Goal: Information Seeking & Learning: Learn about a topic

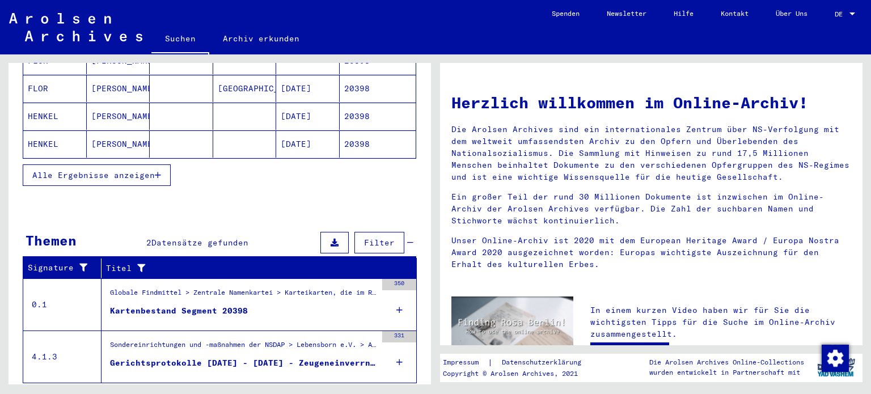
scroll to position [239, 0]
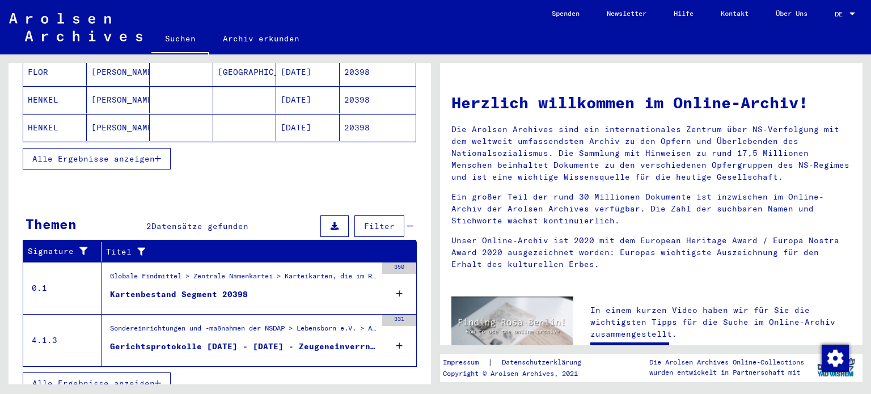
click at [260, 271] on div "Globale Findmittel > Zentrale Namenkartei > Karteikarten, die im Rahmen der seq…" at bounding box center [243, 279] width 267 height 16
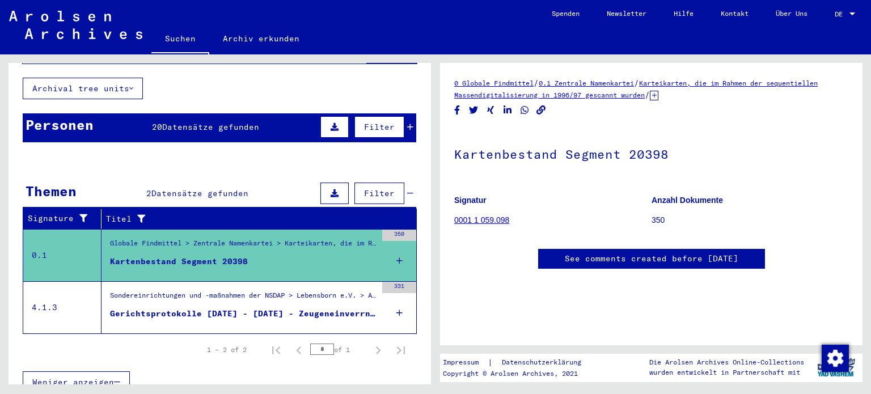
scroll to position [28, 0]
click at [459, 216] on link "0001 1 059.098" at bounding box center [481, 220] width 55 height 9
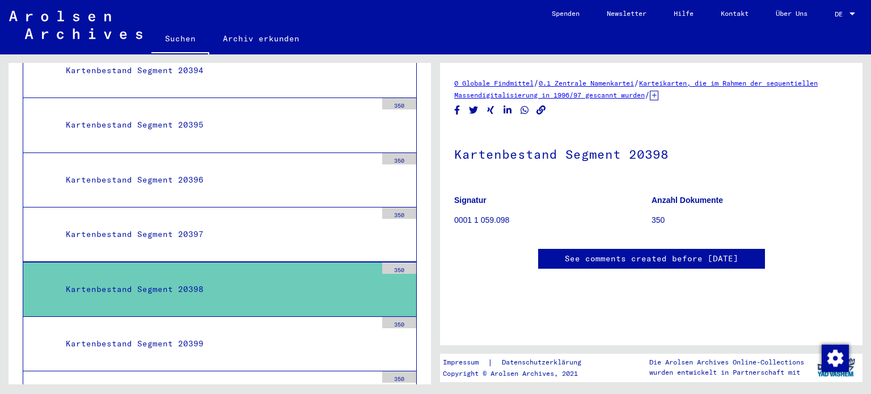
scroll to position [320, 0]
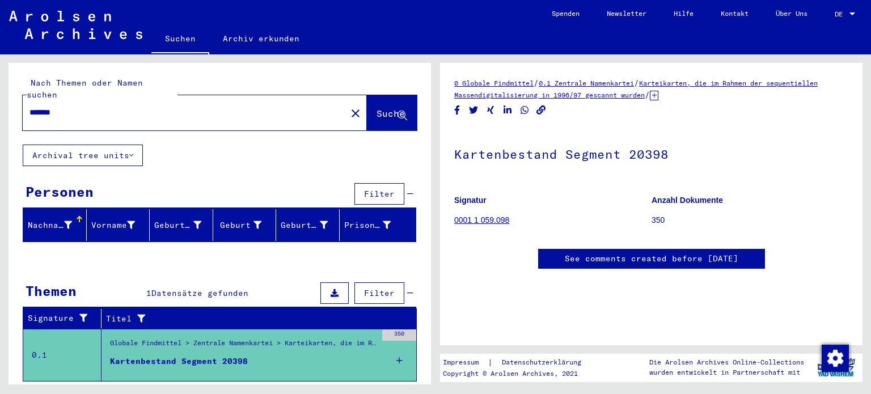
drag, startPoint x: 71, startPoint y: 104, endPoint x: 0, endPoint y: 92, distance: 71.8
click at [0, 92] on div "Nach Themen oder Namen suchen ******* close Suche Archival tree units Personen …" at bounding box center [218, 219] width 436 height 330
paste input "text"
type input "****"
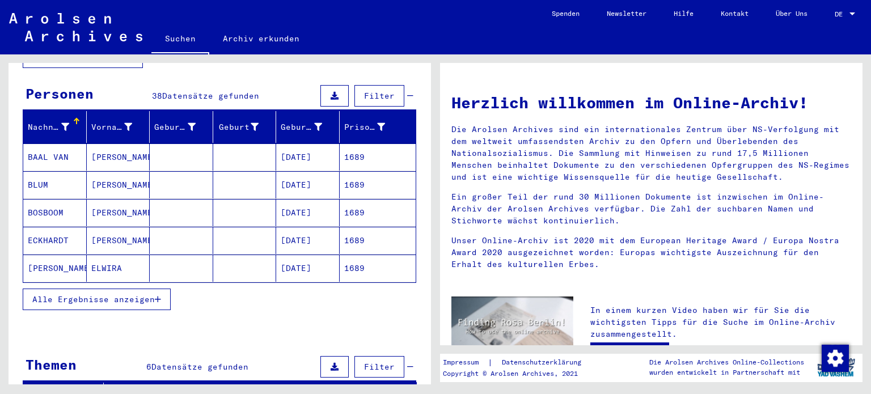
scroll to position [100, 0]
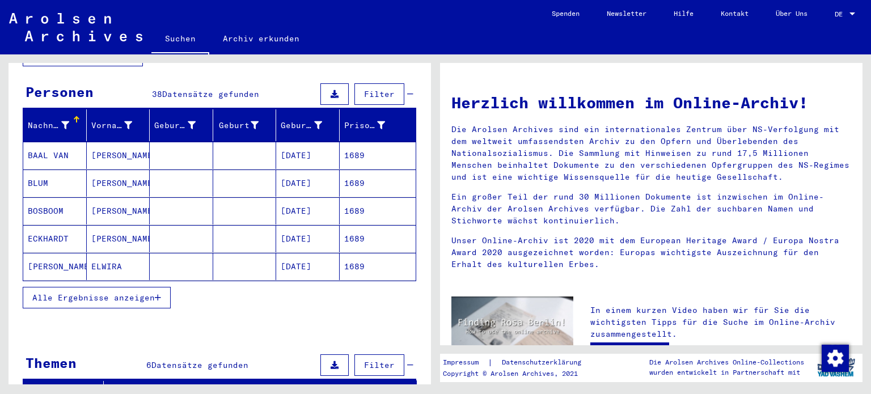
click at [48, 290] on button "Alle Ergebnisse anzeigen" at bounding box center [97, 298] width 148 height 22
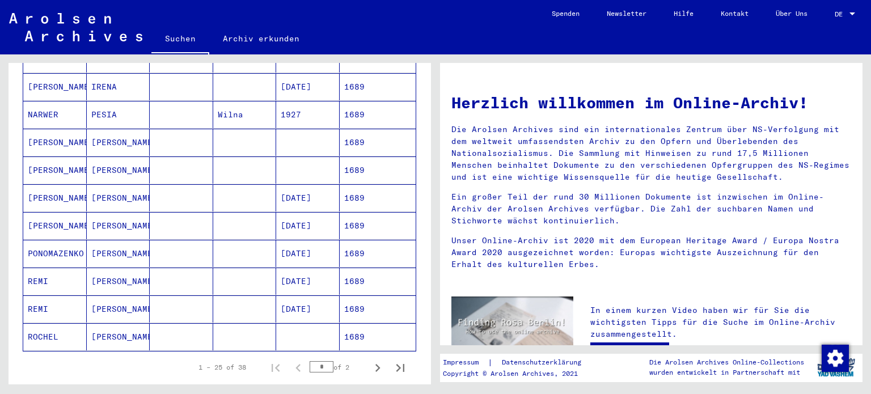
scroll to position [618, 0]
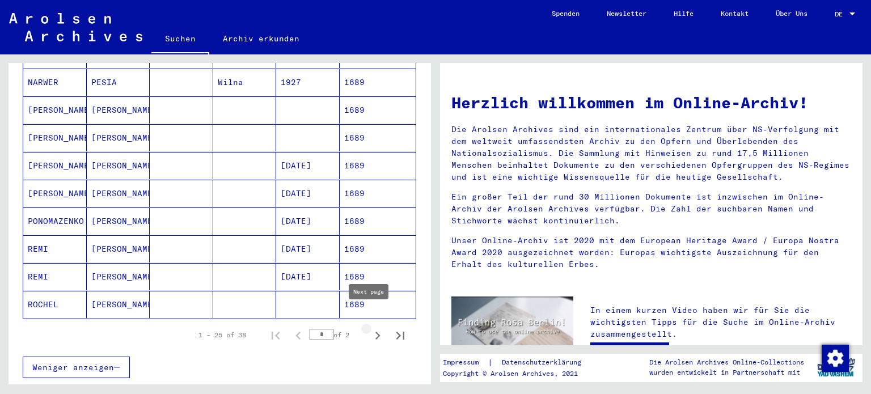
click at [370, 328] on icon "Next page" at bounding box center [378, 336] width 16 height 16
type input "*"
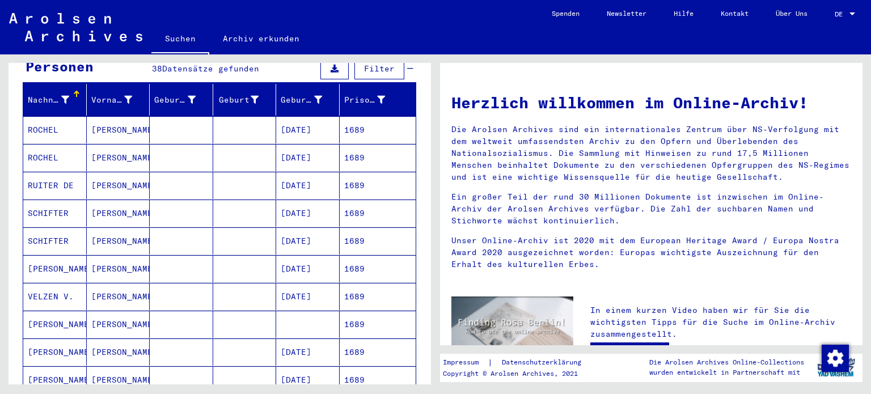
scroll to position [0, 0]
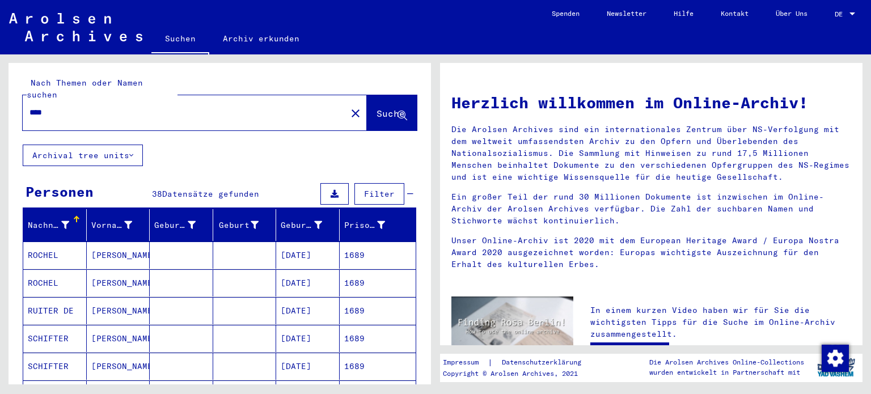
drag, startPoint x: 89, startPoint y: 104, endPoint x: 0, endPoint y: 101, distance: 89.1
click at [0, 101] on div "Nach Themen oder Namen suchen **** close Suche Archival tree units Personen 38 …" at bounding box center [218, 219] width 436 height 330
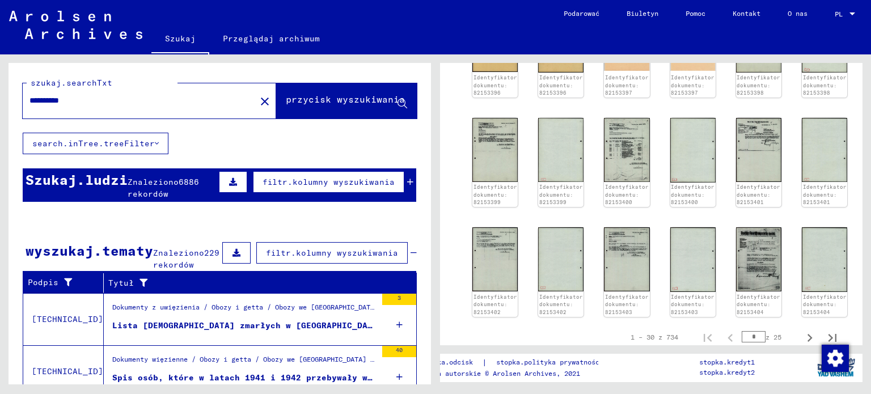
drag, startPoint x: 52, startPoint y: 107, endPoint x: 57, endPoint y: 96, distance: 11.9
click at [57, 96] on div "**********" at bounding box center [136, 101] width 226 height 26
click at [57, 96] on input "**********" at bounding box center [139, 101] width 220 height 12
type input "**********"
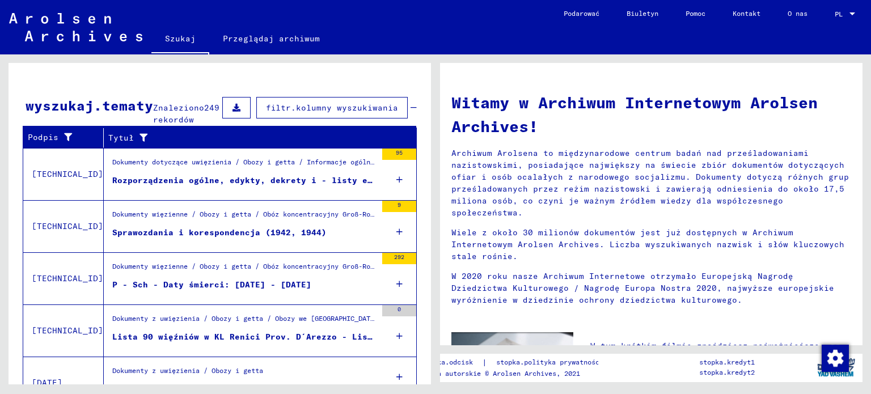
scroll to position [177, 0]
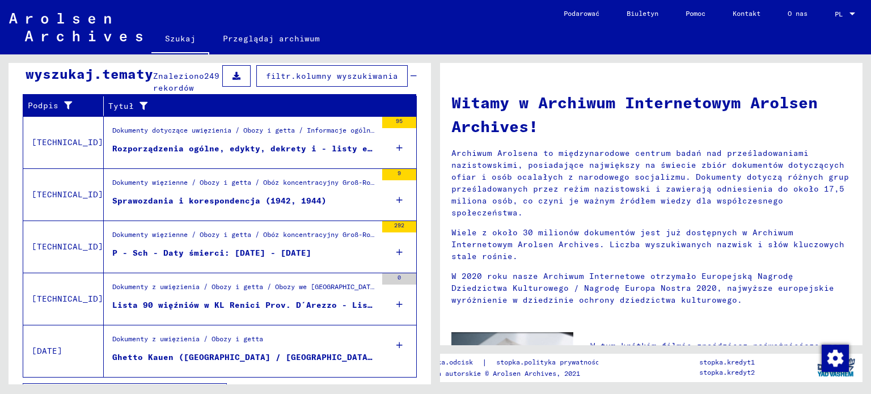
click at [309, 240] on div "Dokumenty więzienne / Obozy i getta / Obóz koncentracyjny Groß-Rosen / Materiał…" at bounding box center [244, 238] width 264 height 16
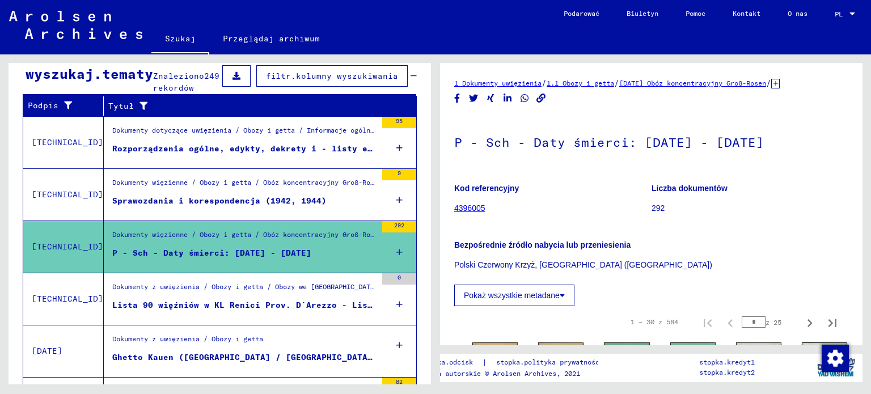
drag, startPoint x: 853, startPoint y: 106, endPoint x: 852, endPoint y: 127, distance: 21.0
click at [815, 168] on div "P - Sch - Daty śmierci: [DATE] - [DATE] Kod referencyjny 4396005 Liczba dokumen…" at bounding box center [651, 211] width 394 height 190
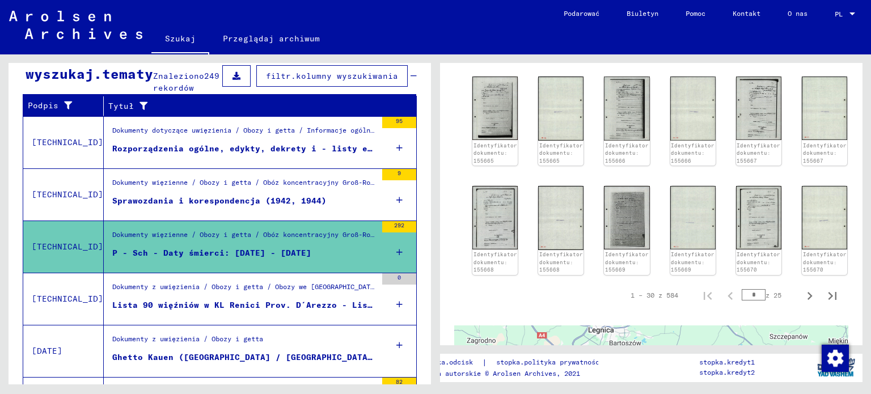
scroll to position [602, 0]
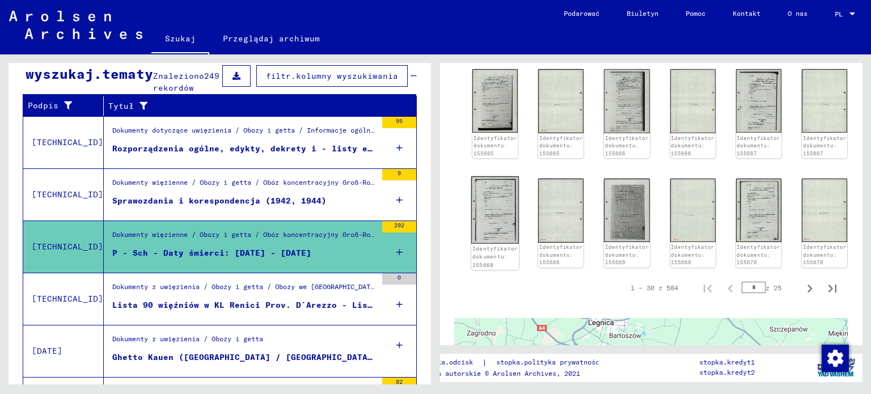
click at [490, 196] on img at bounding box center [495, 209] width 48 height 67
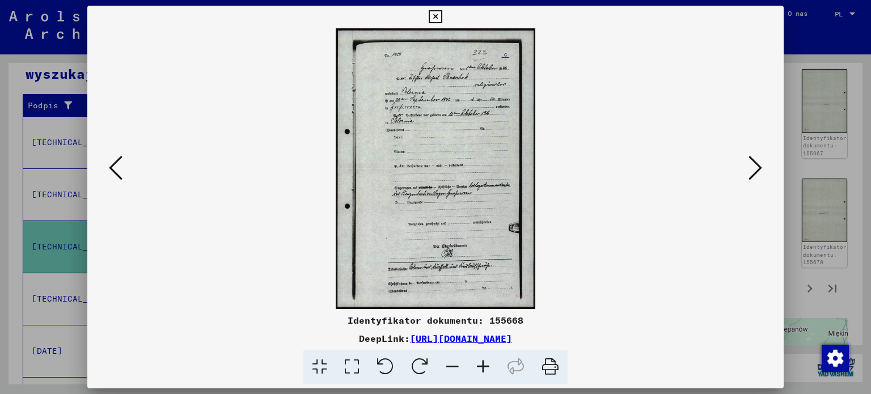
click at [751, 165] on icon at bounding box center [756, 167] width 14 height 27
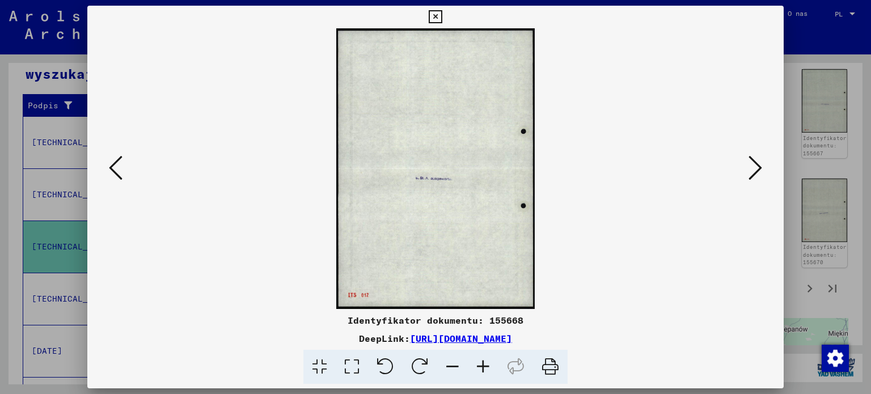
click at [751, 165] on icon at bounding box center [756, 167] width 14 height 27
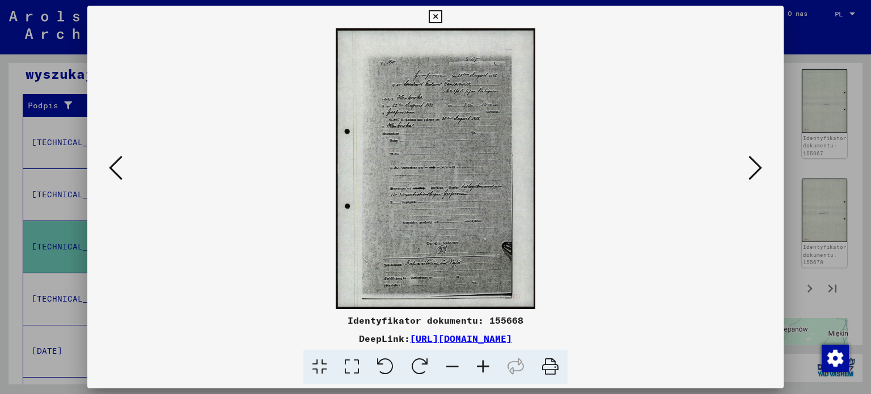
click at [751, 165] on icon at bounding box center [756, 167] width 14 height 27
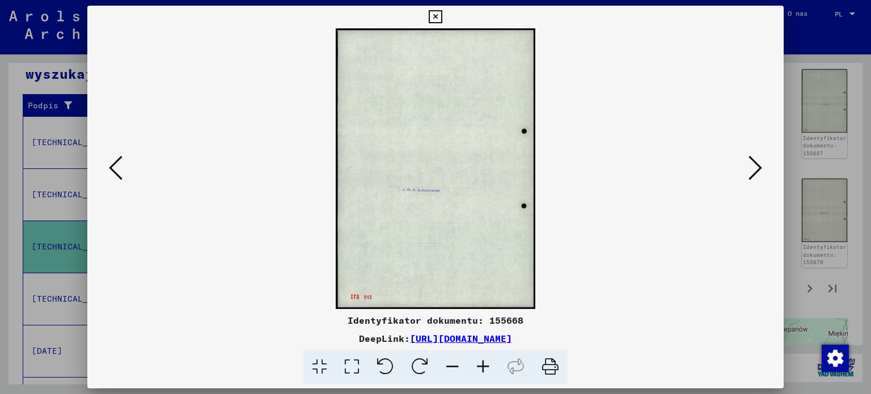
click at [751, 165] on icon at bounding box center [756, 167] width 14 height 27
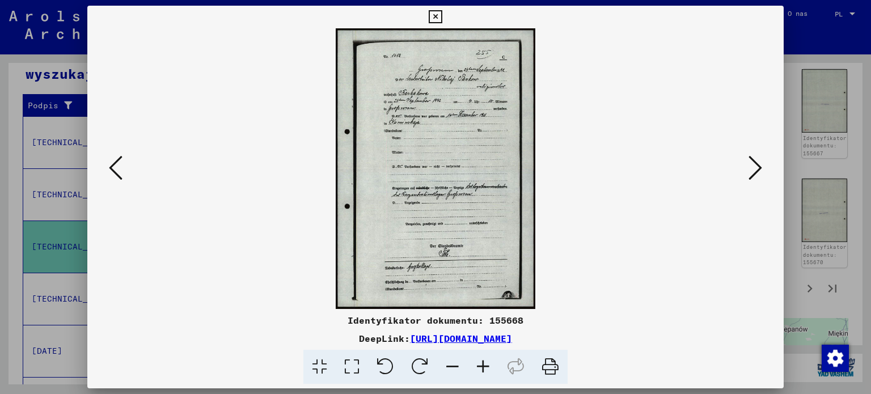
click at [760, 179] on icon at bounding box center [756, 167] width 14 height 27
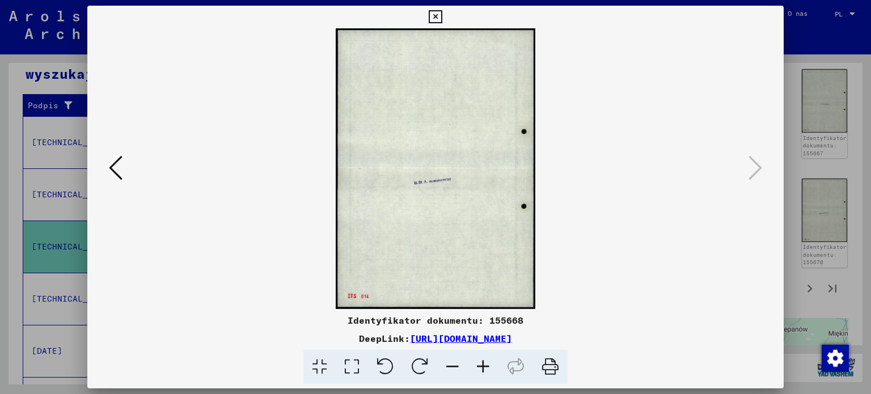
click at [834, 148] on div at bounding box center [435, 197] width 871 height 394
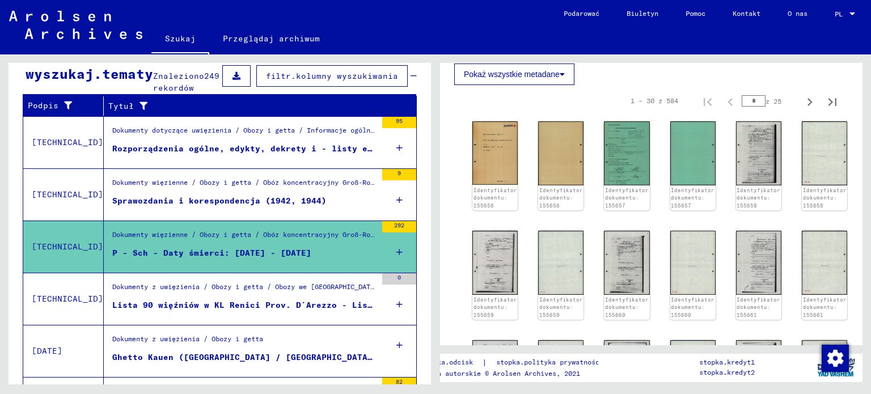
scroll to position [224, 0]
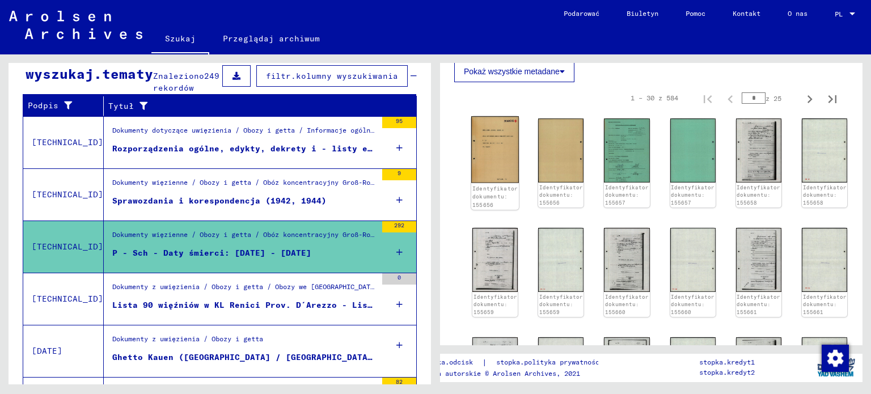
click at [501, 161] on img at bounding box center [495, 149] width 48 height 67
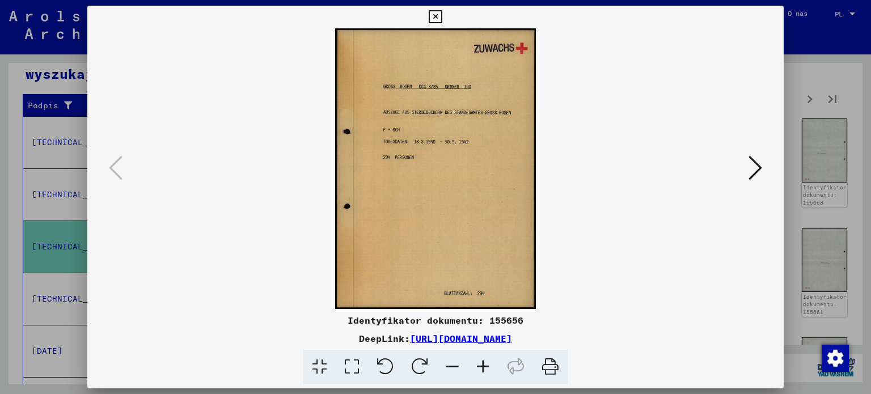
click at [752, 168] on icon at bounding box center [756, 167] width 14 height 27
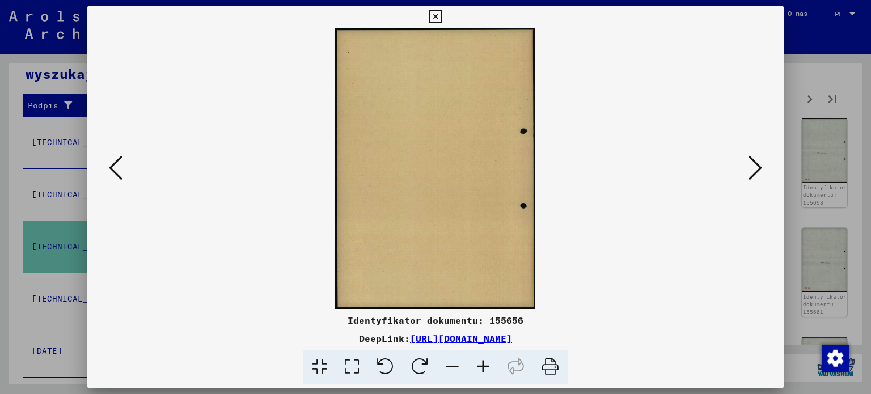
click at [752, 168] on icon at bounding box center [756, 167] width 14 height 27
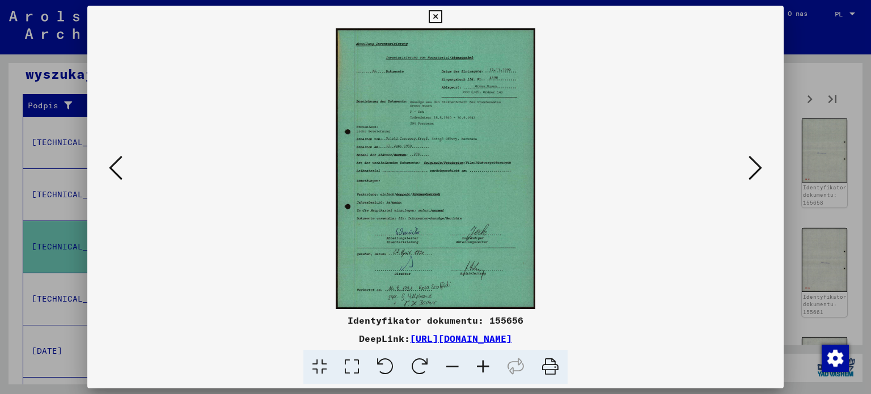
click at [752, 168] on icon at bounding box center [756, 167] width 14 height 27
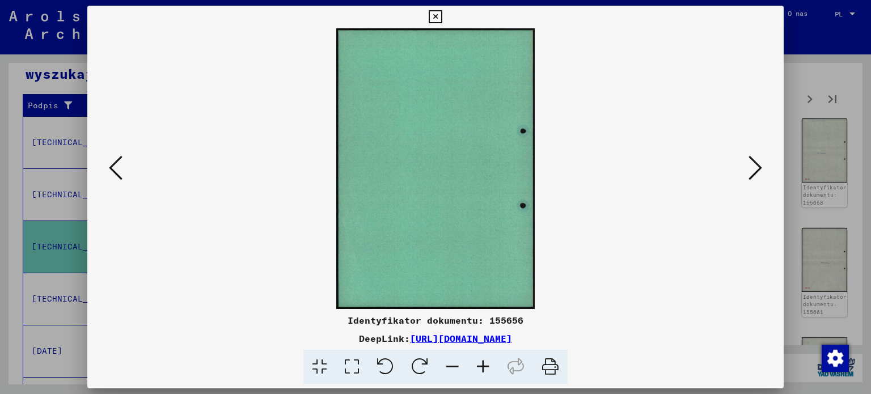
click at [752, 168] on icon at bounding box center [756, 167] width 14 height 27
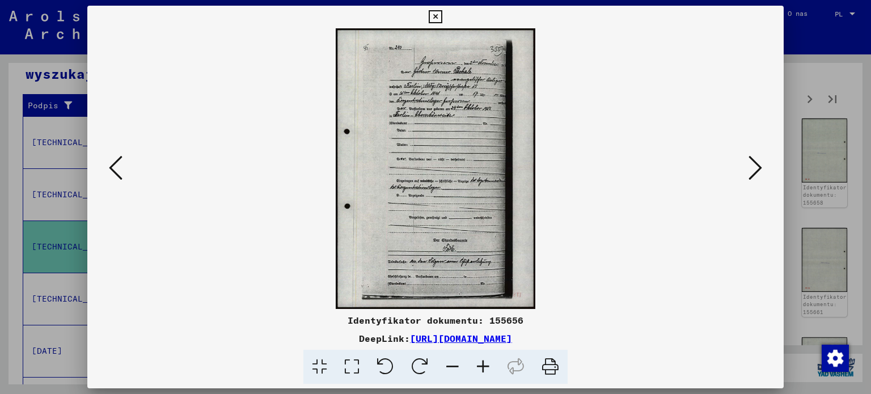
click at [752, 168] on icon at bounding box center [756, 167] width 14 height 27
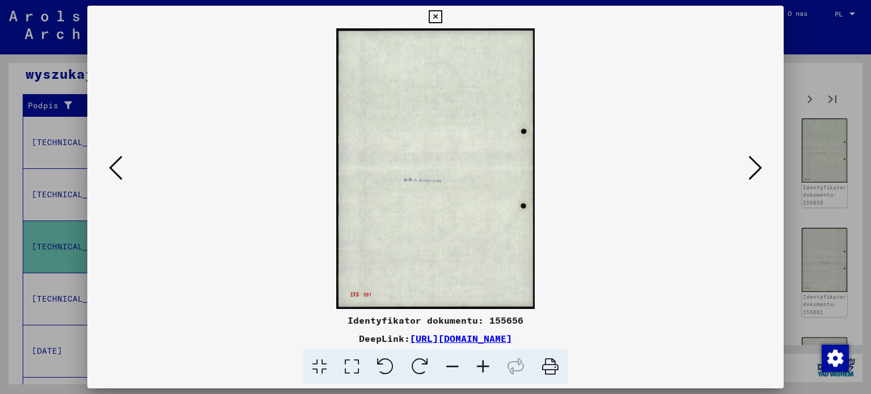
click at [752, 168] on icon at bounding box center [756, 167] width 14 height 27
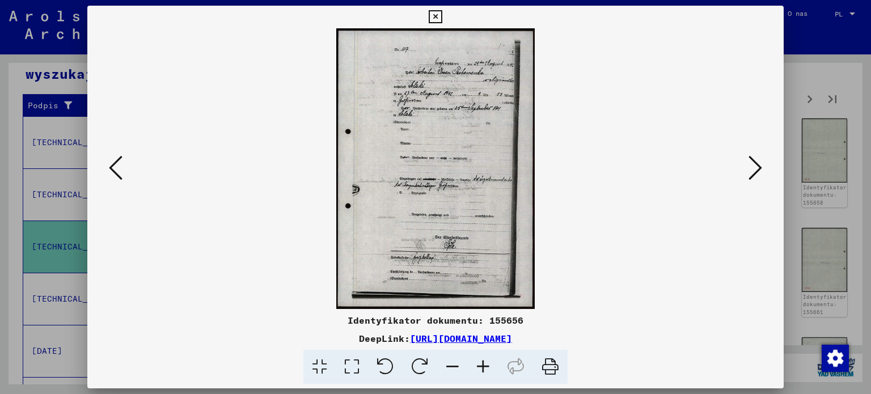
click at [752, 168] on icon at bounding box center [756, 167] width 14 height 27
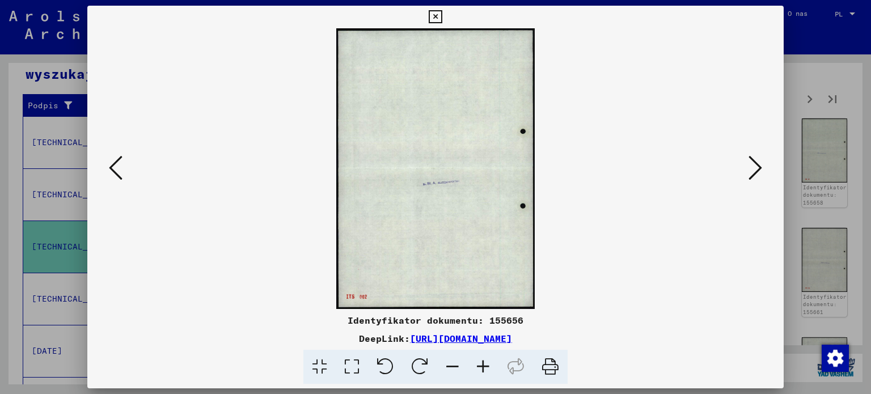
click at [752, 168] on icon at bounding box center [756, 167] width 14 height 27
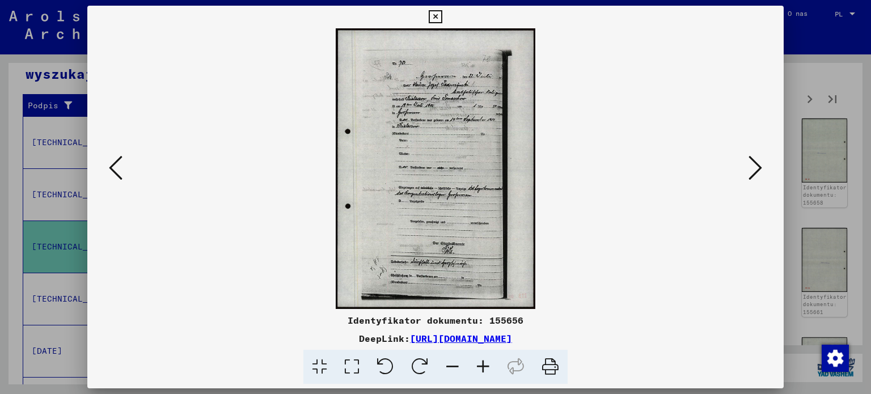
click at [752, 168] on icon at bounding box center [756, 167] width 14 height 27
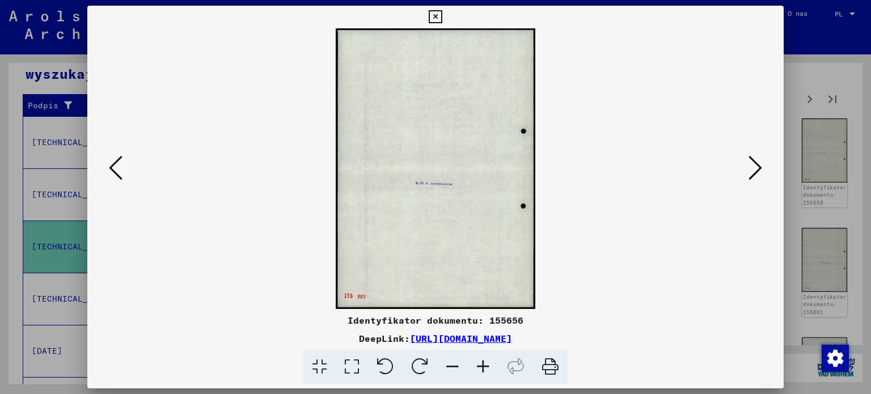
click at [752, 168] on icon at bounding box center [756, 167] width 14 height 27
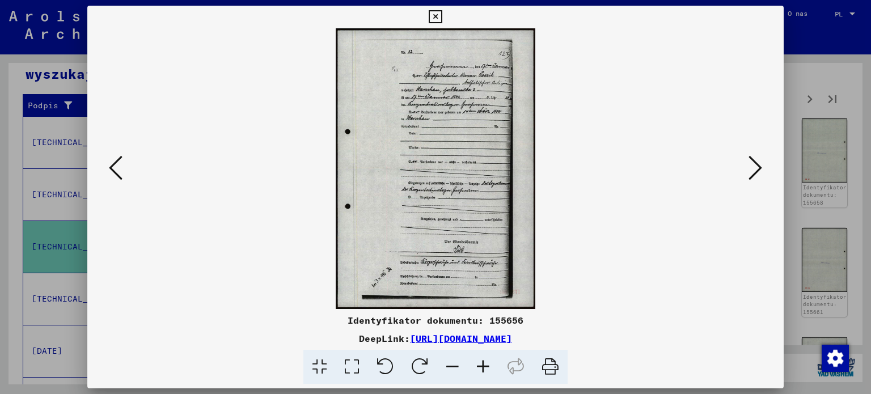
click at [752, 168] on icon at bounding box center [756, 167] width 14 height 27
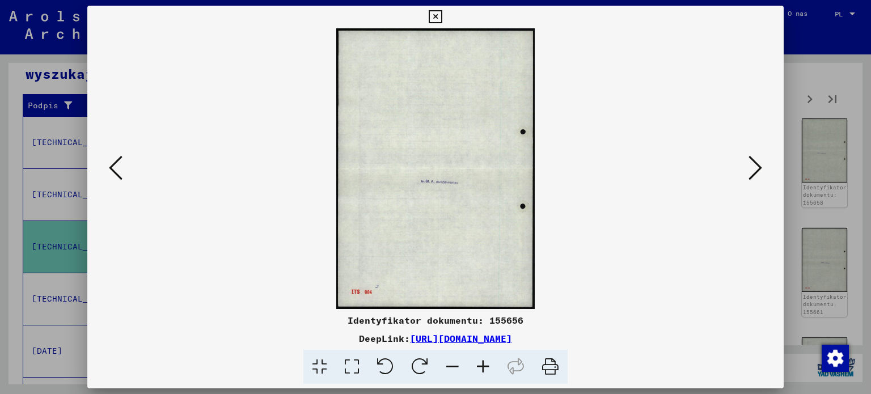
click at [752, 168] on icon at bounding box center [756, 167] width 14 height 27
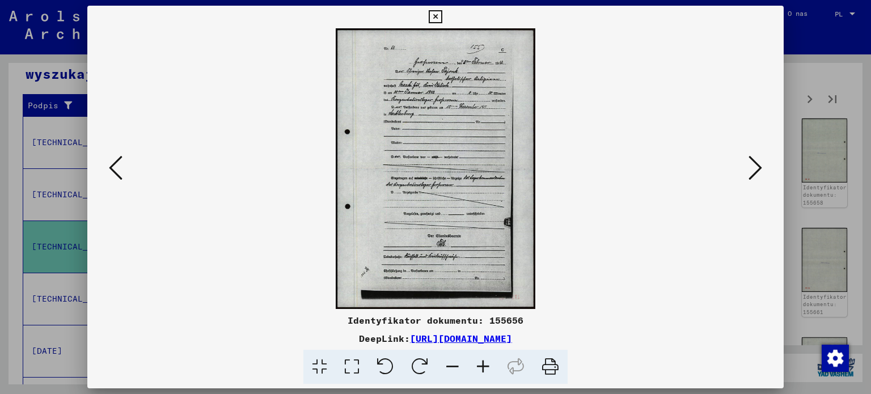
click at [752, 168] on icon at bounding box center [756, 167] width 14 height 27
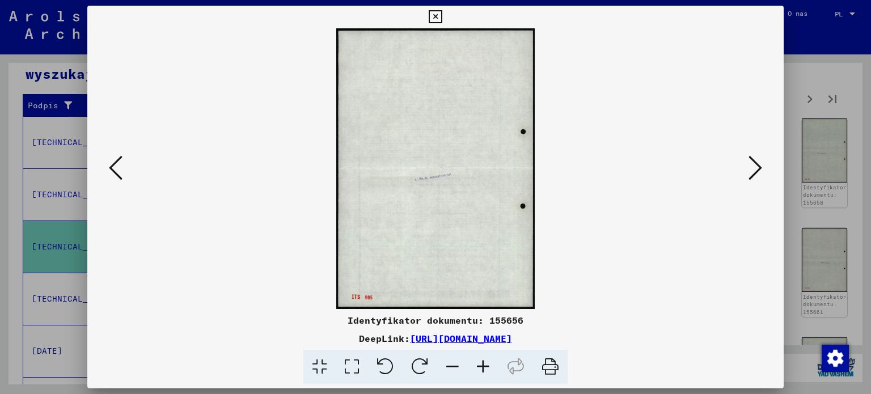
click at [752, 168] on icon at bounding box center [756, 167] width 14 height 27
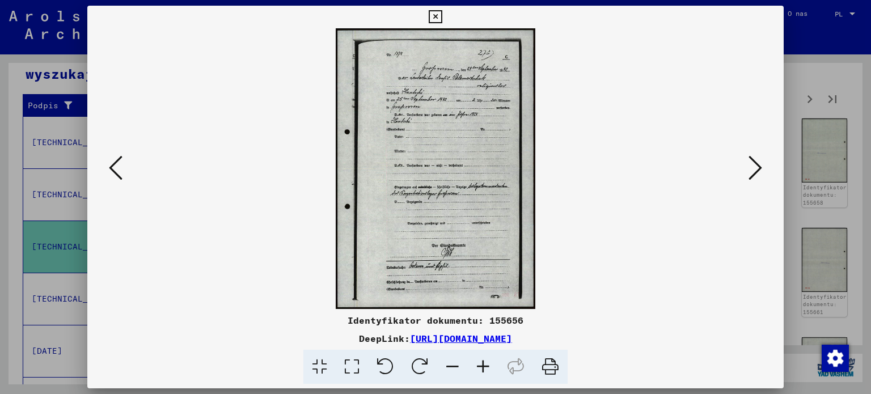
click at [752, 168] on icon at bounding box center [756, 167] width 14 height 27
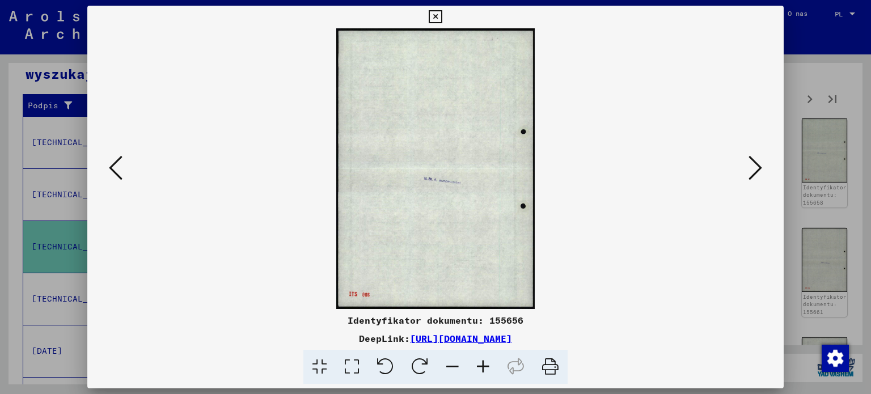
click at [752, 168] on icon at bounding box center [756, 167] width 14 height 27
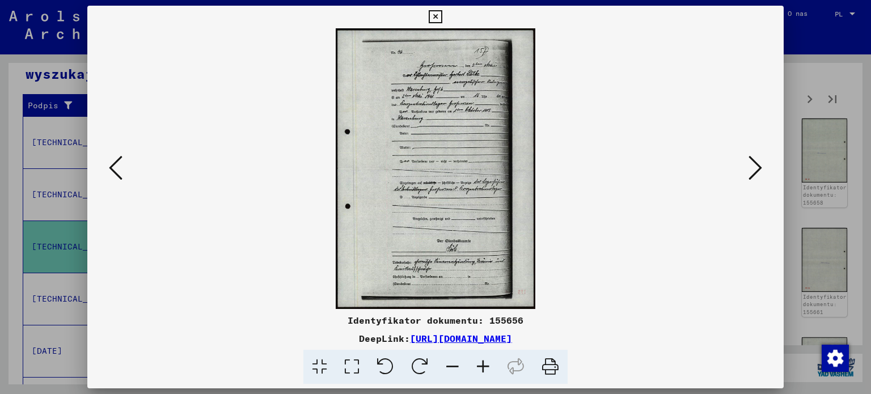
click at [483, 371] on icon at bounding box center [483, 367] width 31 height 35
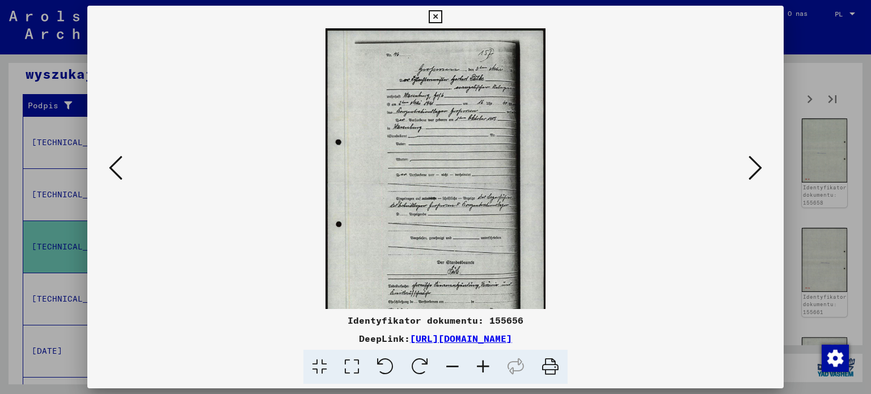
click at [483, 371] on icon at bounding box center [483, 367] width 31 height 35
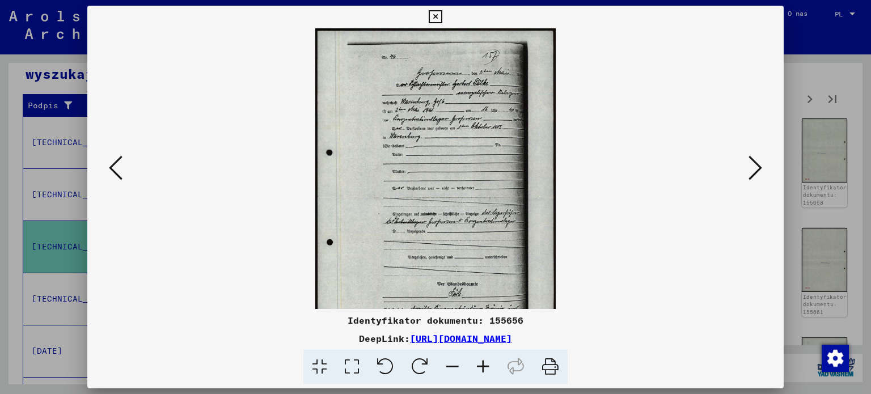
click at [483, 371] on icon at bounding box center [483, 367] width 31 height 35
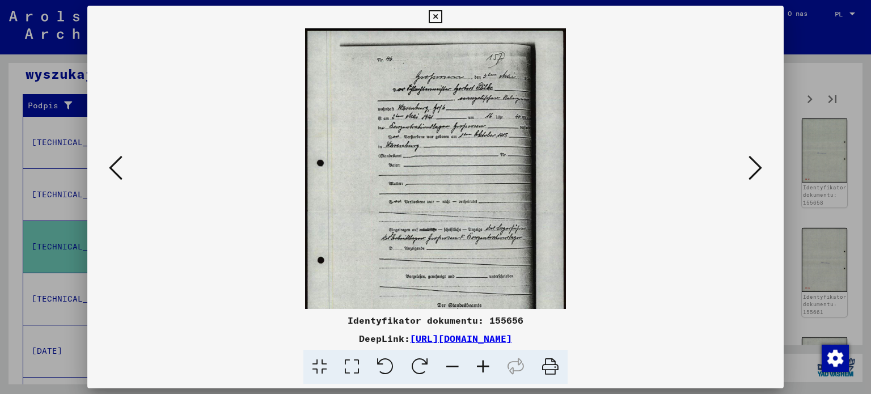
click at [483, 371] on icon at bounding box center [483, 367] width 31 height 35
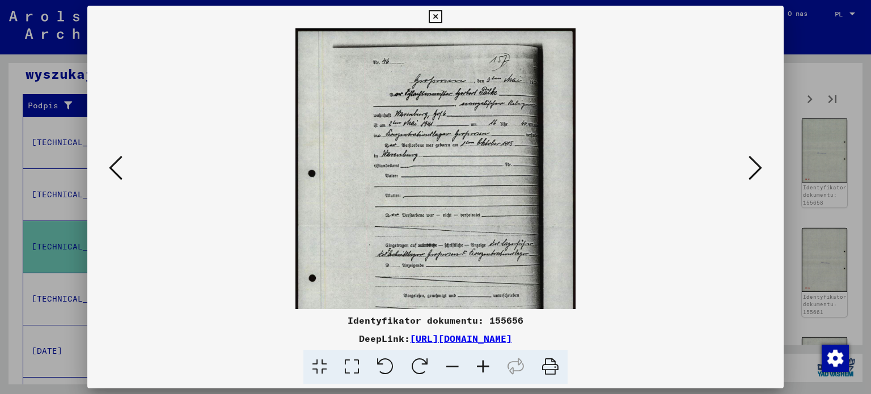
click at [483, 371] on icon at bounding box center [483, 367] width 31 height 35
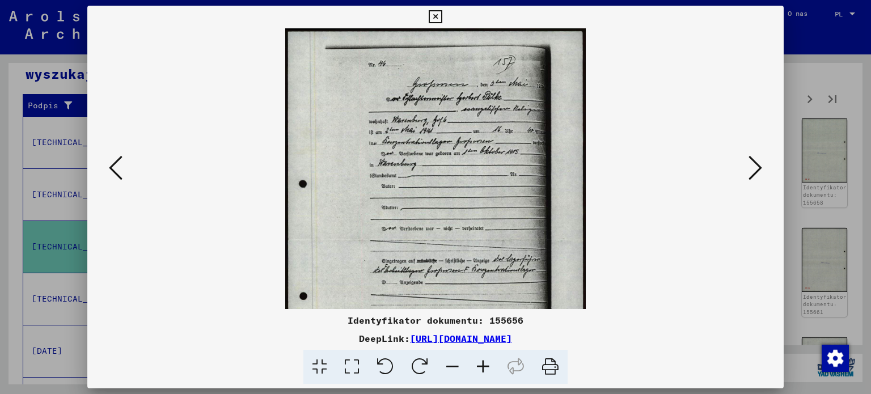
click at [483, 371] on icon at bounding box center [483, 367] width 31 height 35
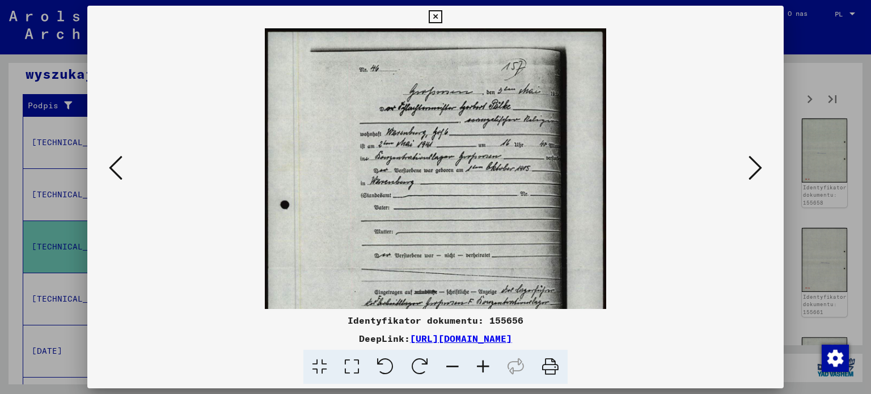
click at [483, 371] on icon at bounding box center [483, 367] width 31 height 35
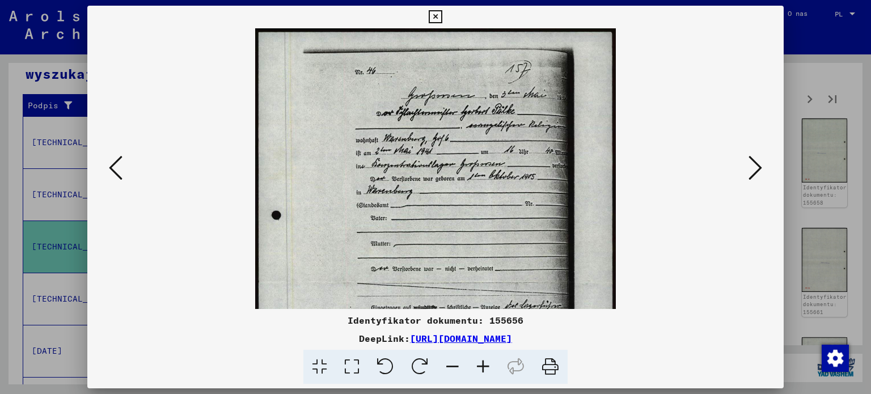
click at [483, 371] on icon at bounding box center [483, 367] width 31 height 35
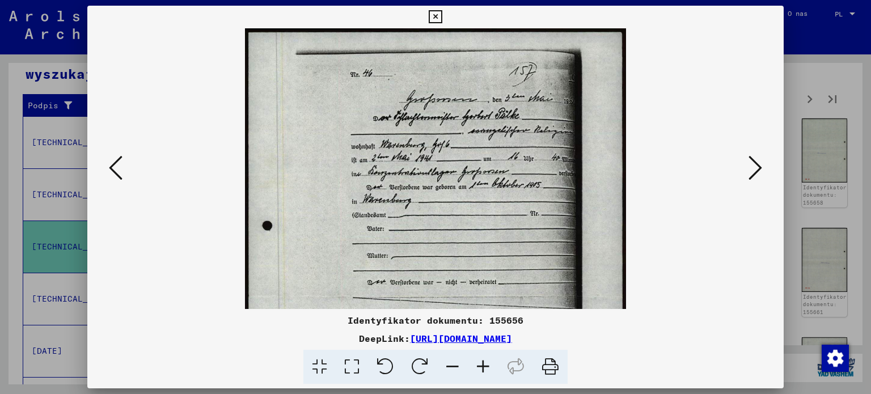
click at [483, 371] on icon at bounding box center [483, 367] width 31 height 35
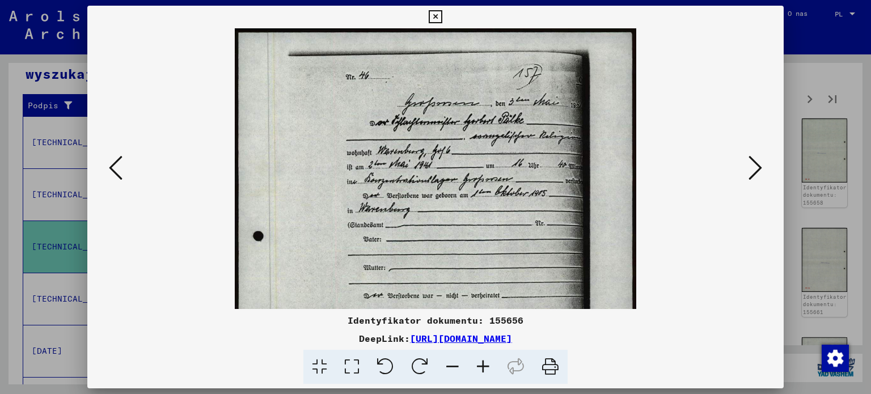
click at [754, 170] on icon at bounding box center [756, 167] width 14 height 27
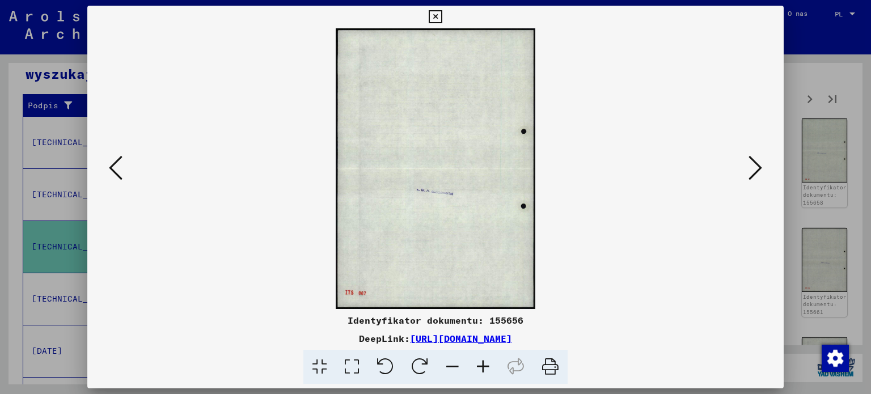
click at [754, 170] on icon at bounding box center [756, 167] width 14 height 27
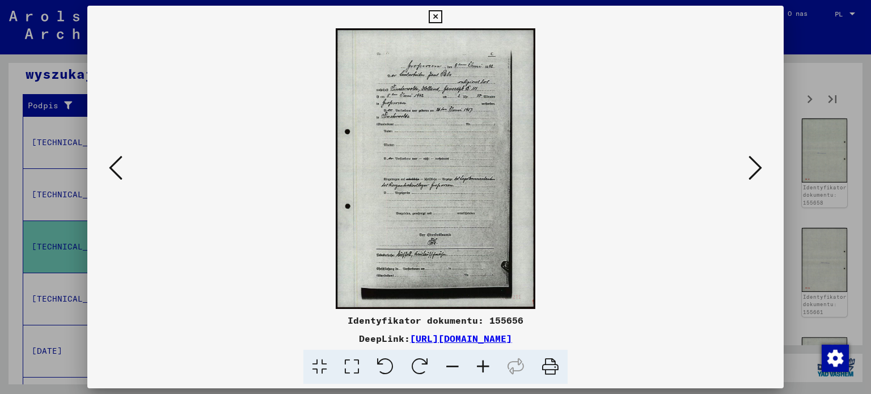
click at [479, 369] on icon at bounding box center [483, 367] width 31 height 35
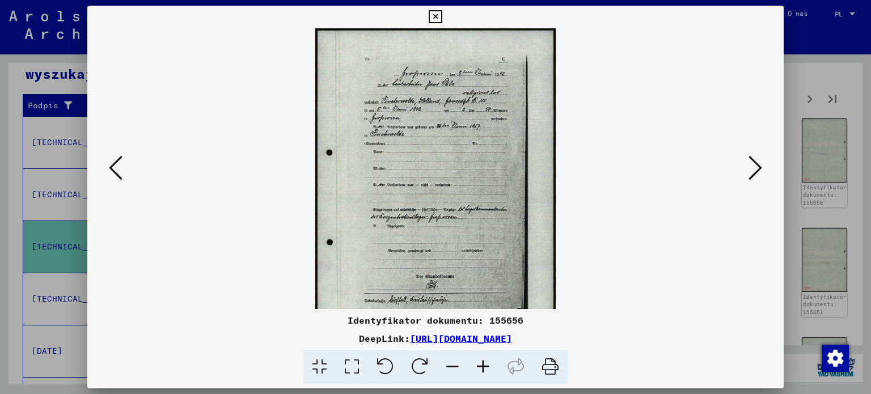
click at [479, 369] on icon at bounding box center [483, 367] width 31 height 35
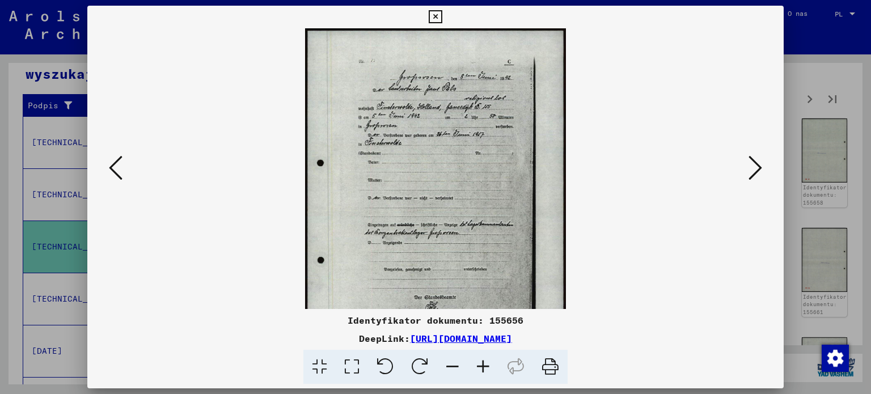
click at [479, 369] on icon at bounding box center [483, 367] width 31 height 35
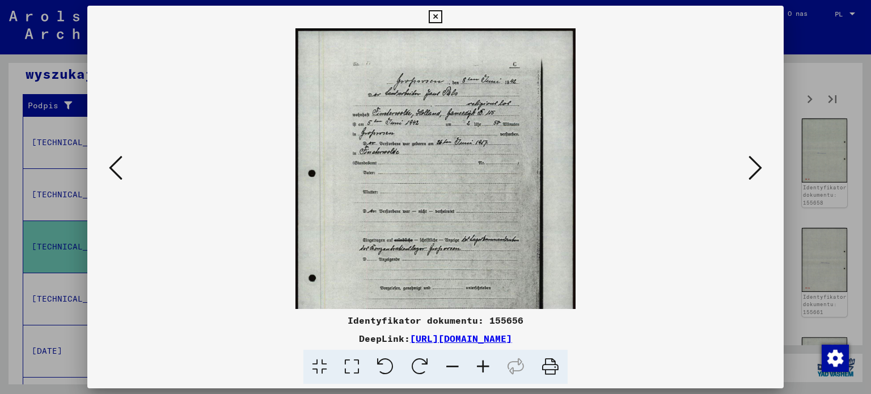
click at [479, 369] on icon at bounding box center [483, 367] width 31 height 35
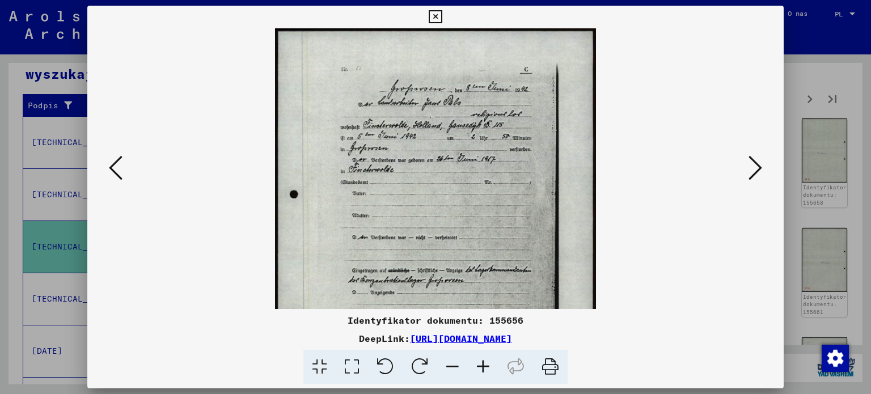
click at [479, 369] on icon at bounding box center [483, 367] width 31 height 35
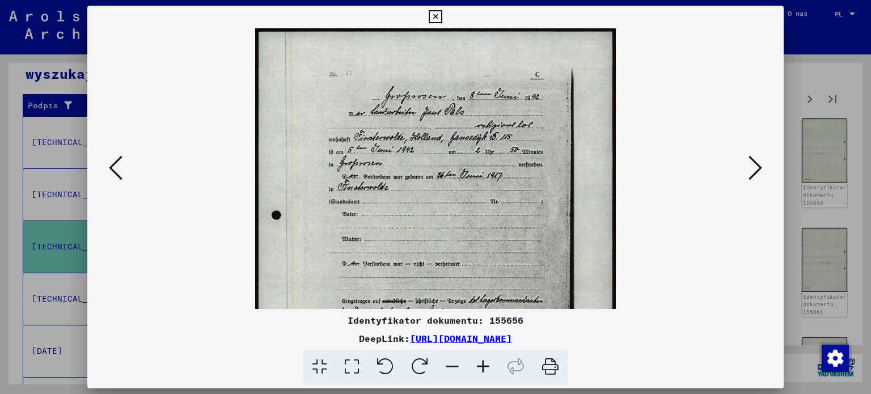
click at [479, 369] on icon at bounding box center [483, 367] width 31 height 35
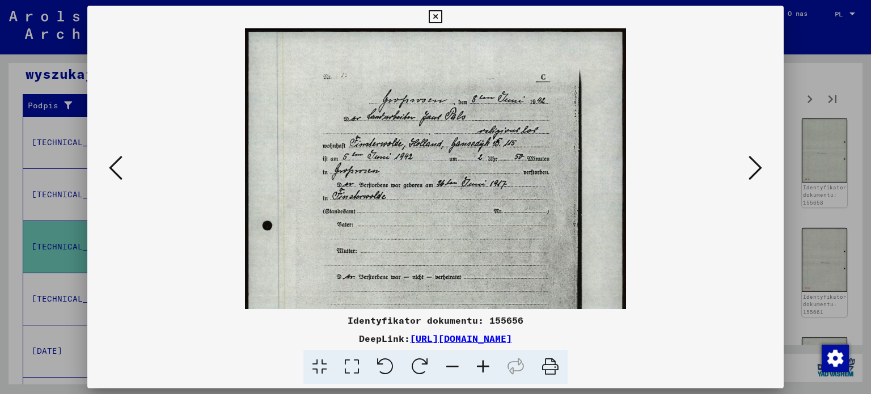
click at [479, 369] on icon at bounding box center [483, 367] width 31 height 35
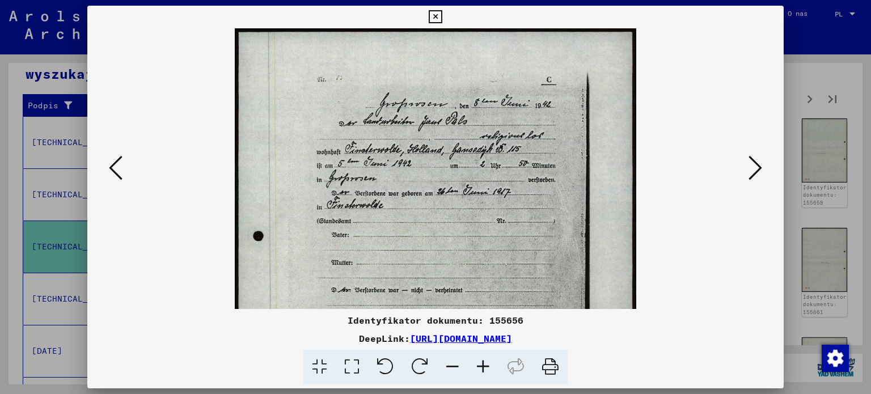
click at [479, 369] on icon at bounding box center [483, 367] width 31 height 35
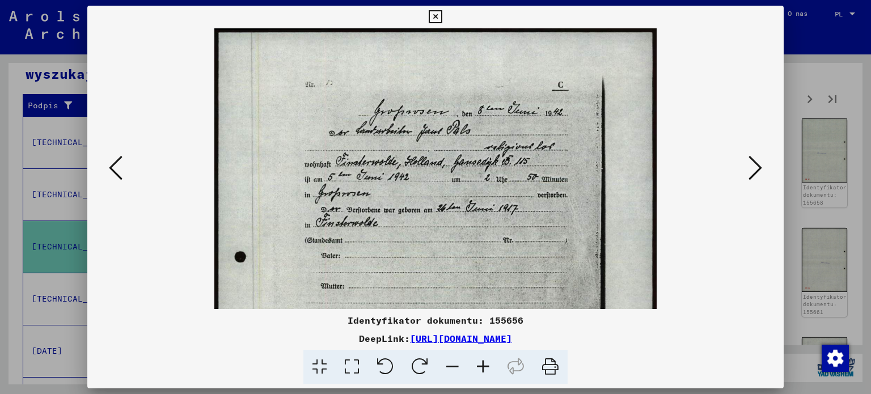
click at [479, 369] on icon at bounding box center [483, 367] width 31 height 35
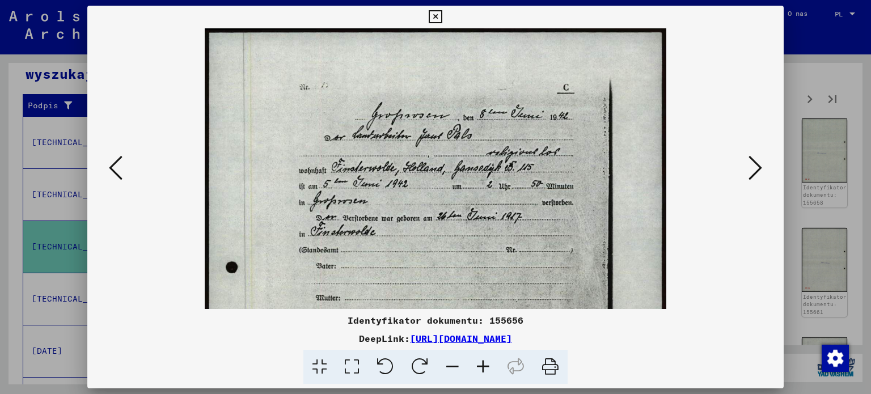
click at [479, 369] on icon at bounding box center [483, 367] width 31 height 35
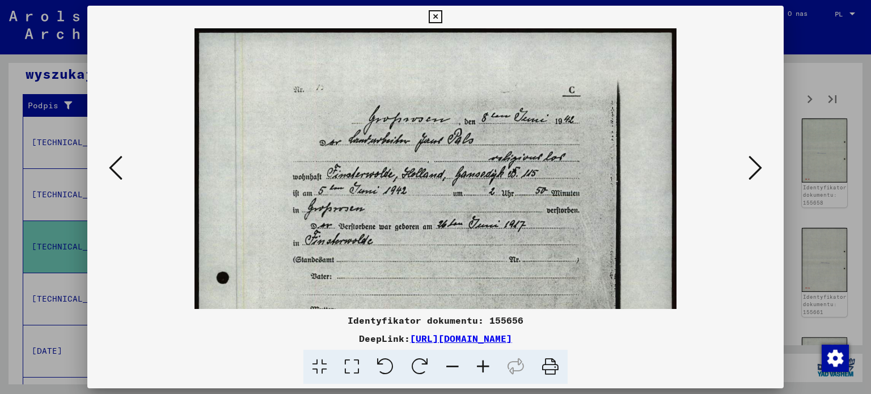
click at [479, 369] on icon at bounding box center [483, 367] width 31 height 35
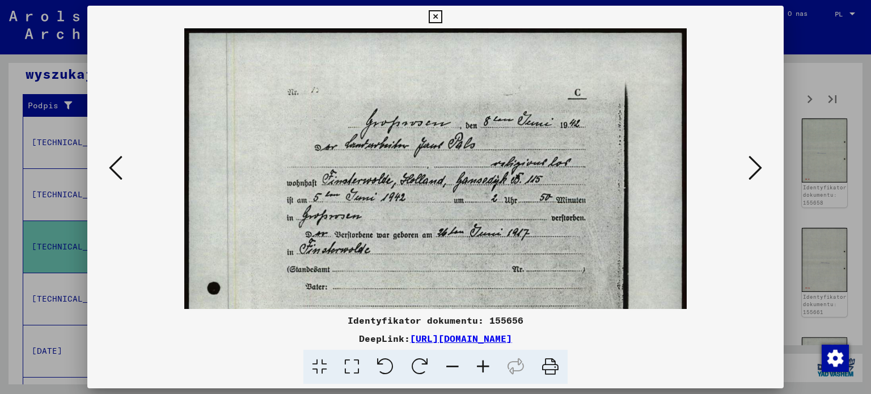
click at [757, 178] on icon at bounding box center [756, 167] width 14 height 27
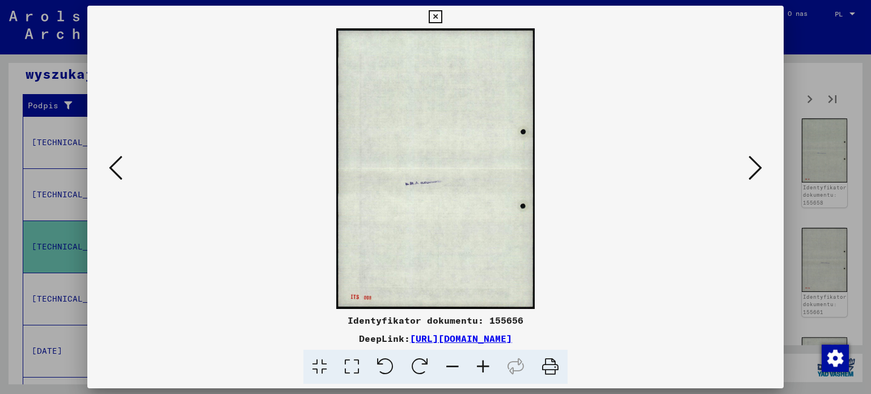
click at [757, 178] on icon at bounding box center [756, 167] width 14 height 27
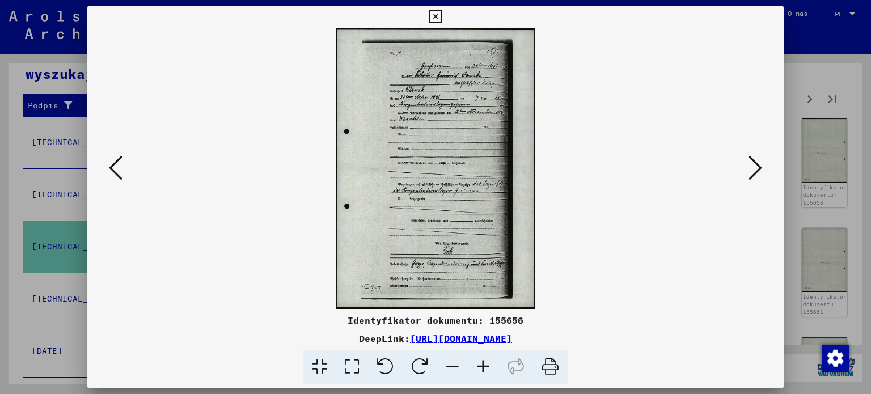
click at [482, 370] on icon at bounding box center [483, 367] width 31 height 35
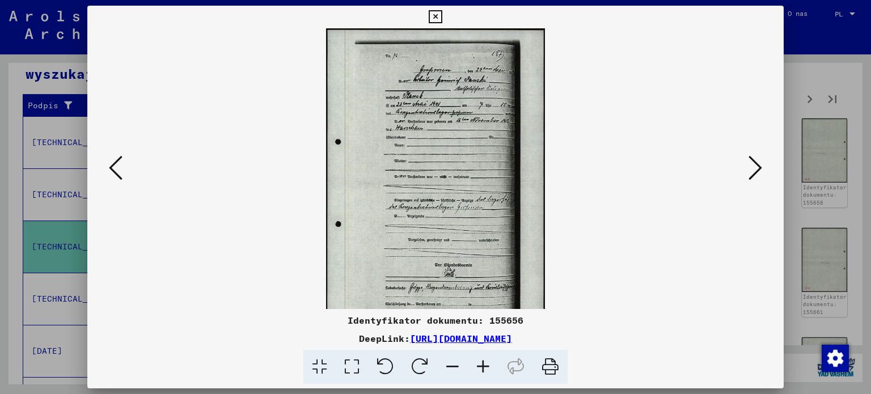
click at [482, 370] on icon at bounding box center [483, 367] width 31 height 35
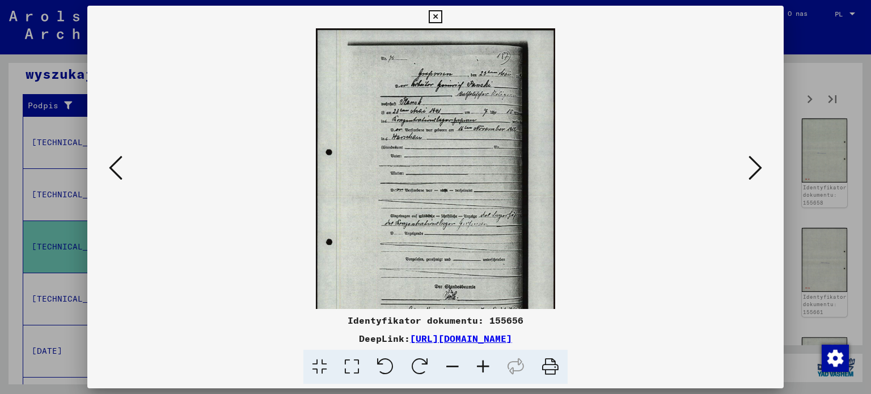
click at [482, 370] on icon at bounding box center [483, 367] width 31 height 35
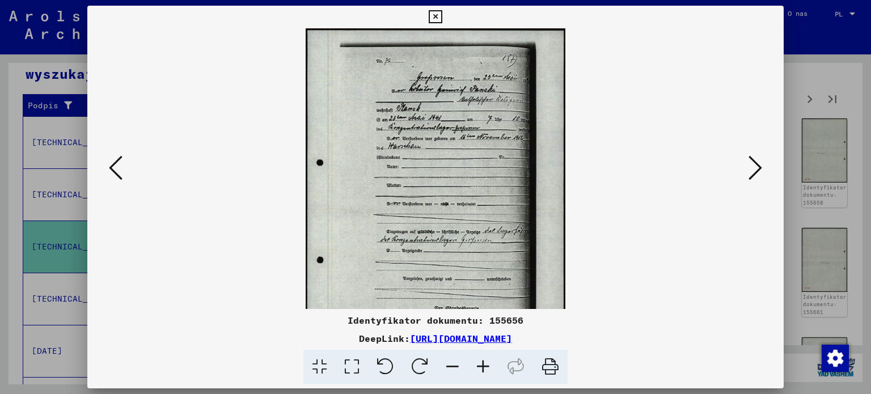
click at [482, 370] on icon at bounding box center [483, 367] width 31 height 35
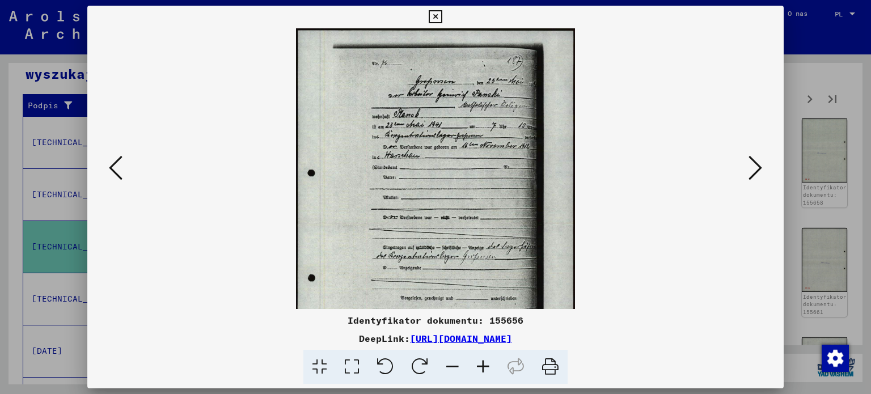
click at [482, 370] on icon at bounding box center [483, 367] width 31 height 35
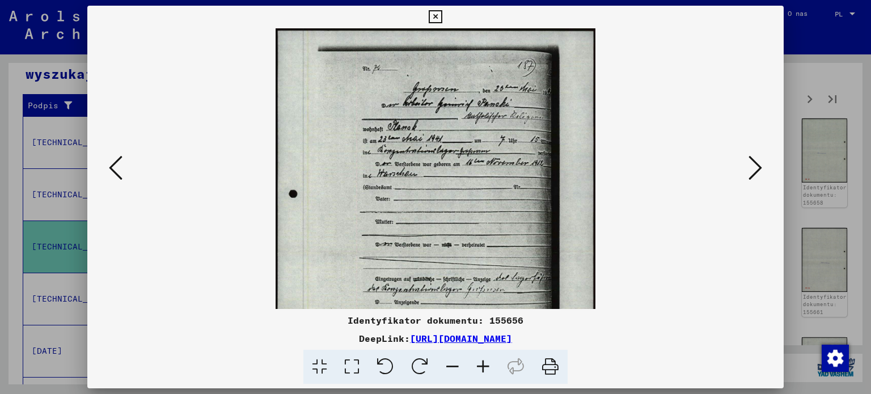
click at [482, 370] on icon at bounding box center [483, 367] width 31 height 35
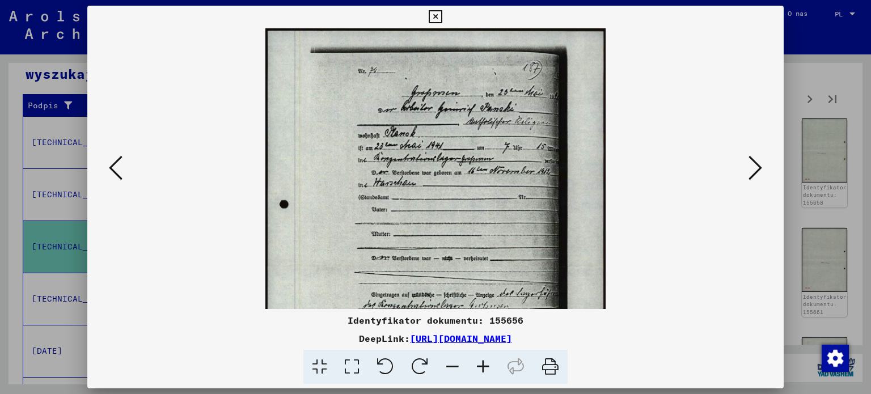
click at [482, 370] on icon at bounding box center [483, 367] width 31 height 35
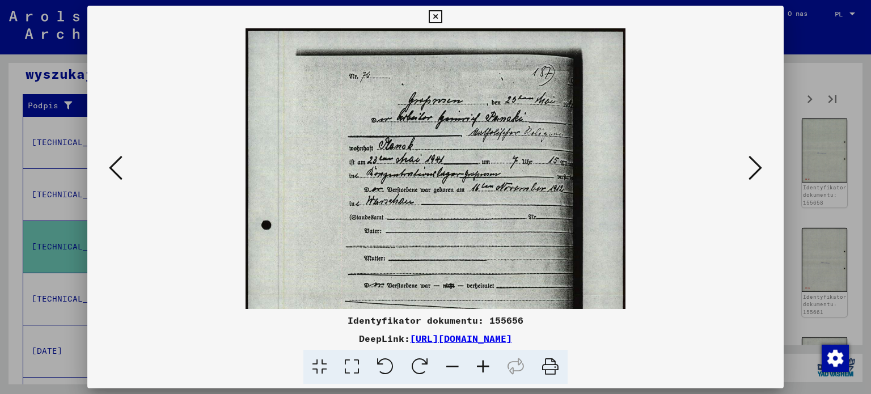
click at [482, 370] on icon at bounding box center [483, 367] width 31 height 35
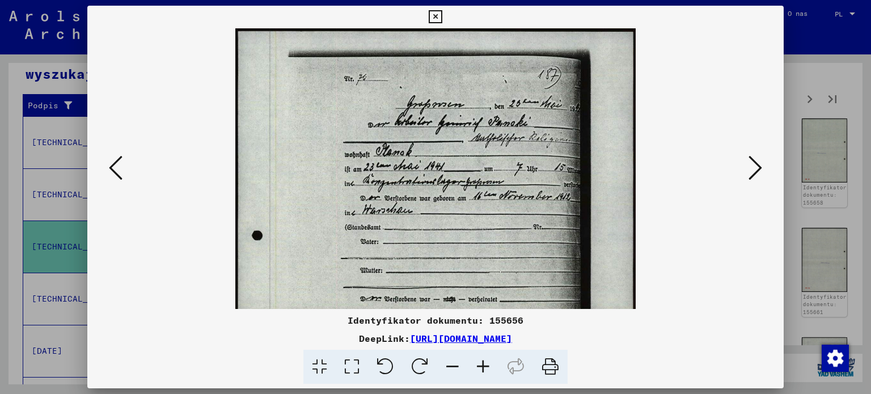
click at [482, 370] on icon at bounding box center [483, 367] width 31 height 35
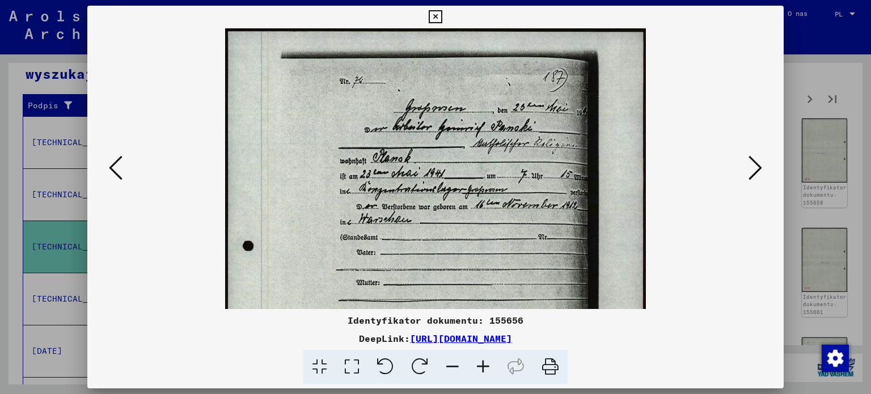
click at [482, 370] on icon at bounding box center [483, 367] width 31 height 35
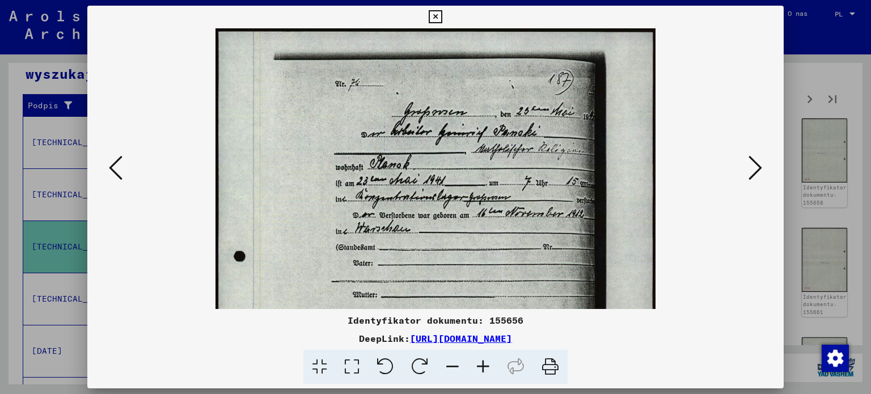
click at [482, 370] on icon at bounding box center [483, 367] width 31 height 35
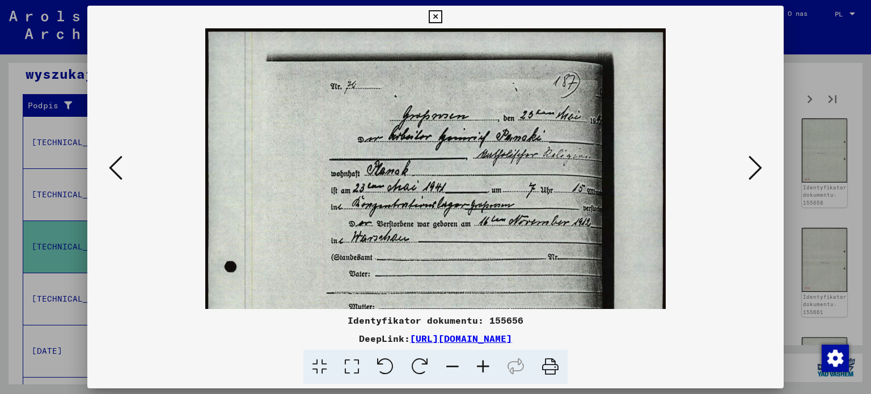
click at [482, 370] on icon at bounding box center [483, 367] width 31 height 35
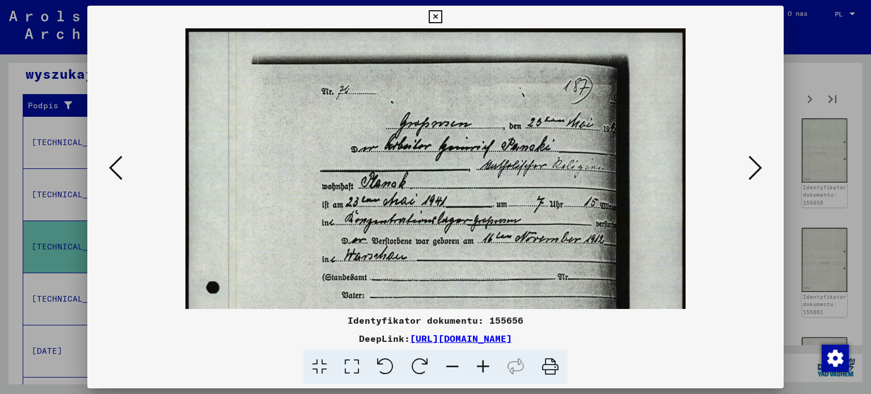
click at [482, 370] on icon at bounding box center [483, 367] width 31 height 35
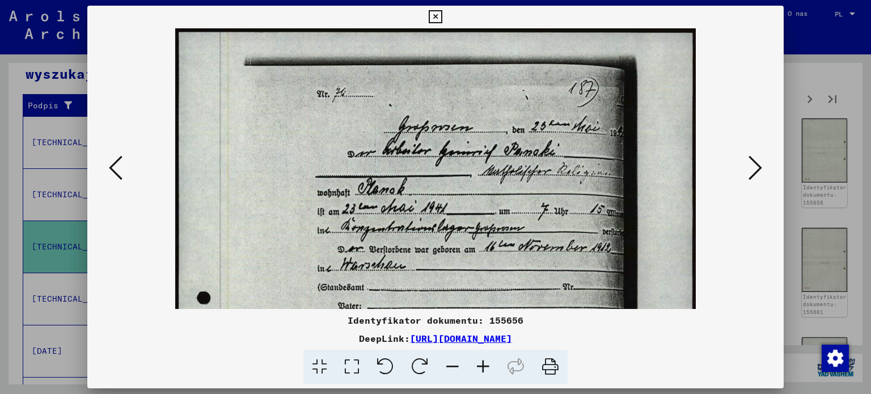
click at [482, 370] on icon at bounding box center [483, 367] width 31 height 35
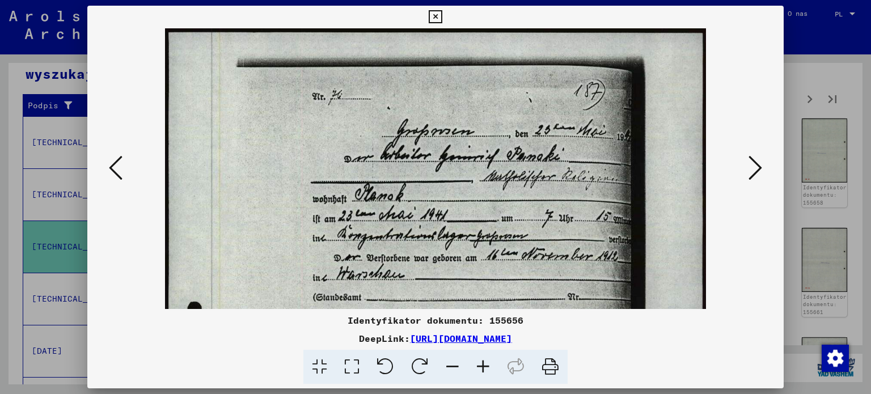
click at [742, 160] on viewer-one-image at bounding box center [436, 168] width 620 height 281
click at [751, 172] on icon at bounding box center [756, 167] width 14 height 27
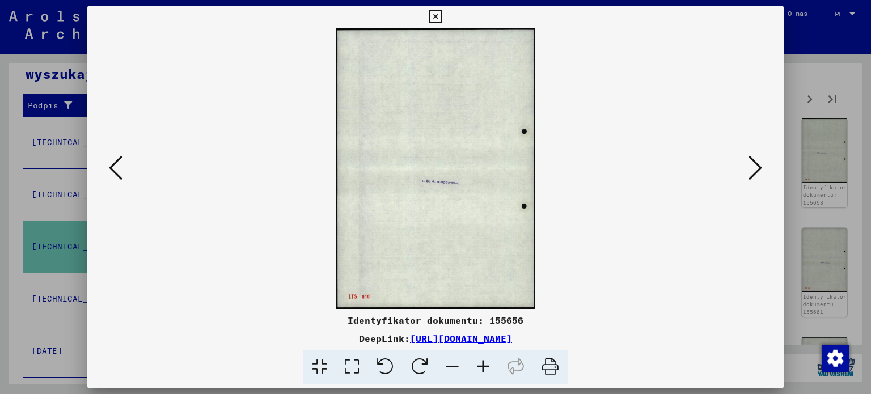
click at [751, 162] on icon at bounding box center [756, 167] width 14 height 27
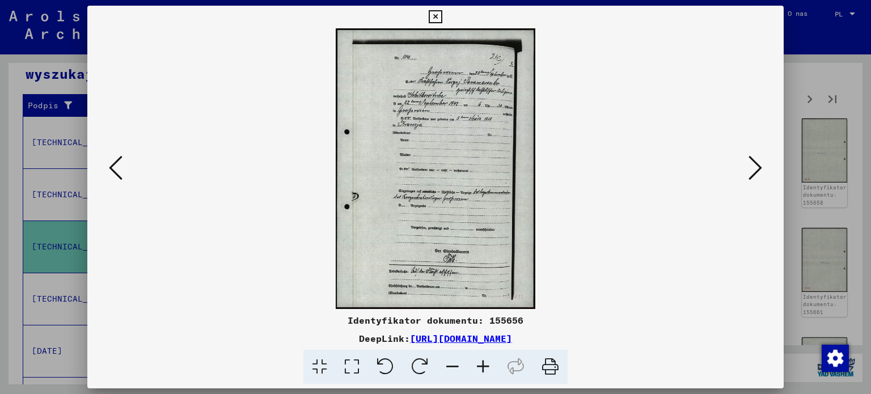
click at [482, 358] on icon at bounding box center [483, 367] width 31 height 35
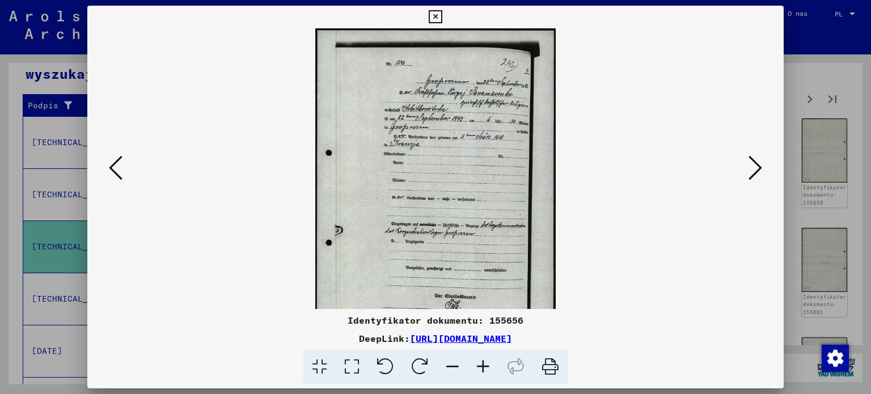
click at [482, 358] on icon at bounding box center [483, 367] width 31 height 35
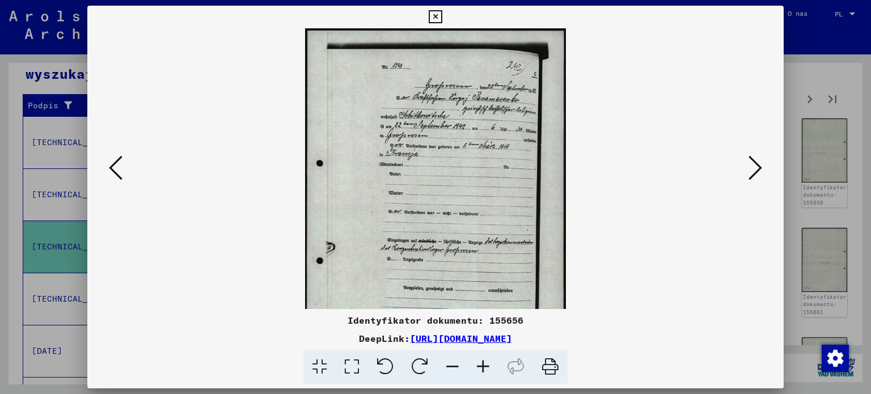
click at [482, 358] on icon at bounding box center [483, 367] width 31 height 35
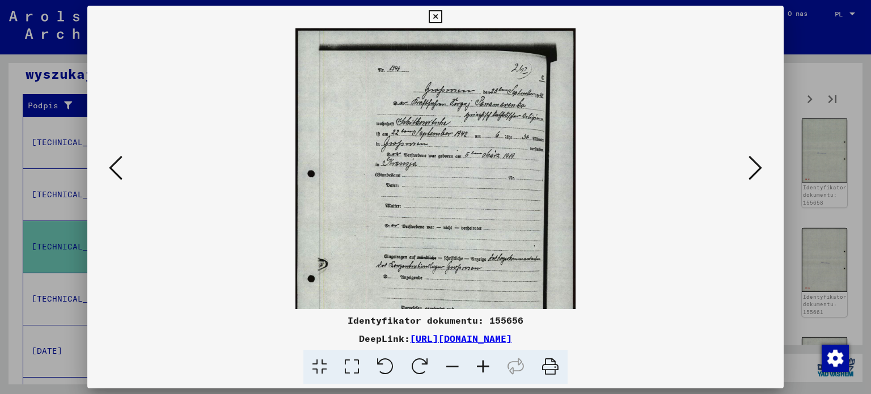
click at [482, 358] on icon at bounding box center [483, 367] width 31 height 35
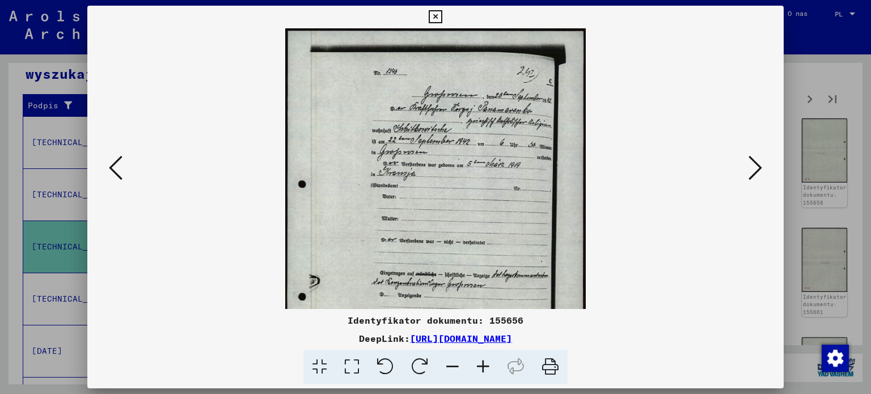
click at [482, 358] on icon at bounding box center [483, 367] width 31 height 35
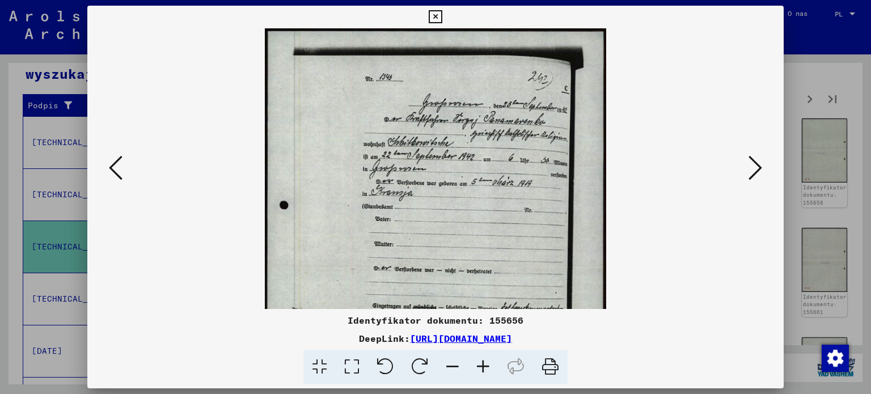
click at [482, 358] on icon at bounding box center [483, 367] width 31 height 35
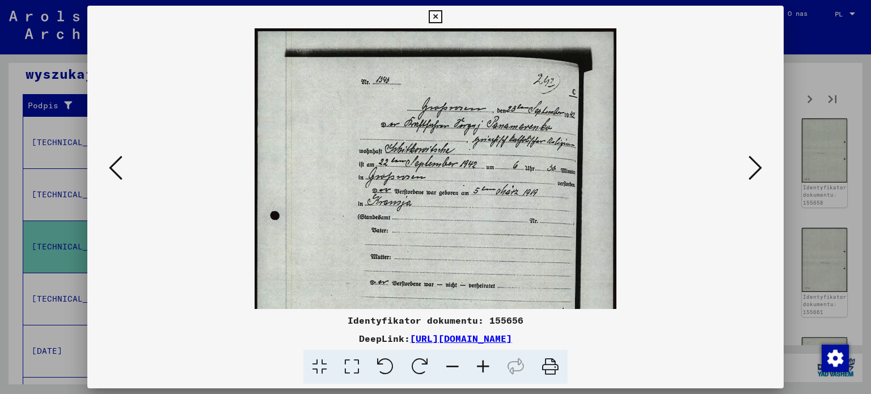
click at [482, 358] on icon at bounding box center [483, 367] width 31 height 35
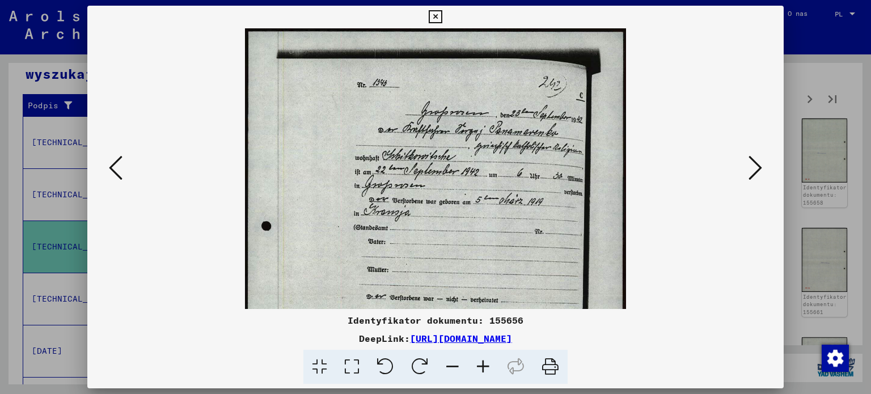
click at [482, 358] on icon at bounding box center [483, 367] width 31 height 35
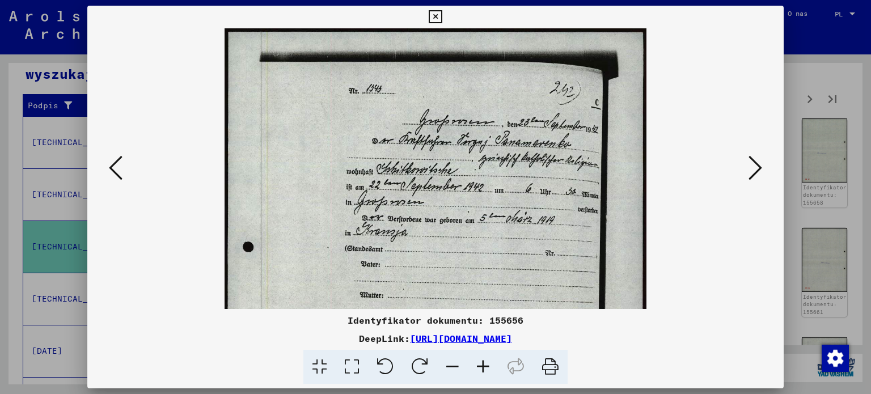
click at [482, 358] on icon at bounding box center [483, 367] width 31 height 35
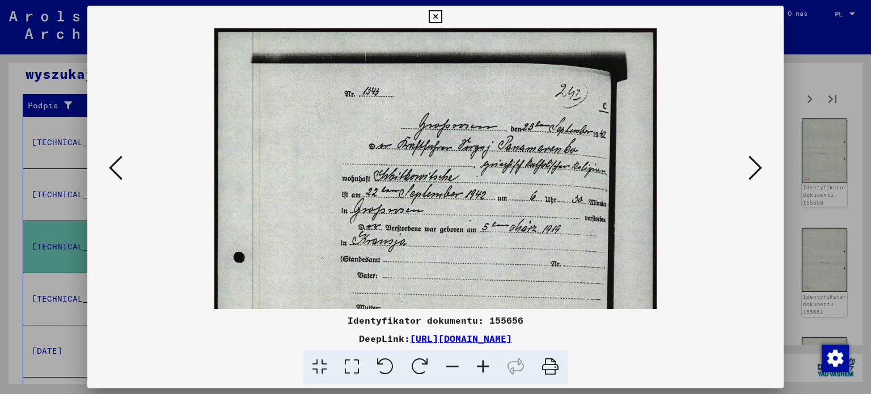
click at [482, 358] on icon at bounding box center [483, 367] width 31 height 35
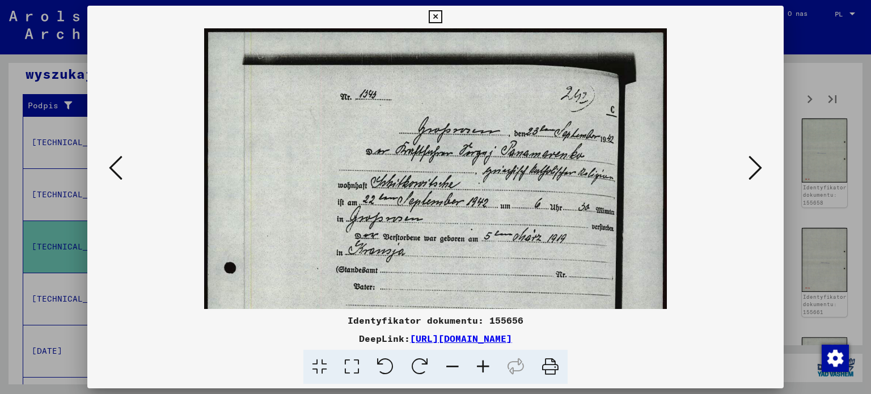
click at [482, 358] on icon at bounding box center [483, 367] width 31 height 35
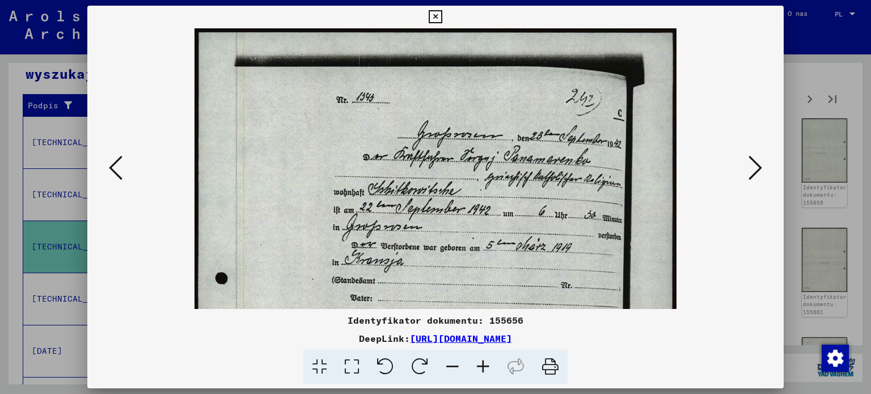
click at [482, 358] on icon at bounding box center [483, 367] width 31 height 35
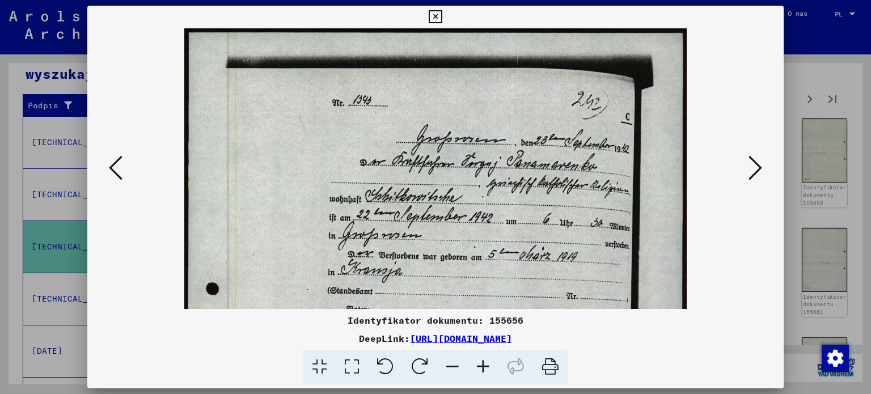
click at [482, 358] on icon at bounding box center [483, 367] width 31 height 35
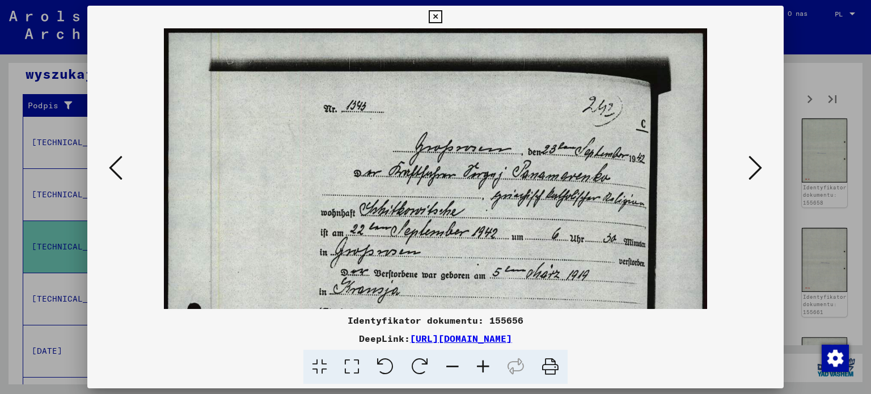
click at [482, 358] on icon at bounding box center [483, 367] width 31 height 35
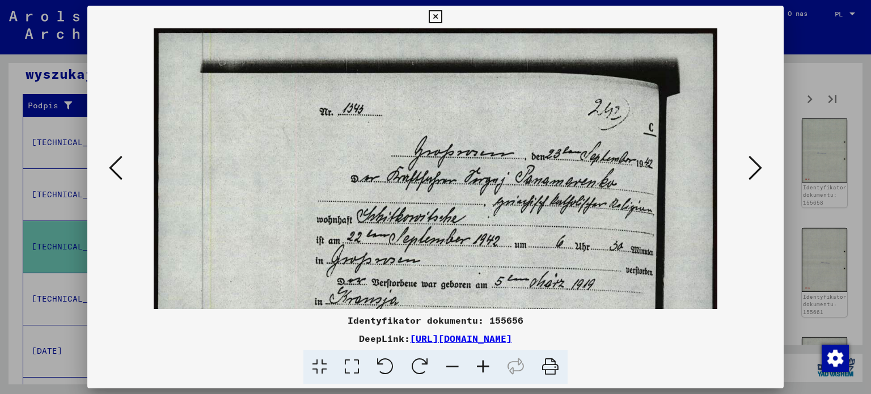
click at [482, 358] on icon at bounding box center [483, 367] width 31 height 35
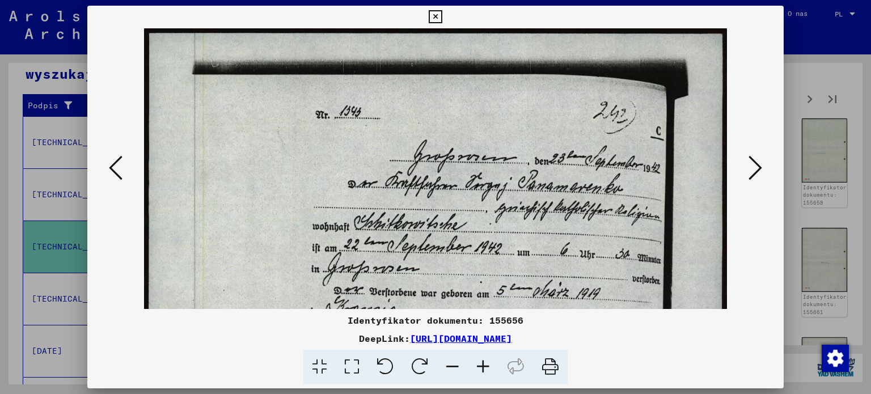
scroll to position [85, 0]
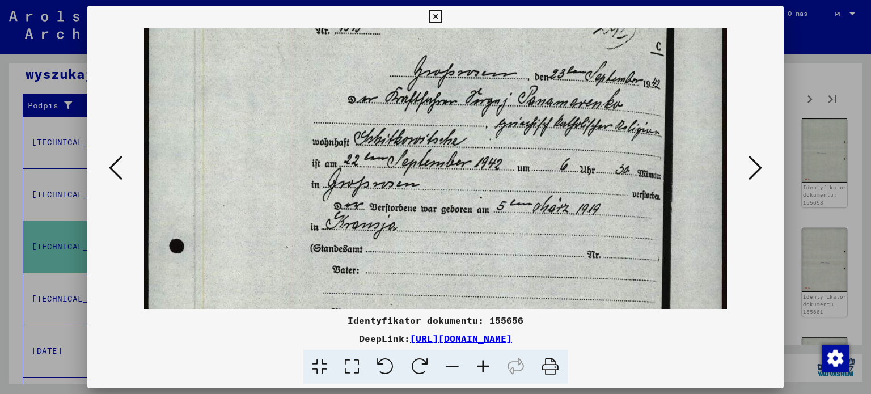
drag, startPoint x: 497, startPoint y: 262, endPoint x: 441, endPoint y: 179, distance: 100.5
click at [441, 179] on img at bounding box center [436, 354] width 584 height 820
click at [751, 168] on icon at bounding box center [756, 167] width 14 height 27
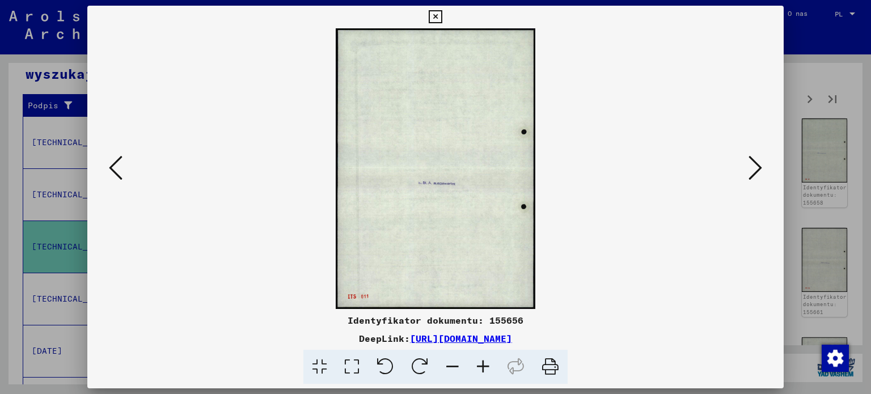
scroll to position [0, 0]
click at [751, 168] on icon at bounding box center [756, 167] width 14 height 27
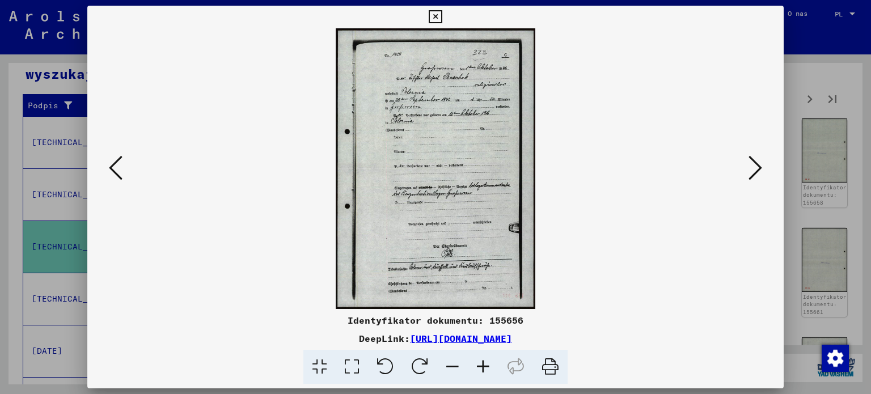
click at [751, 168] on icon at bounding box center [756, 167] width 14 height 27
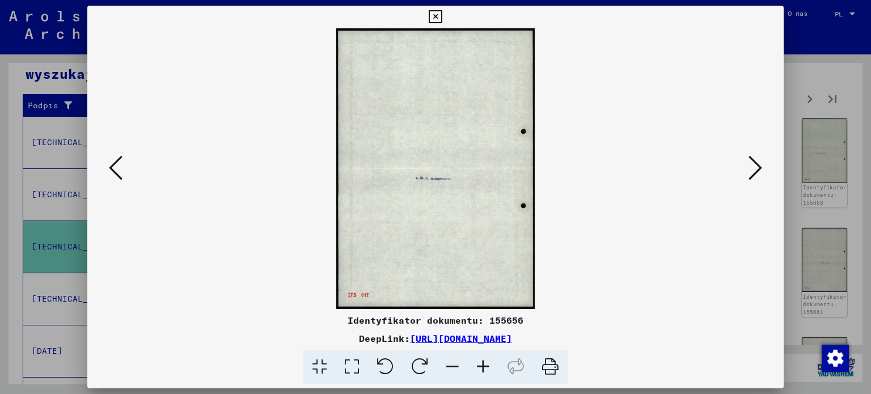
click at [751, 168] on icon at bounding box center [756, 167] width 14 height 27
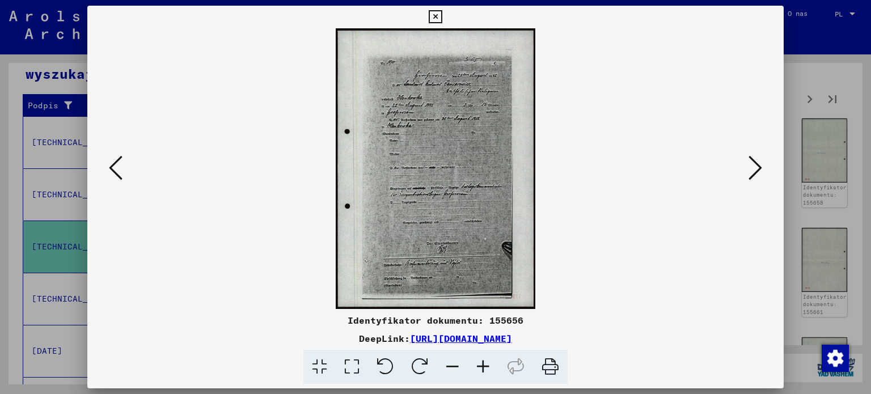
click at [479, 365] on icon at bounding box center [483, 367] width 31 height 35
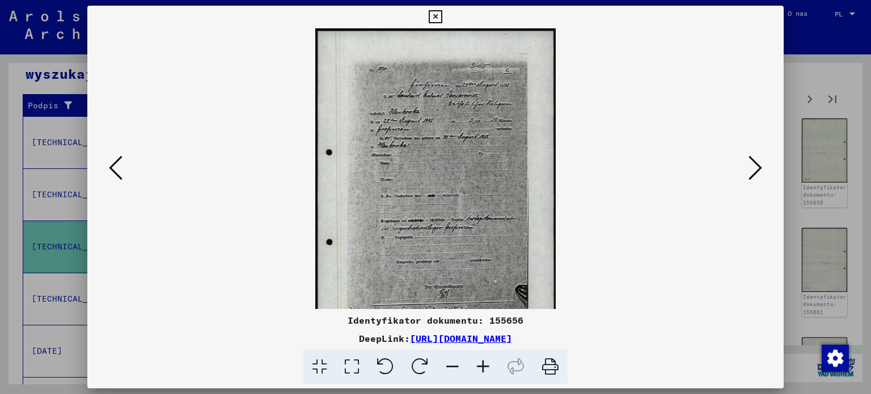
click at [479, 365] on icon at bounding box center [483, 367] width 31 height 35
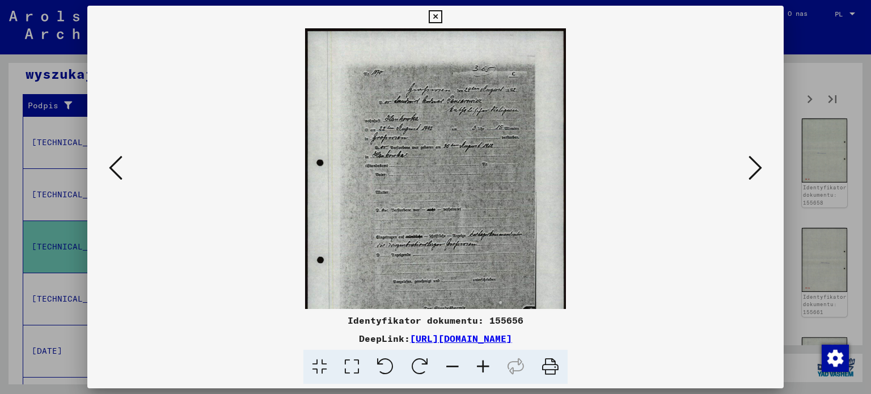
click at [479, 365] on icon at bounding box center [483, 367] width 31 height 35
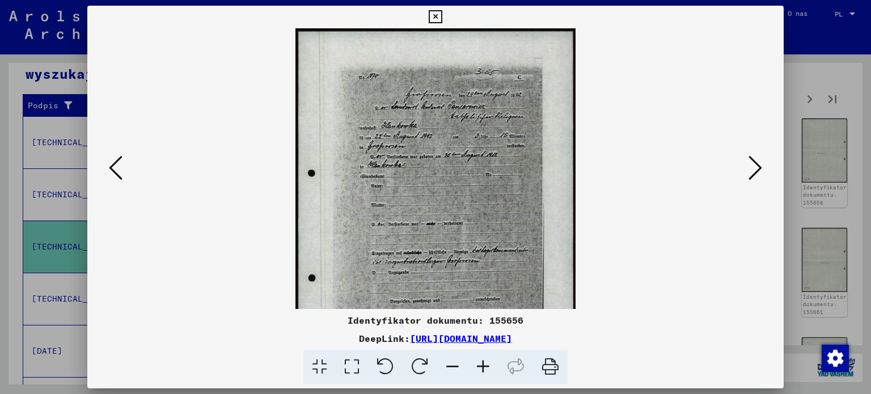
click at [479, 365] on icon at bounding box center [483, 367] width 31 height 35
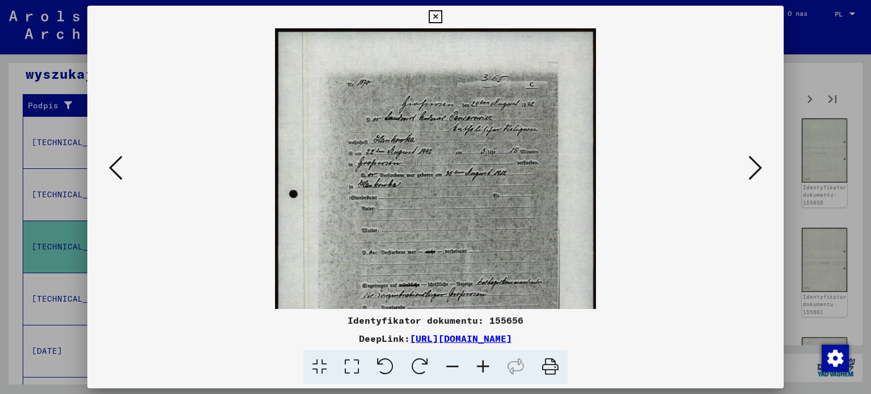
click at [479, 365] on icon at bounding box center [483, 367] width 31 height 35
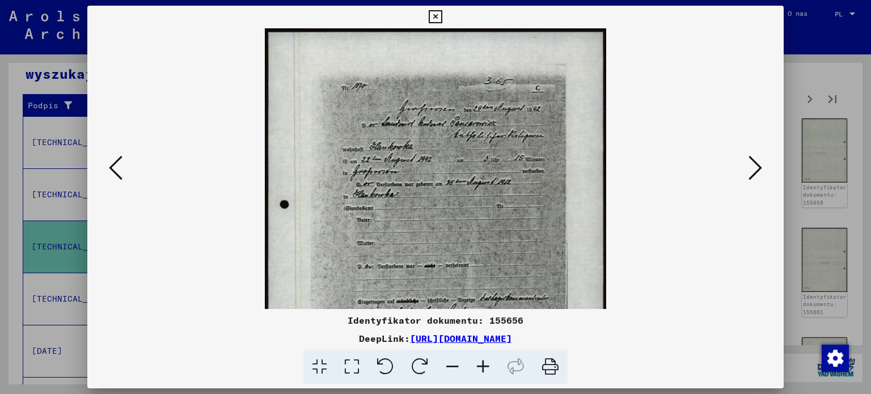
click at [479, 365] on icon at bounding box center [483, 367] width 31 height 35
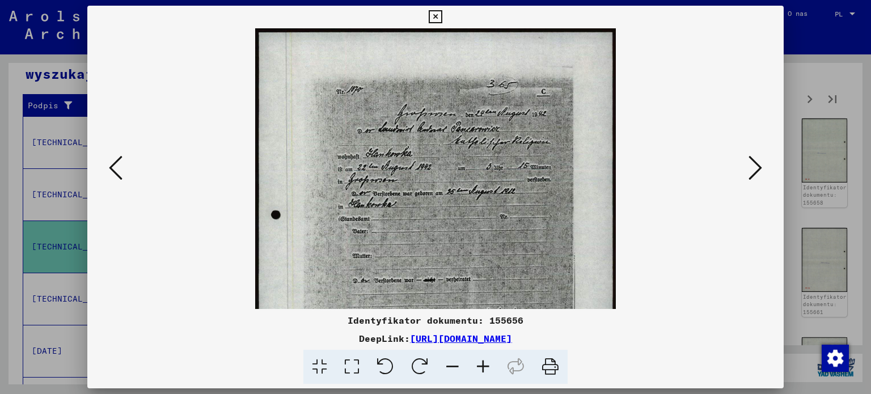
click at [479, 365] on icon at bounding box center [483, 367] width 31 height 35
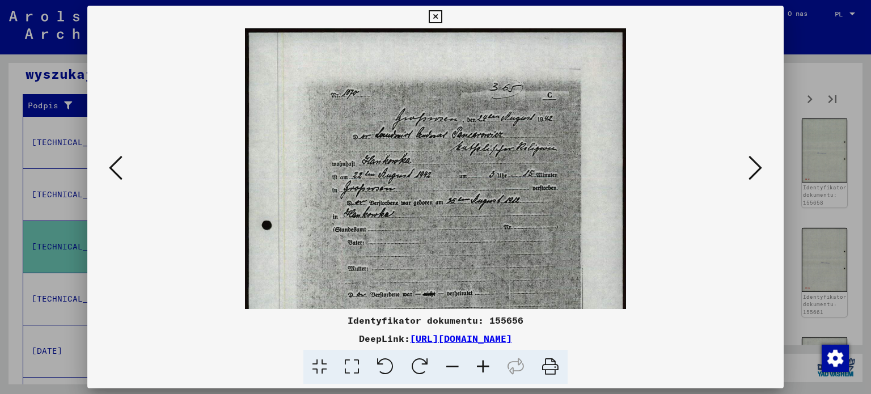
click at [479, 365] on icon at bounding box center [483, 367] width 31 height 35
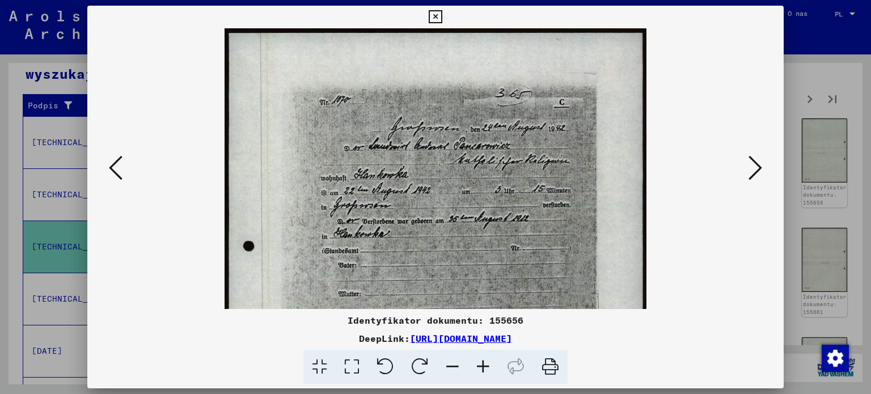
click at [479, 365] on icon at bounding box center [483, 367] width 31 height 35
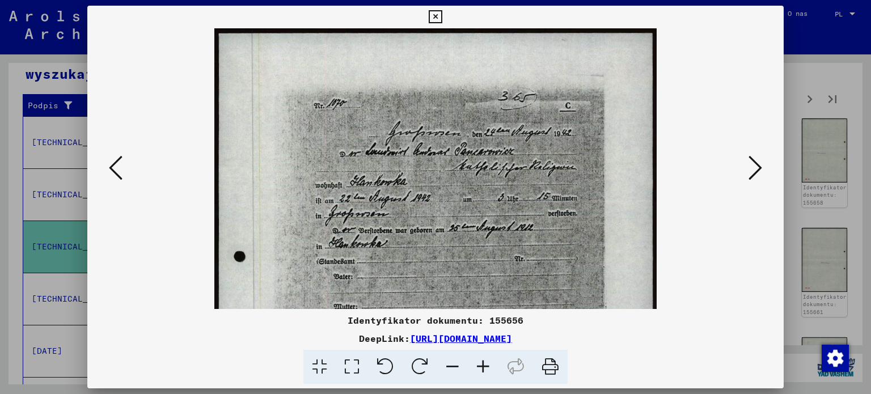
click at [479, 365] on icon at bounding box center [483, 367] width 31 height 35
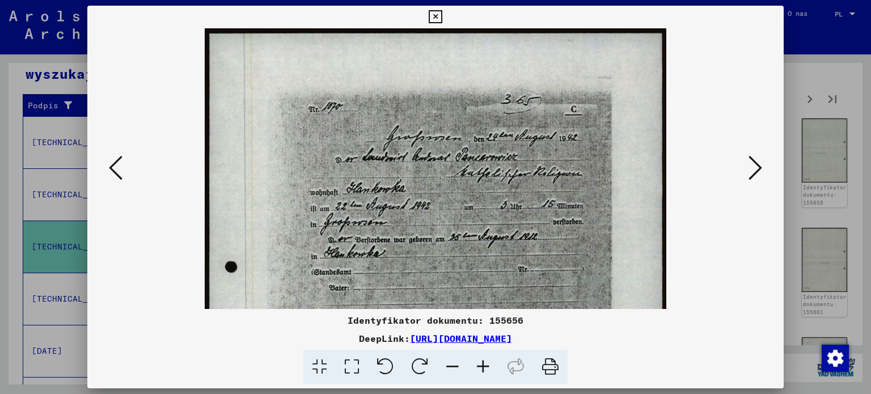
click at [479, 365] on icon at bounding box center [483, 367] width 31 height 35
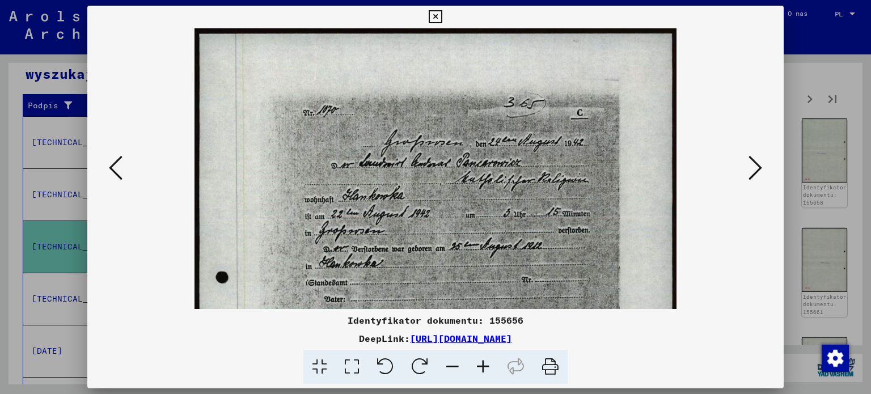
click at [479, 365] on icon at bounding box center [483, 367] width 31 height 35
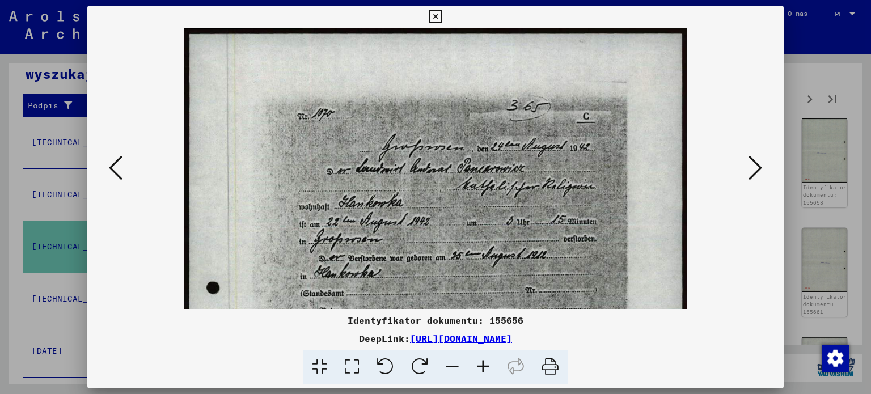
click at [753, 170] on icon at bounding box center [756, 167] width 14 height 27
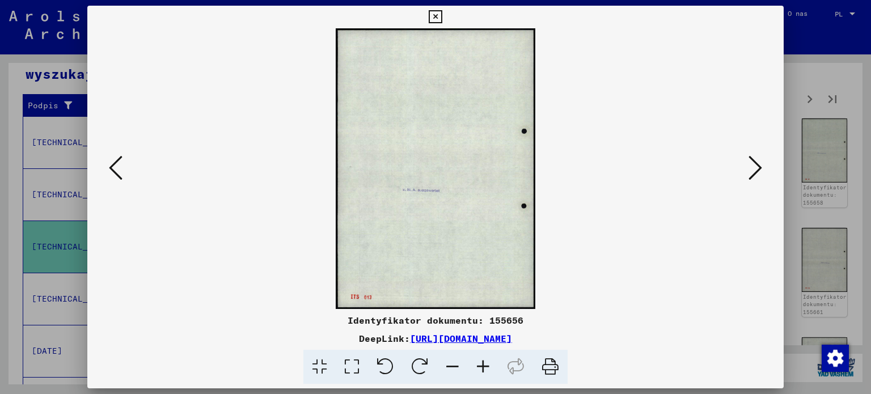
click at [749, 190] on div at bounding box center [435, 168] width 697 height 281
click at [757, 164] on icon at bounding box center [756, 167] width 14 height 27
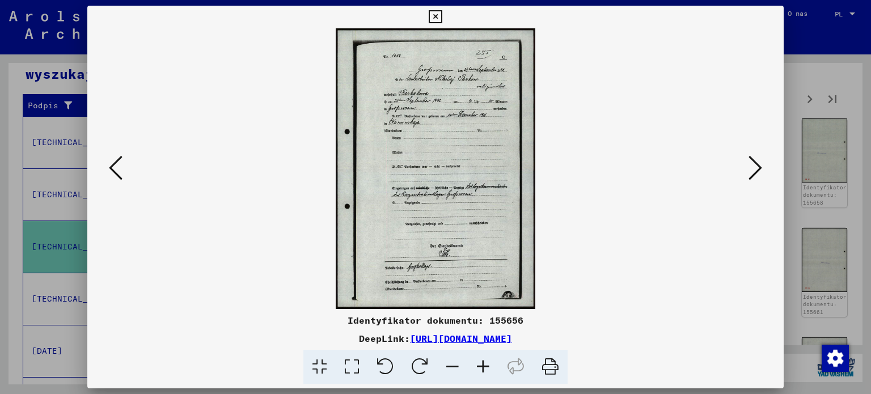
click at [476, 371] on icon at bounding box center [483, 367] width 31 height 35
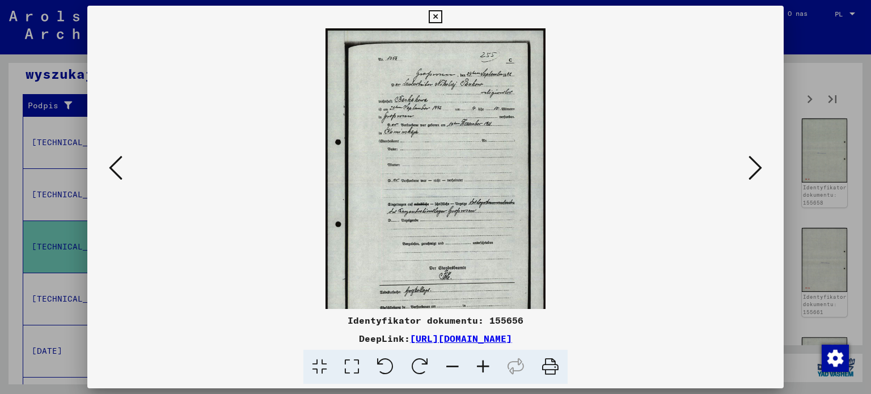
click at [476, 371] on icon at bounding box center [483, 367] width 31 height 35
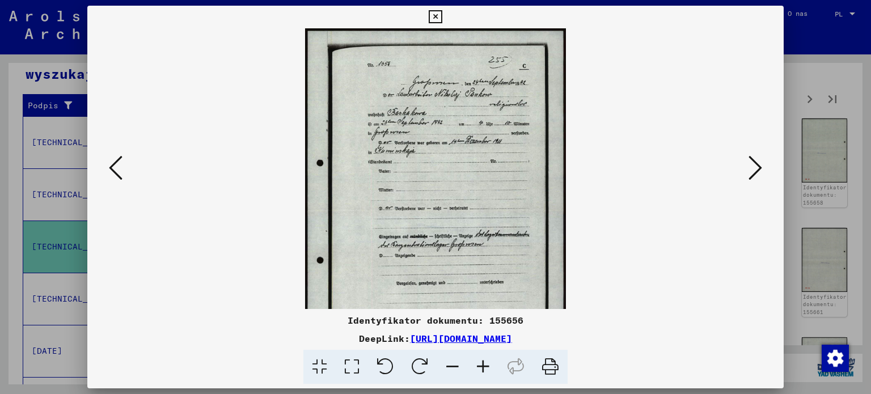
click at [476, 371] on icon at bounding box center [483, 367] width 31 height 35
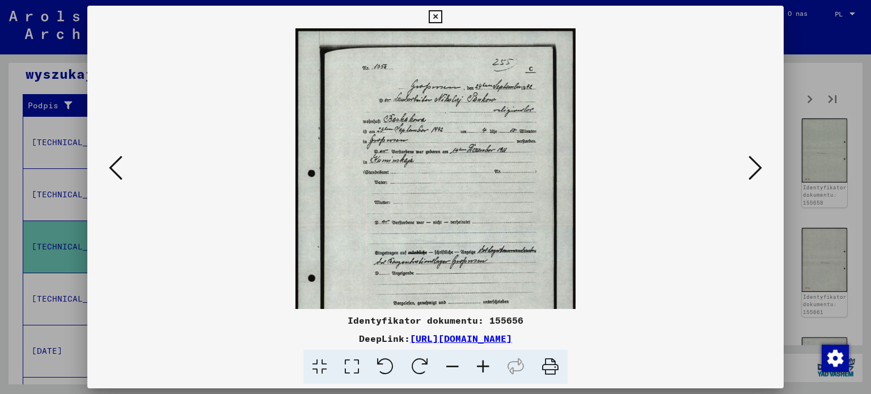
click at [476, 371] on icon at bounding box center [483, 367] width 31 height 35
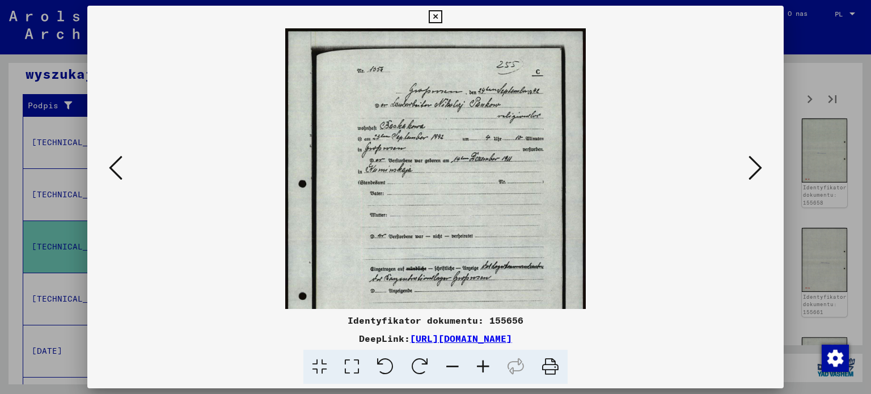
click at [476, 371] on icon at bounding box center [483, 367] width 31 height 35
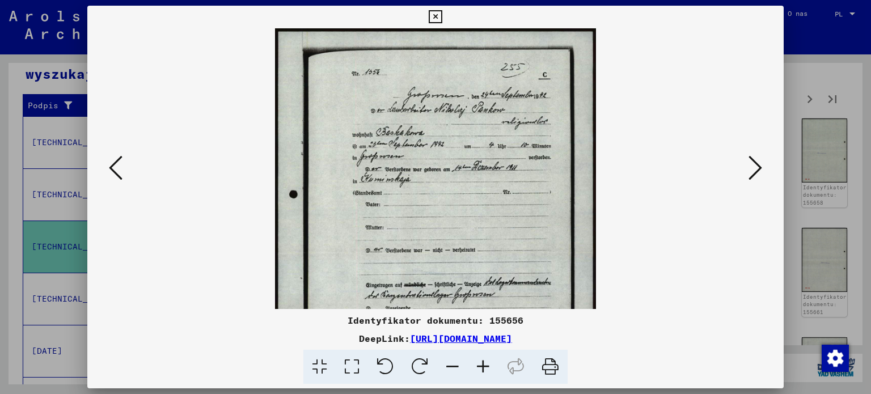
click at [476, 371] on icon at bounding box center [483, 367] width 31 height 35
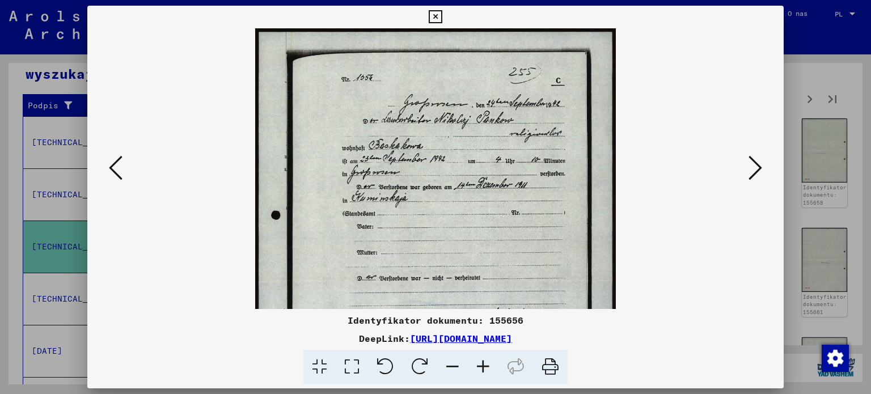
click at [476, 371] on icon at bounding box center [483, 367] width 31 height 35
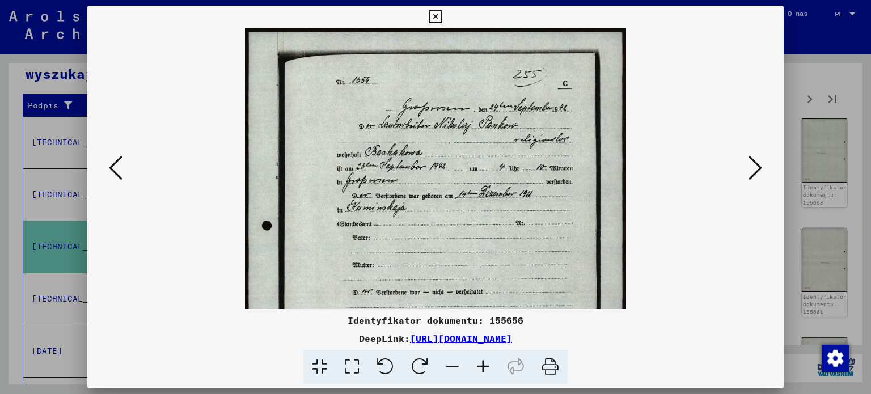
click at [476, 371] on icon at bounding box center [483, 367] width 31 height 35
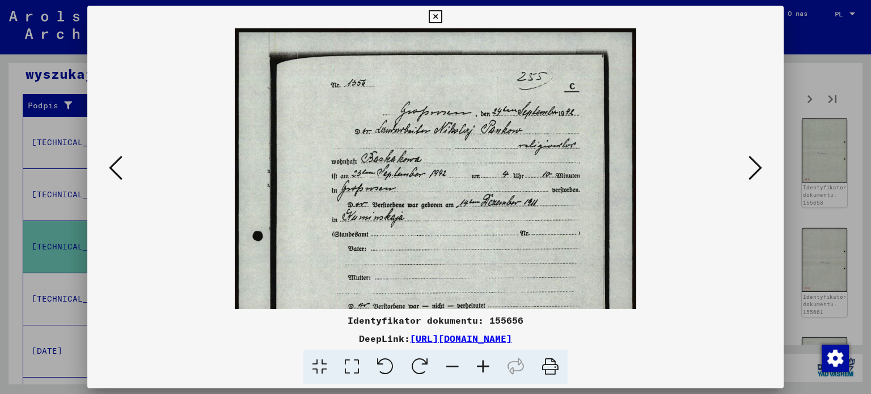
click at [476, 371] on icon at bounding box center [483, 367] width 31 height 35
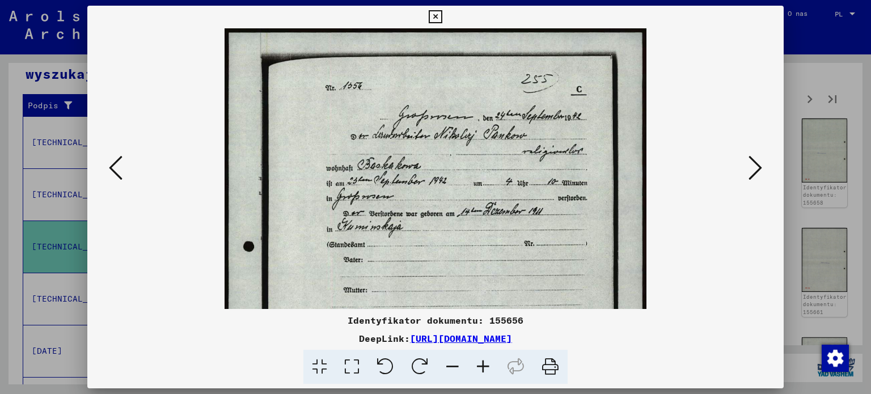
click at [476, 371] on icon at bounding box center [483, 367] width 31 height 35
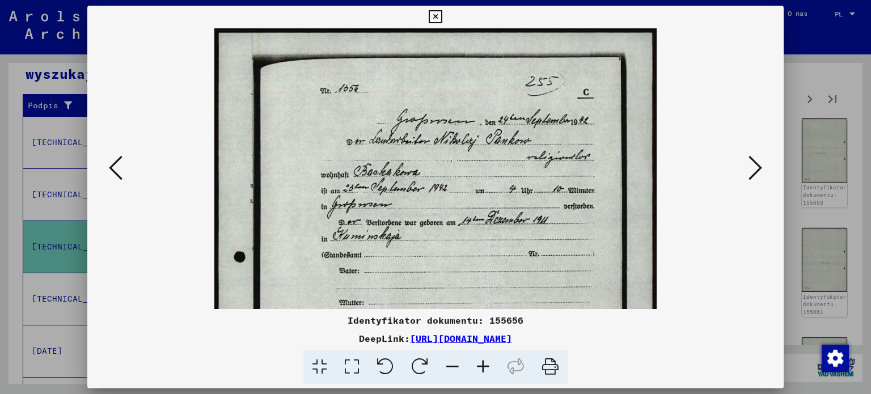
click at [750, 168] on icon at bounding box center [756, 167] width 14 height 27
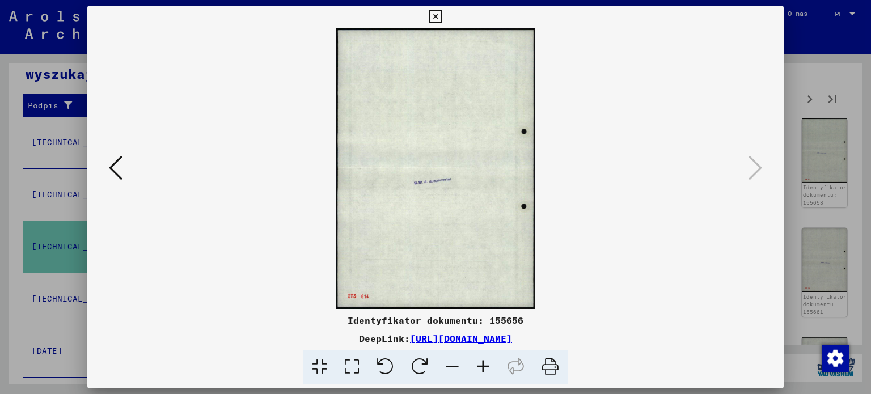
click at [805, 75] on div at bounding box center [435, 197] width 871 height 394
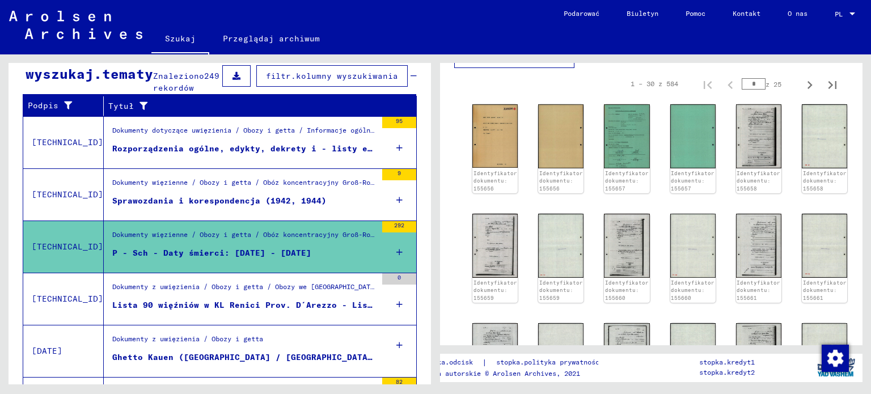
scroll to position [220, 0]
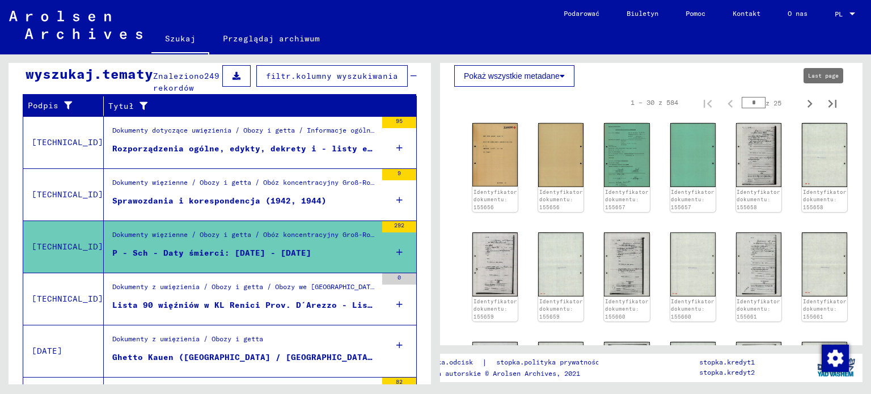
click at [808, 102] on icon "Następna strona" at bounding box center [810, 104] width 5 height 8
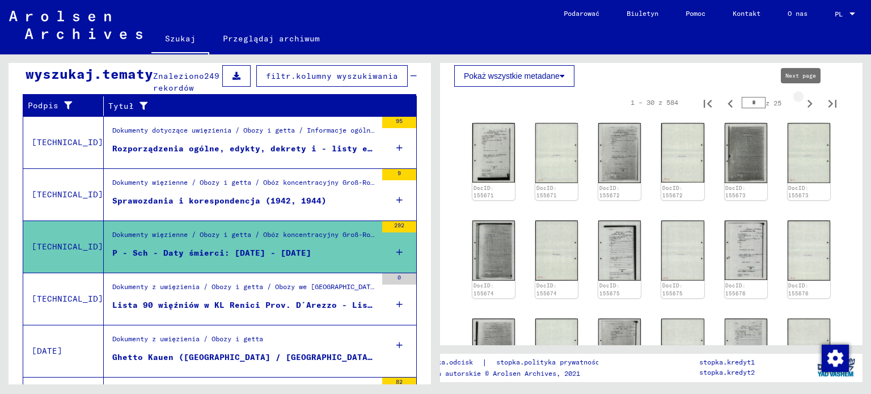
type input "*"
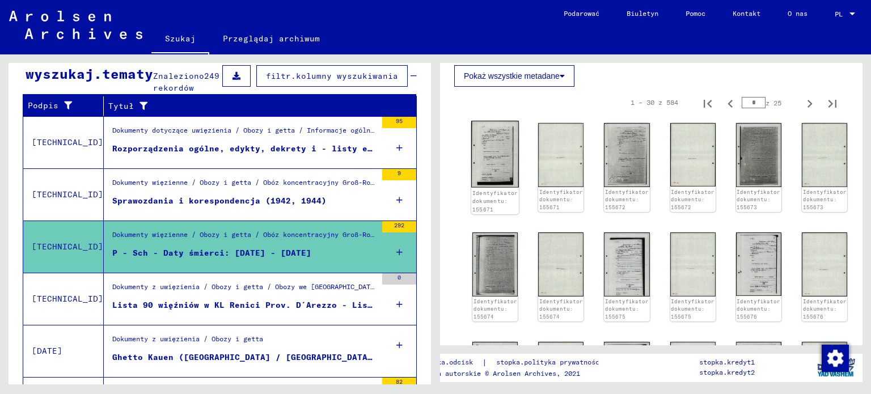
click at [496, 147] on img at bounding box center [495, 154] width 48 height 67
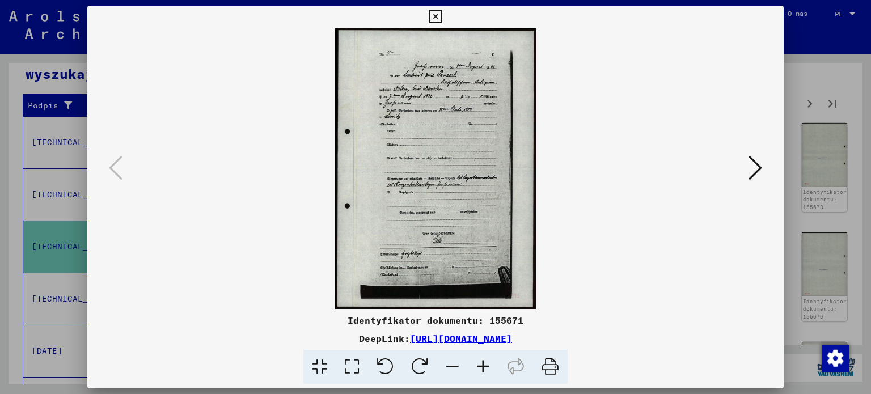
click at [487, 372] on icon at bounding box center [483, 367] width 31 height 35
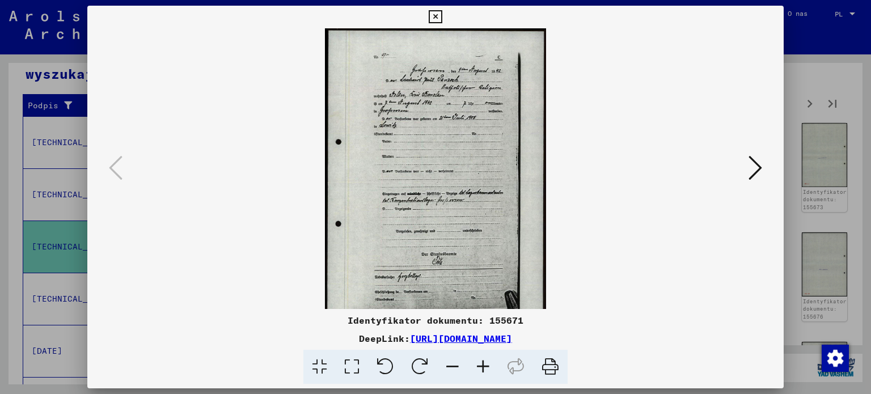
click at [487, 372] on icon at bounding box center [483, 367] width 31 height 35
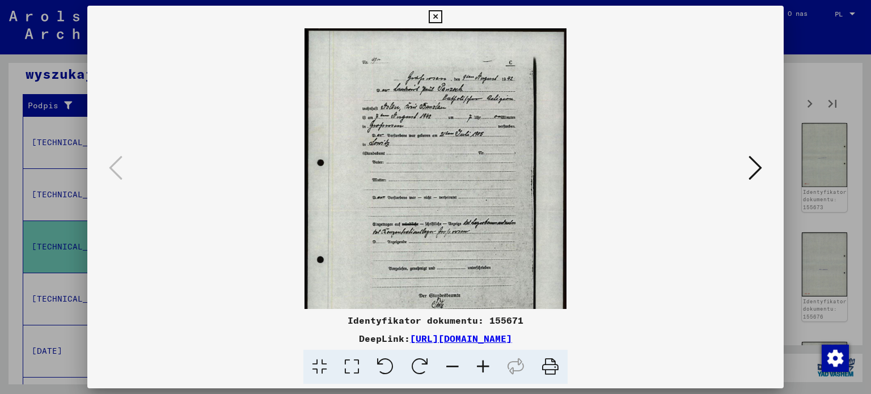
click at [487, 372] on icon at bounding box center [483, 367] width 31 height 35
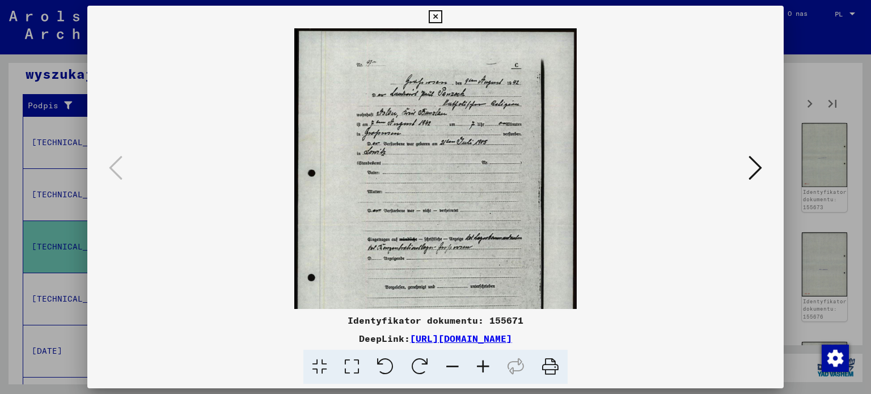
click at [487, 372] on icon at bounding box center [483, 367] width 31 height 35
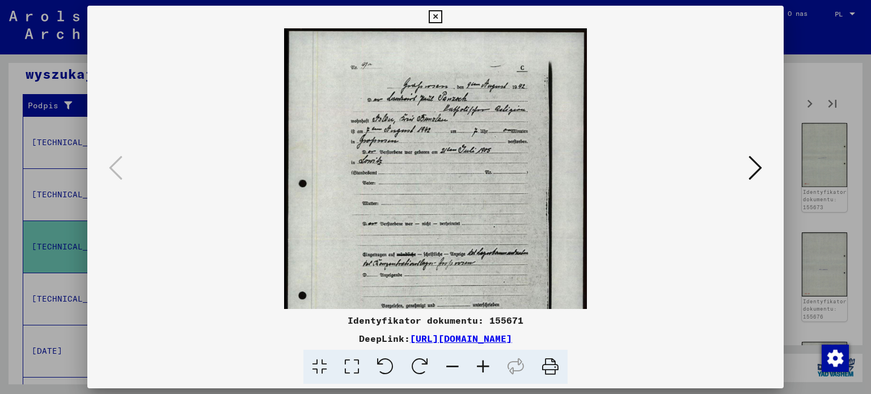
click at [487, 372] on icon at bounding box center [483, 367] width 31 height 35
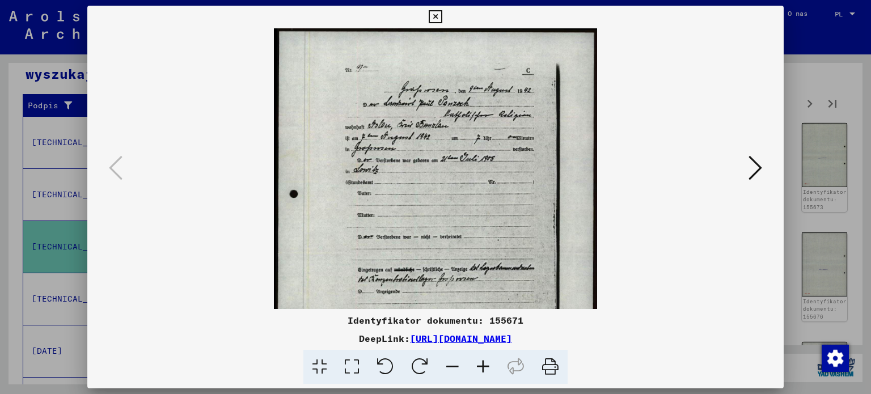
click at [487, 372] on icon at bounding box center [483, 367] width 31 height 35
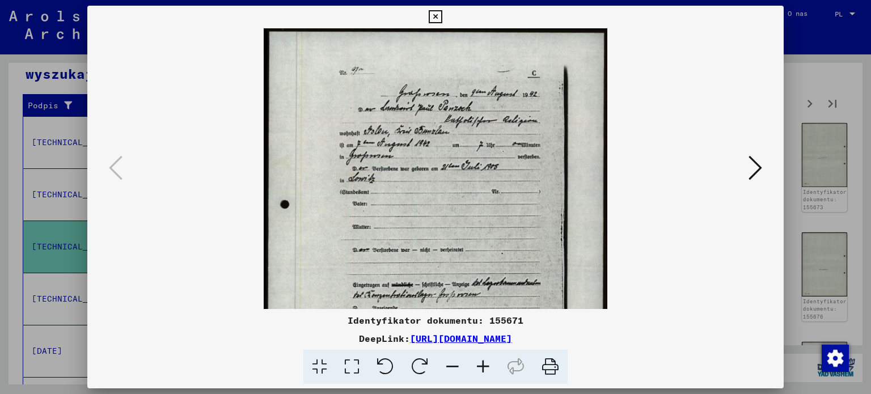
click at [487, 372] on icon at bounding box center [483, 367] width 31 height 35
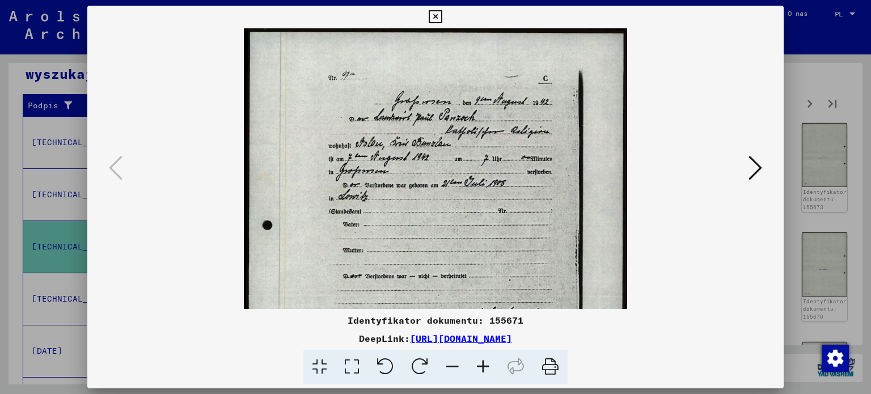
click at [487, 372] on icon at bounding box center [483, 367] width 31 height 35
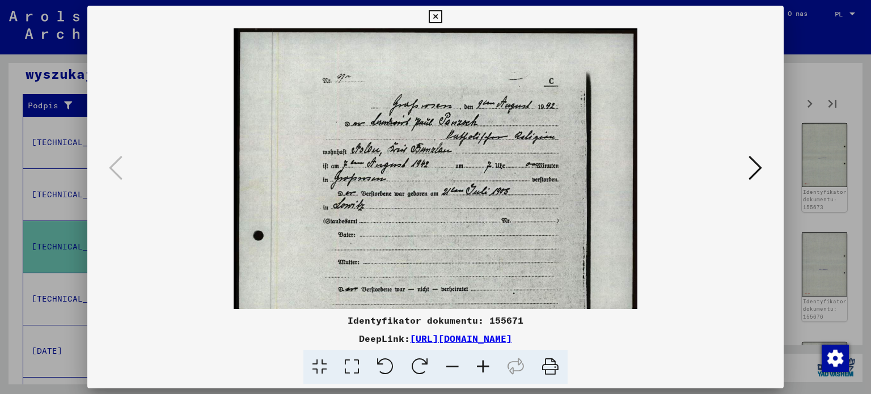
click at [487, 372] on icon at bounding box center [483, 367] width 31 height 35
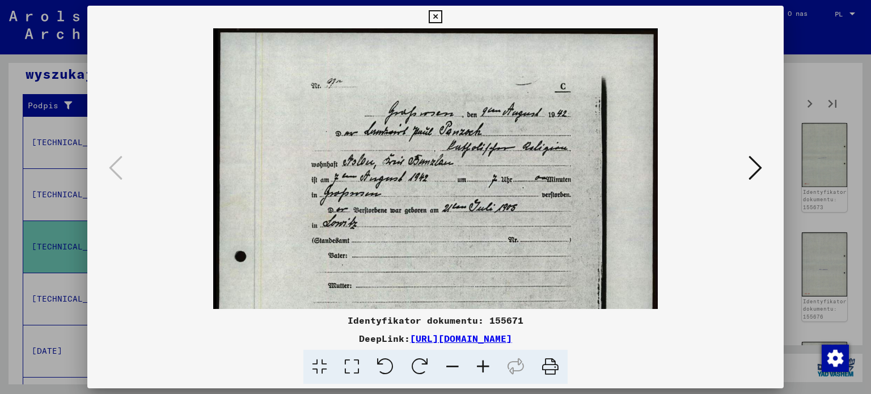
click at [760, 163] on icon at bounding box center [756, 167] width 14 height 27
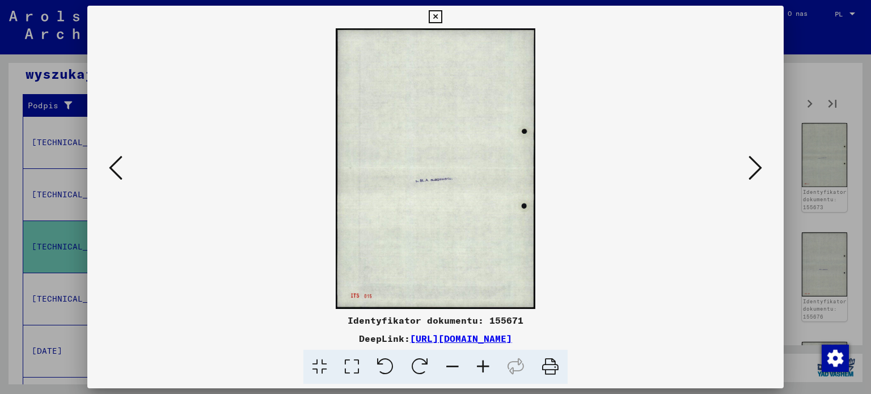
click at [480, 373] on icon at bounding box center [483, 367] width 31 height 35
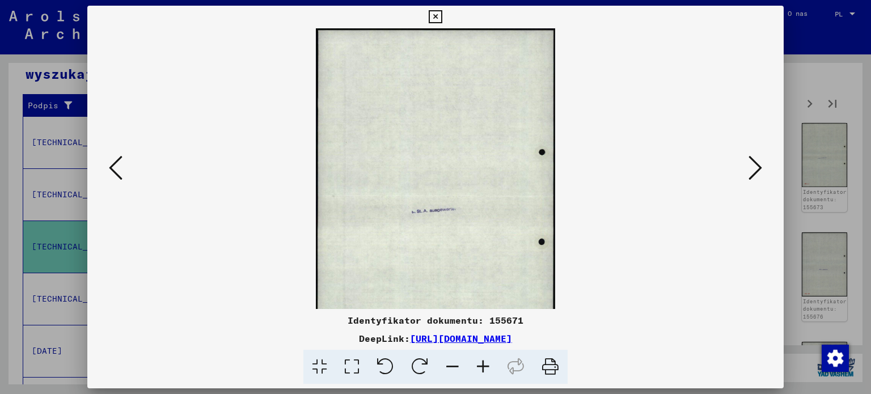
click at [480, 373] on icon at bounding box center [483, 367] width 31 height 35
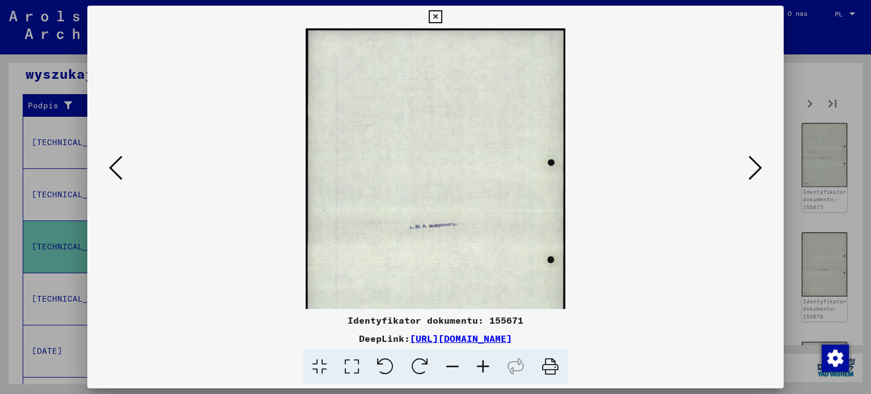
click at [480, 373] on icon at bounding box center [483, 367] width 31 height 35
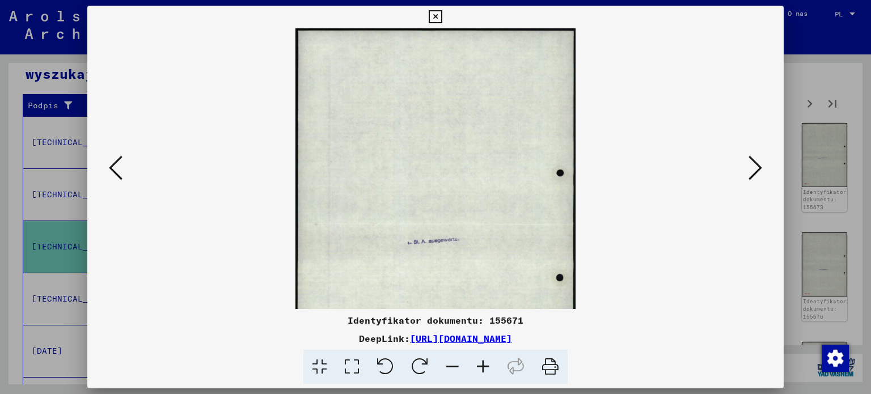
click at [480, 373] on icon at bounding box center [483, 367] width 31 height 35
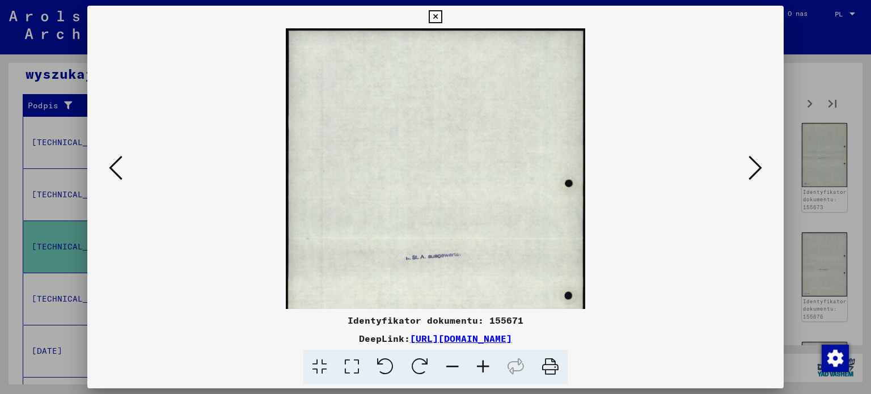
click at [480, 373] on icon at bounding box center [483, 367] width 31 height 35
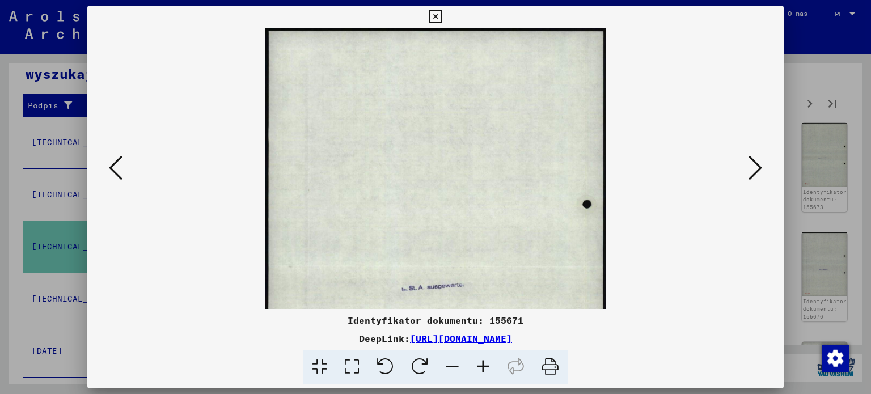
click at [480, 373] on icon at bounding box center [483, 367] width 31 height 35
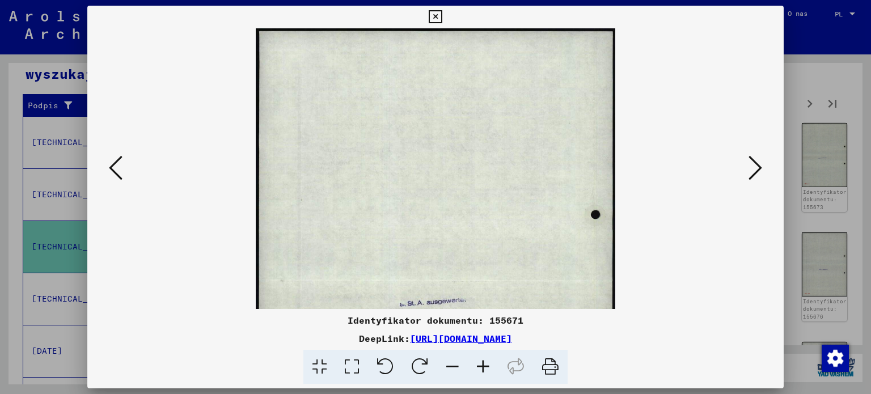
click at [480, 373] on icon at bounding box center [483, 367] width 31 height 35
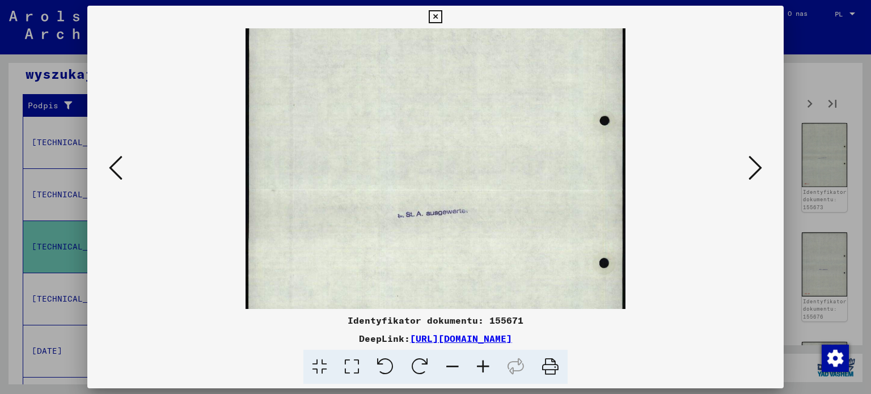
drag, startPoint x: 462, startPoint y: 266, endPoint x: 452, endPoint y: 161, distance: 105.4
click at [452, 161] on img at bounding box center [436, 192] width 380 height 536
click at [454, 225] on img at bounding box center [436, 191] width 380 height 536
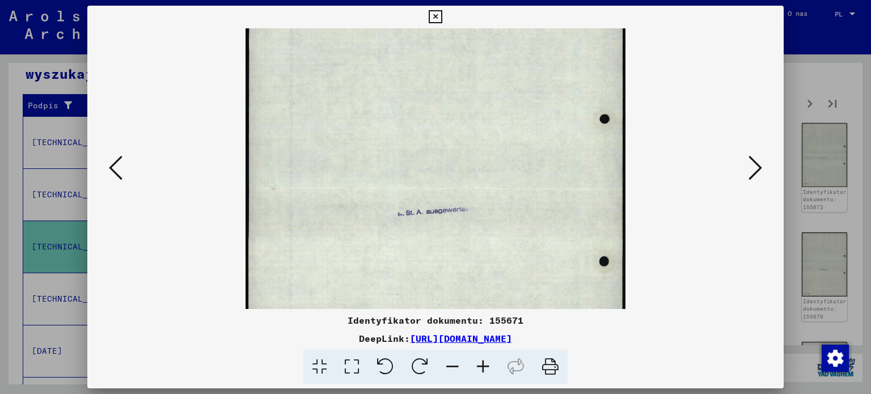
click at [755, 176] on icon at bounding box center [756, 167] width 14 height 27
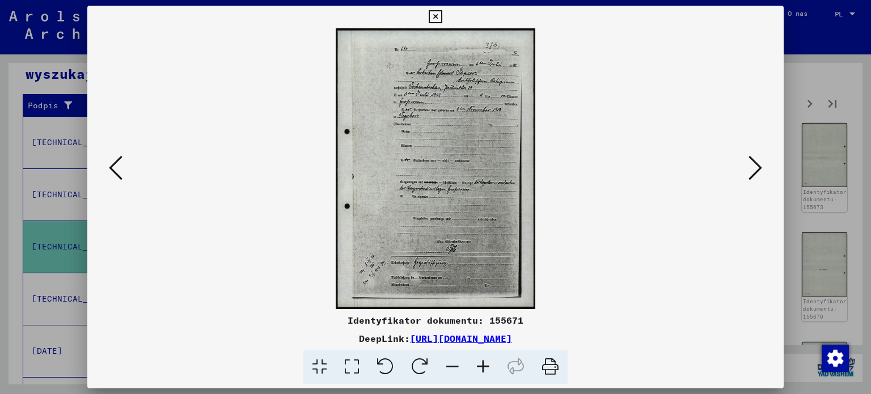
scroll to position [0, 0]
click at [483, 367] on icon at bounding box center [483, 367] width 31 height 35
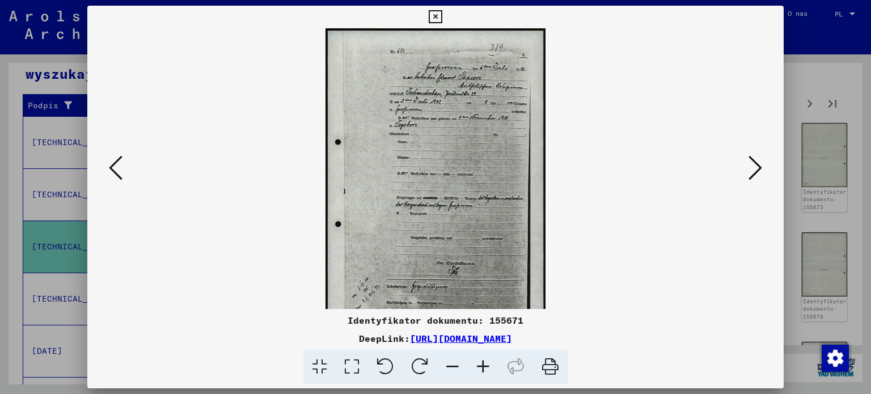
click at [483, 367] on icon at bounding box center [483, 367] width 31 height 35
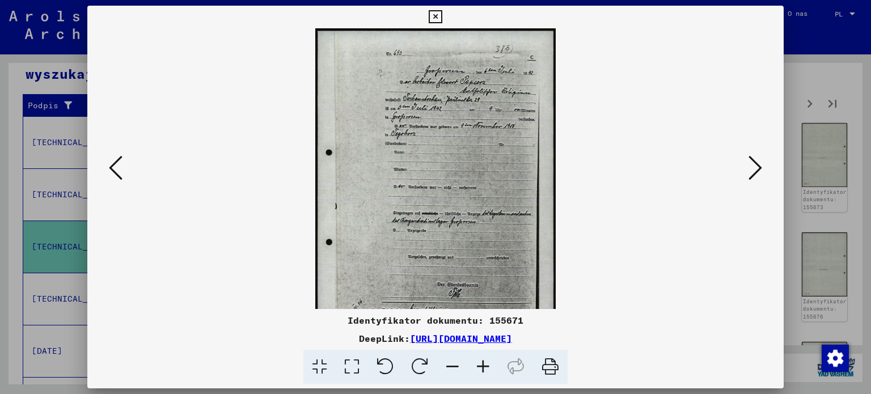
click at [483, 367] on icon at bounding box center [483, 367] width 31 height 35
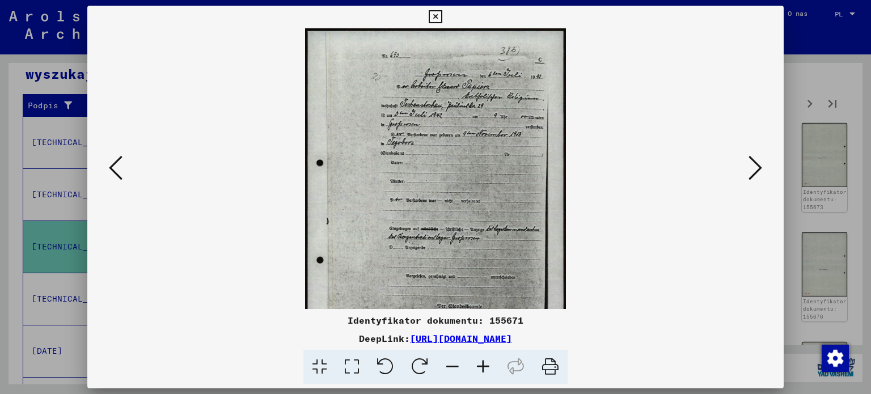
click at [483, 367] on icon at bounding box center [483, 367] width 31 height 35
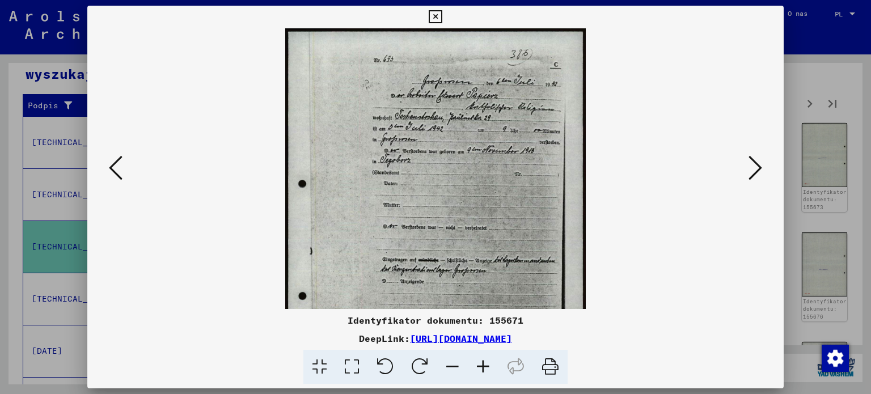
click at [483, 367] on icon at bounding box center [483, 367] width 31 height 35
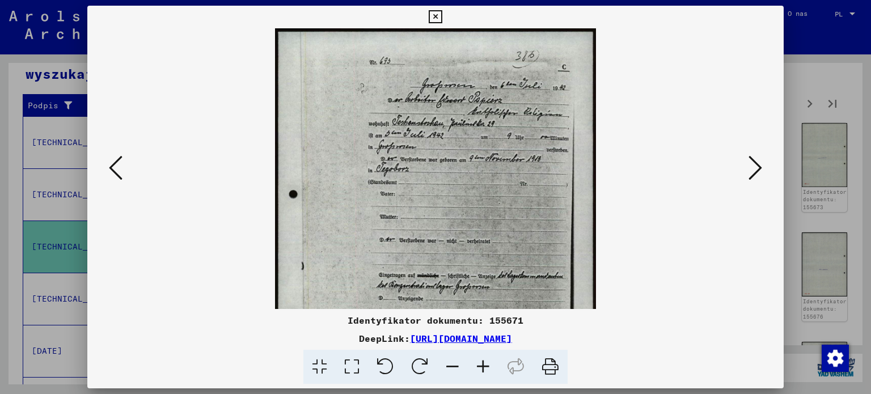
click at [483, 367] on icon at bounding box center [483, 367] width 31 height 35
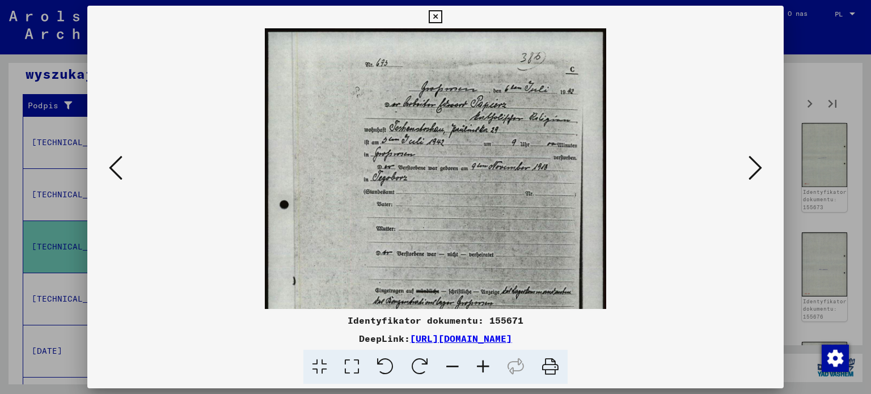
click at [483, 367] on icon at bounding box center [483, 367] width 31 height 35
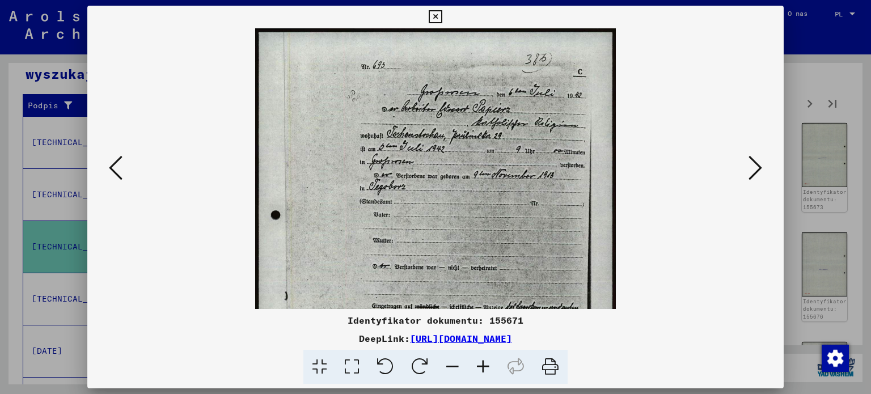
click at [753, 163] on icon at bounding box center [756, 167] width 14 height 27
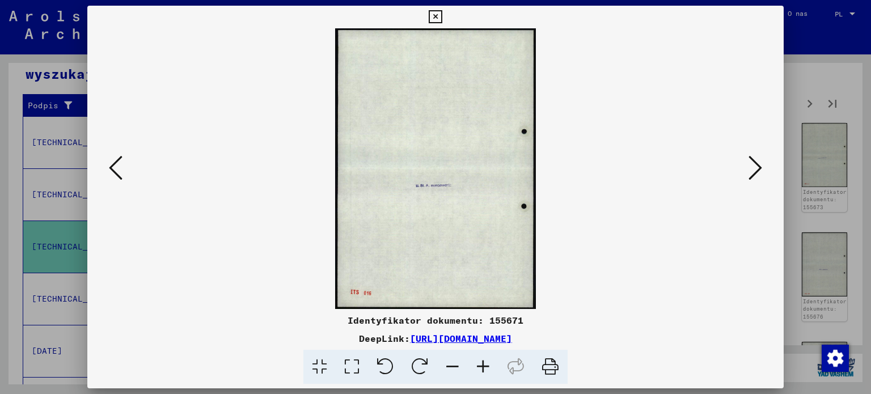
click at [753, 155] on icon at bounding box center [756, 167] width 14 height 27
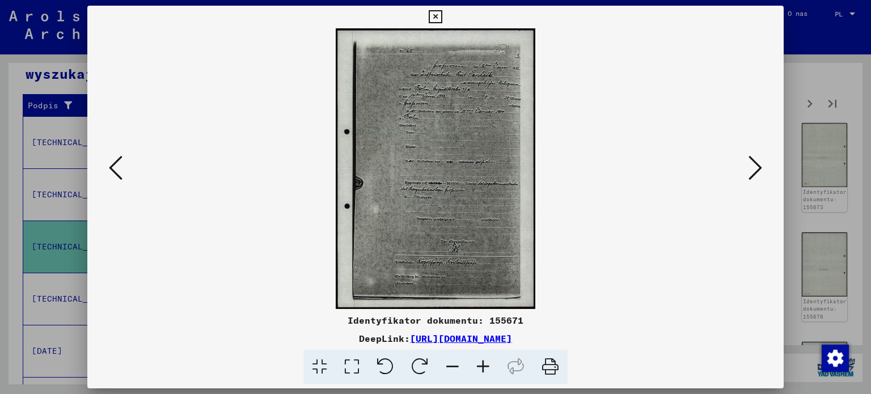
click at [753, 155] on icon at bounding box center [756, 167] width 14 height 27
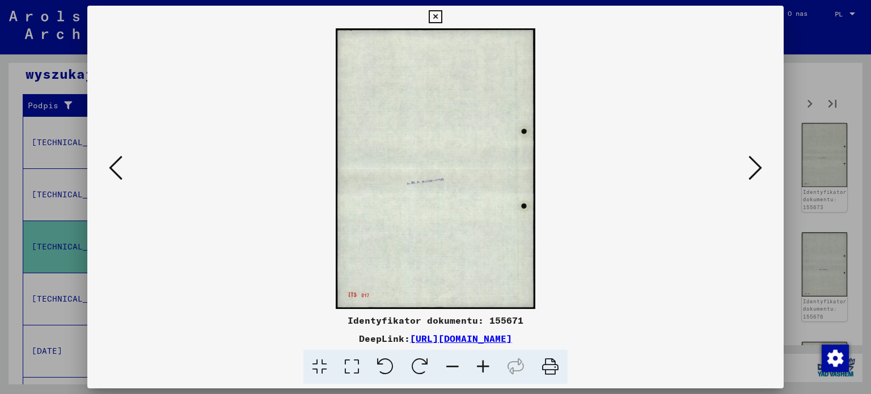
click at [753, 155] on icon at bounding box center [756, 167] width 14 height 27
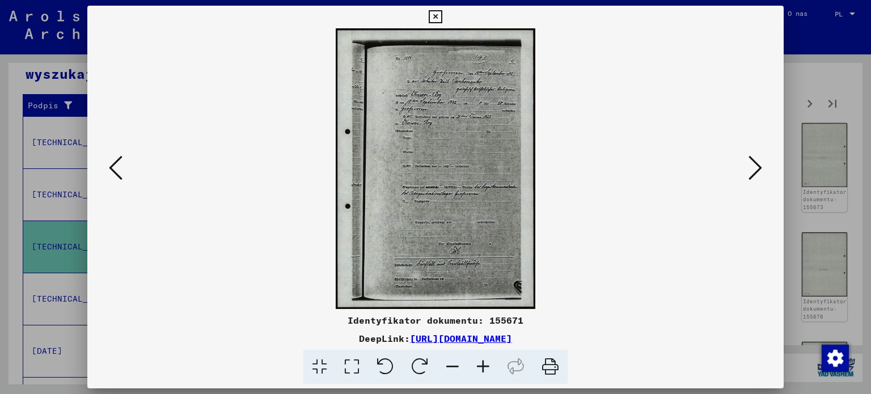
click at [753, 155] on icon at bounding box center [756, 167] width 14 height 27
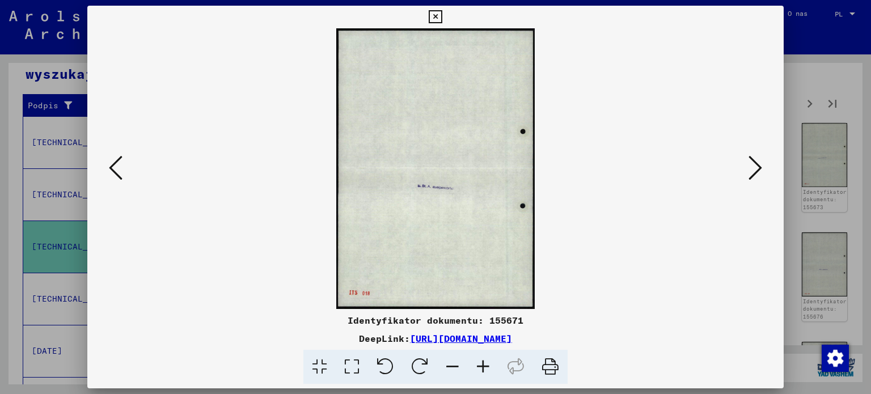
click at [753, 155] on icon at bounding box center [756, 167] width 14 height 27
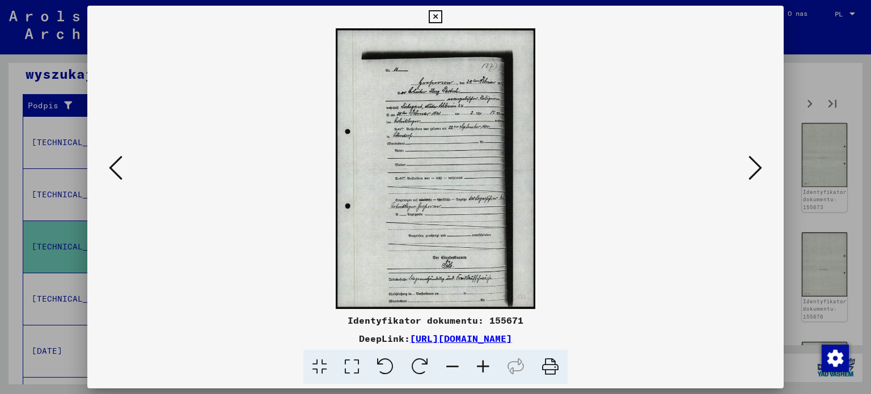
click at [748, 163] on button at bounding box center [755, 169] width 20 height 32
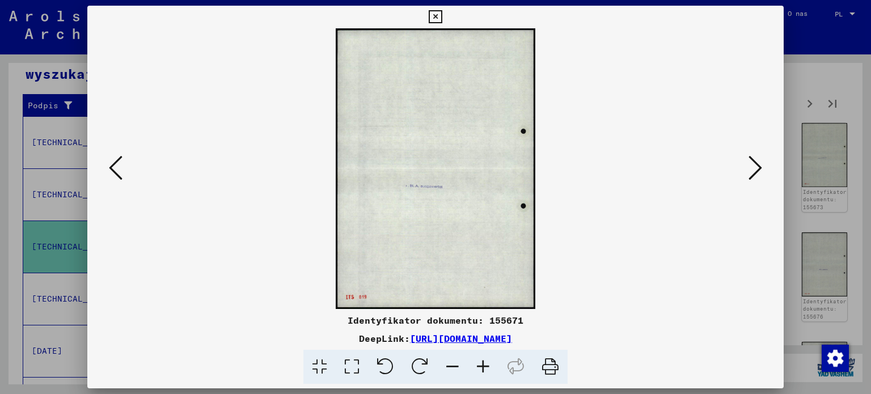
click at [748, 163] on button at bounding box center [755, 169] width 20 height 32
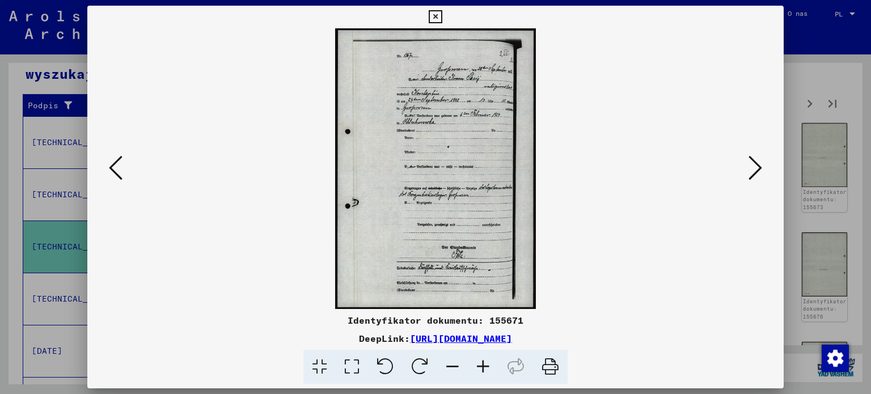
click at [748, 163] on button at bounding box center [755, 169] width 20 height 32
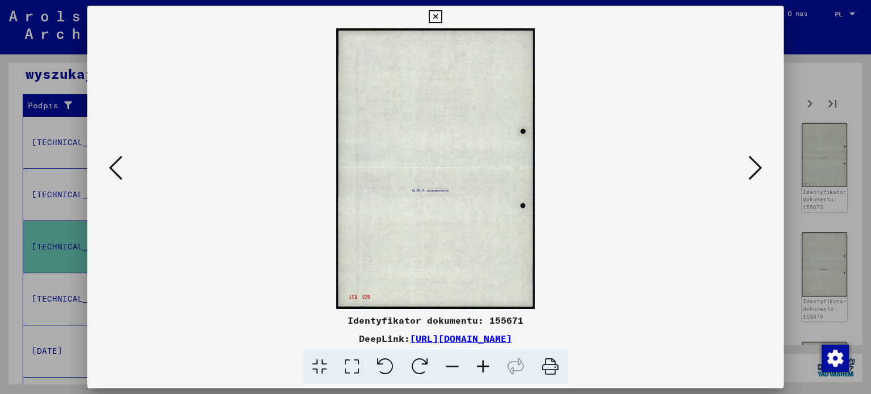
click at [748, 163] on button at bounding box center [755, 169] width 20 height 32
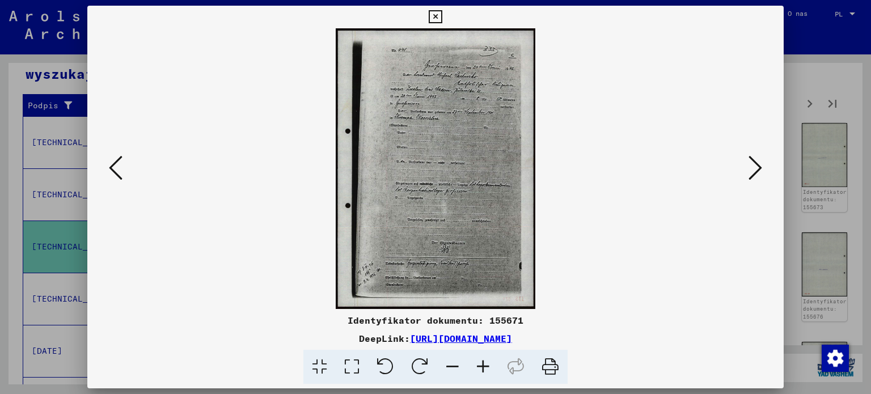
click at [750, 170] on icon at bounding box center [756, 167] width 14 height 27
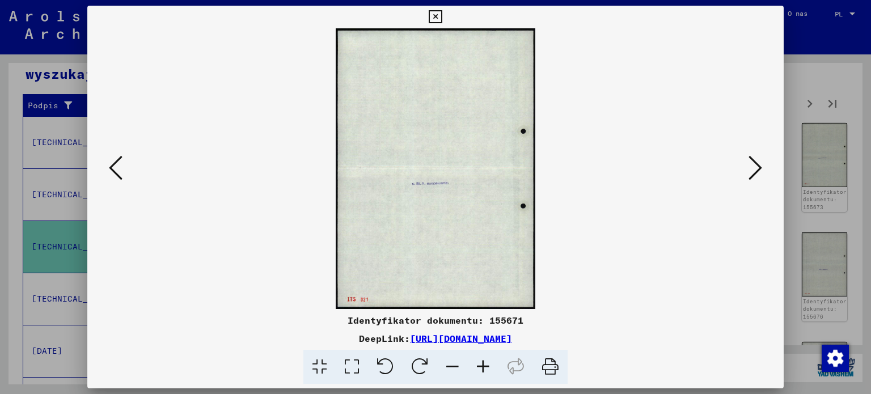
click at [750, 170] on icon at bounding box center [756, 167] width 14 height 27
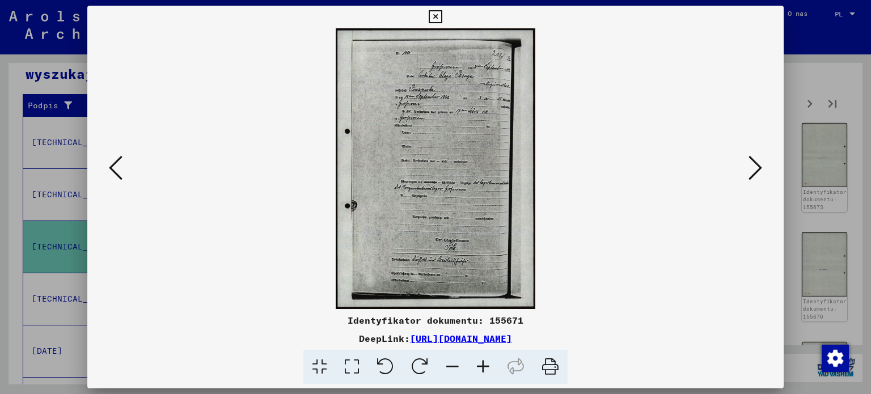
click at [752, 176] on icon at bounding box center [756, 167] width 14 height 27
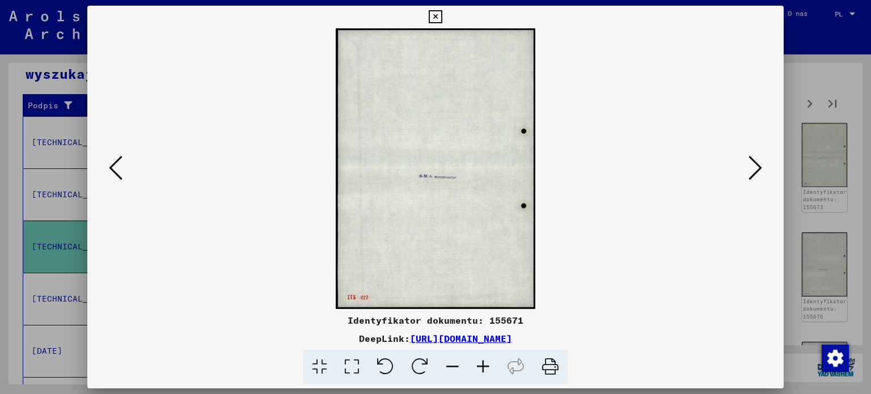
click at [752, 176] on icon at bounding box center [756, 167] width 14 height 27
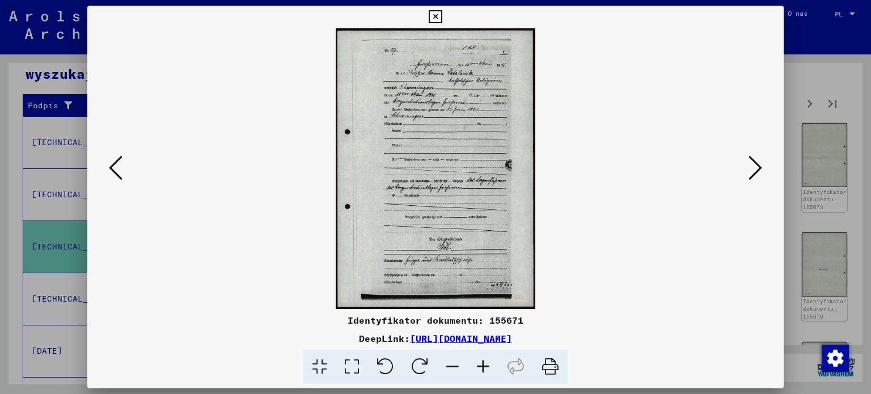
click at [487, 372] on icon at bounding box center [483, 367] width 31 height 35
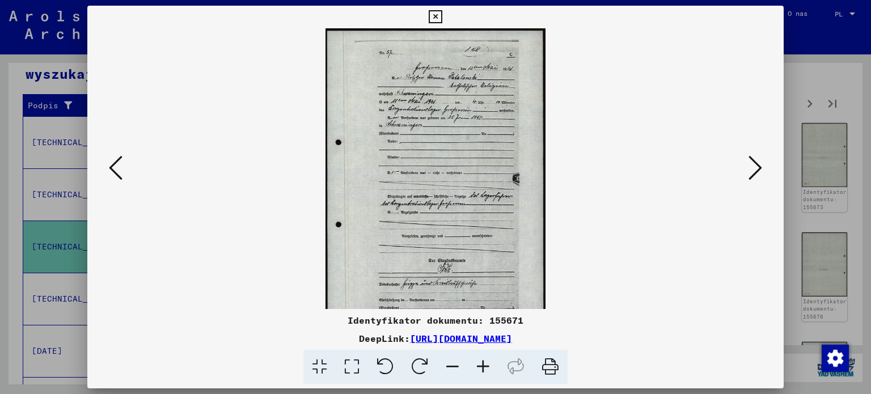
click at [487, 372] on icon at bounding box center [483, 367] width 31 height 35
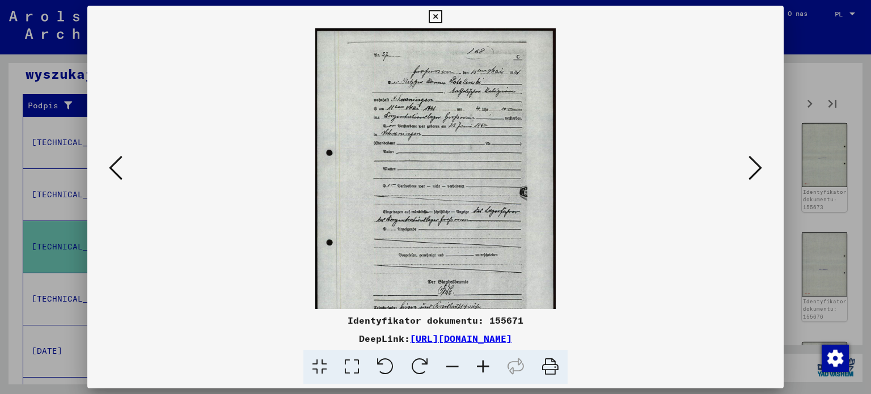
click at [487, 372] on icon at bounding box center [483, 367] width 31 height 35
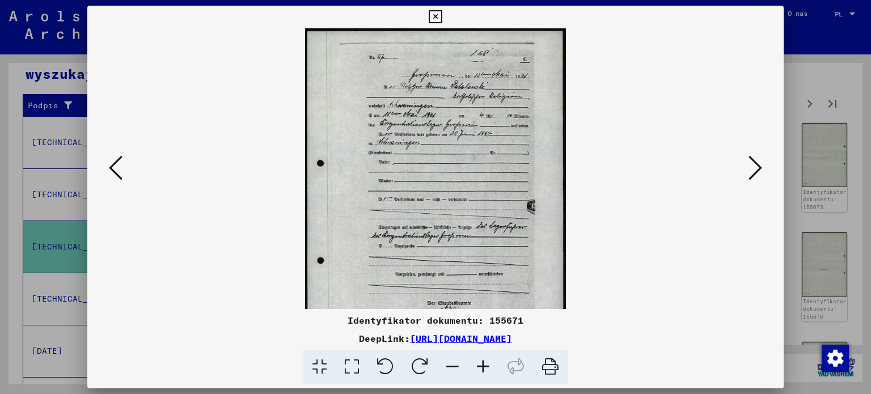
click at [487, 372] on icon at bounding box center [483, 367] width 31 height 35
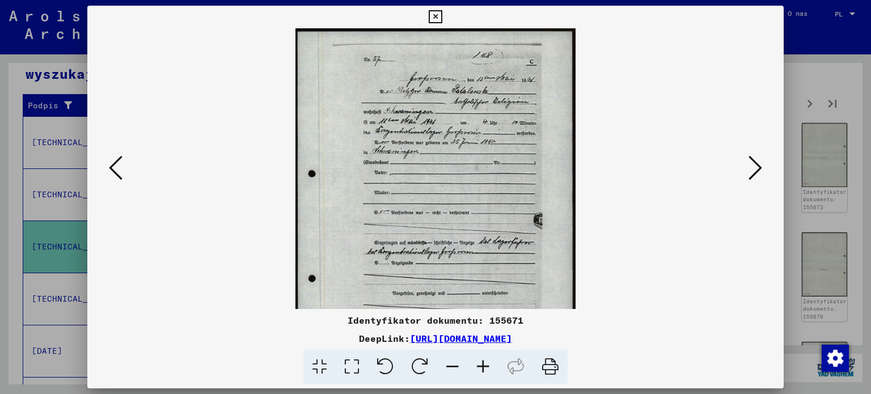
click at [487, 372] on icon at bounding box center [483, 367] width 31 height 35
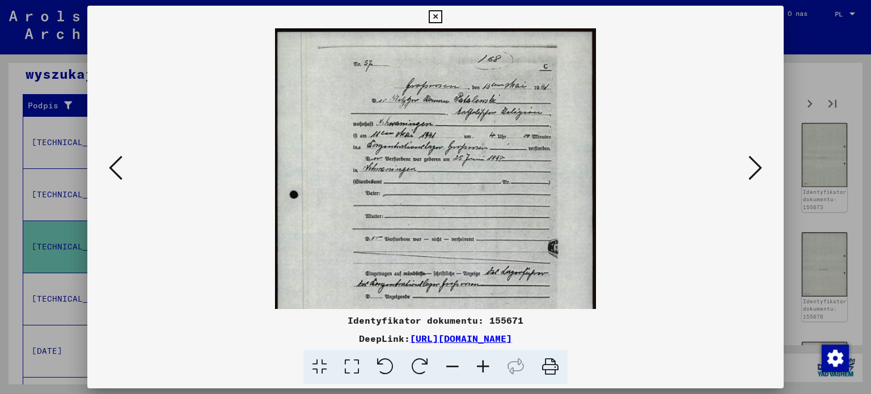
click at [487, 372] on icon at bounding box center [483, 367] width 31 height 35
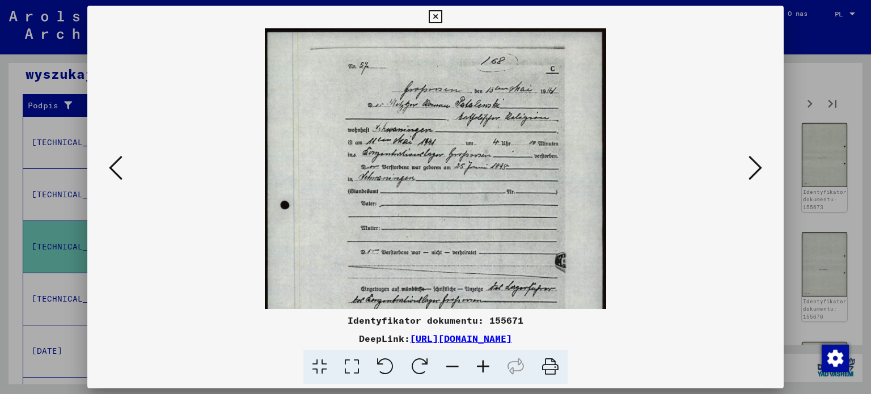
click at [487, 372] on icon at bounding box center [483, 367] width 31 height 35
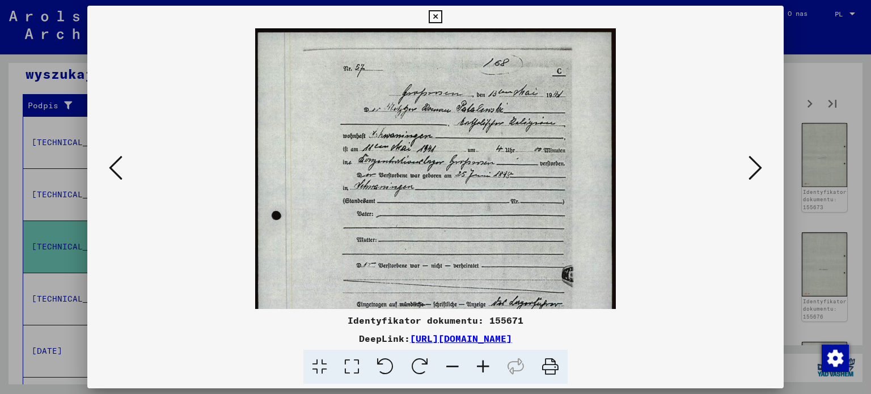
click at [487, 372] on icon at bounding box center [483, 367] width 31 height 35
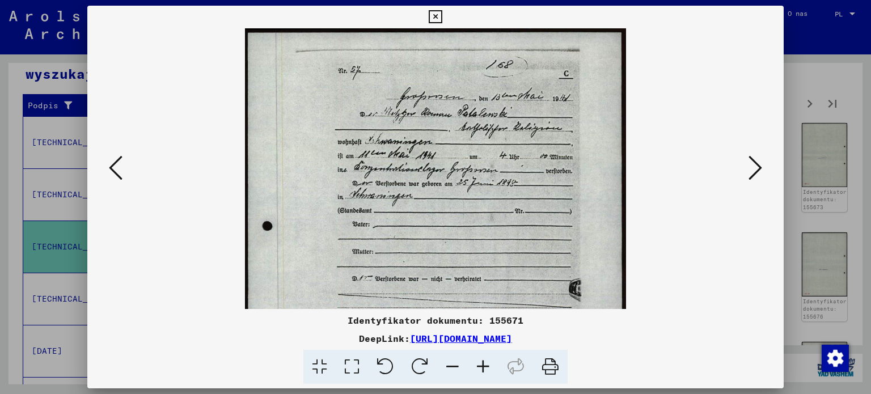
click at [487, 372] on icon at bounding box center [483, 367] width 31 height 35
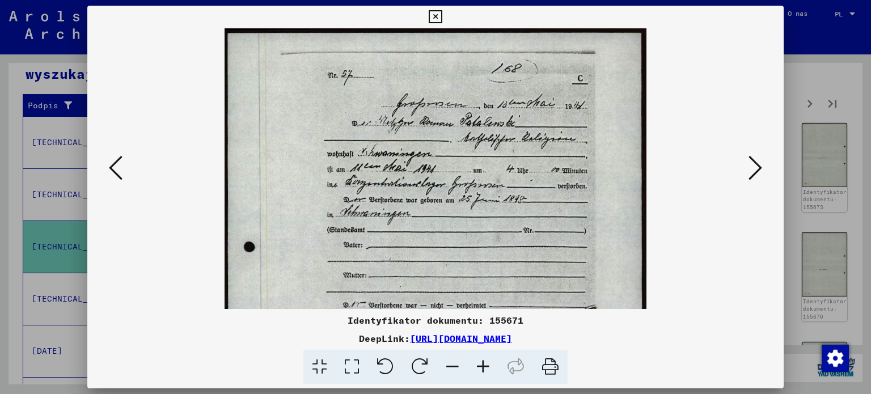
click at [487, 372] on icon at bounding box center [483, 367] width 31 height 35
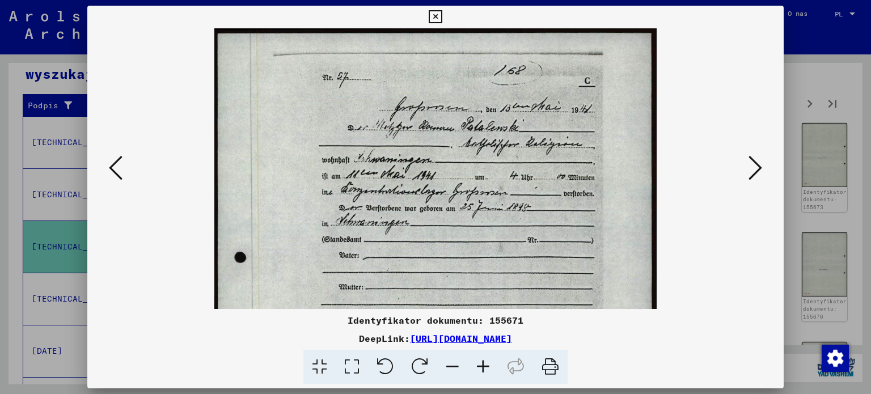
click at [487, 372] on icon at bounding box center [483, 367] width 31 height 35
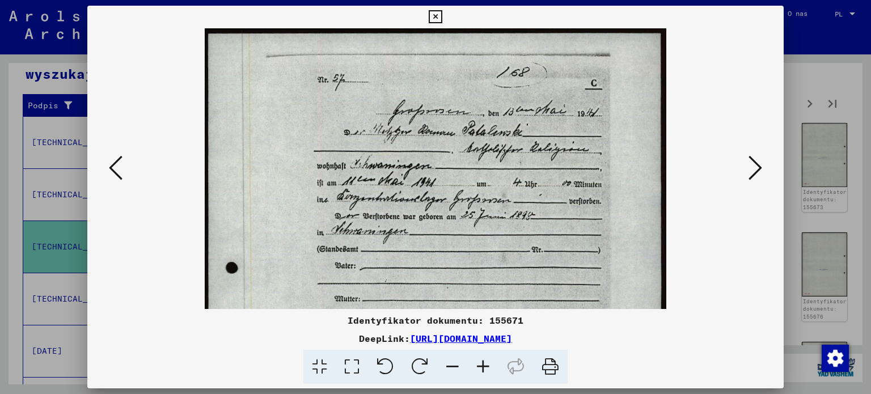
click at [487, 372] on icon at bounding box center [483, 367] width 31 height 35
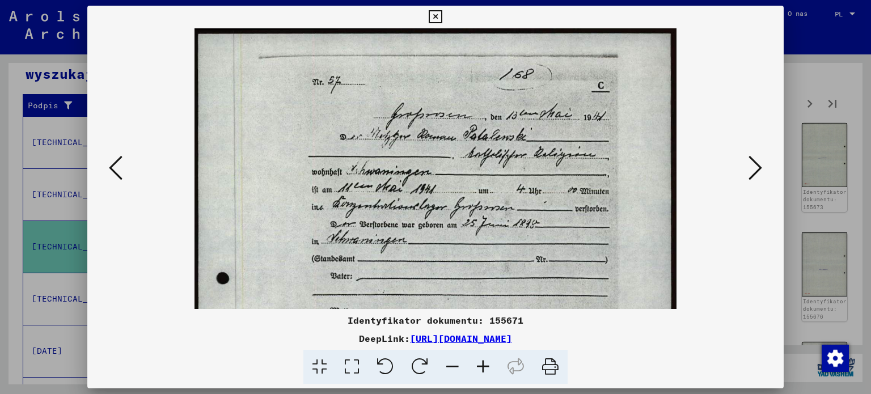
click at [487, 372] on icon at bounding box center [483, 367] width 31 height 35
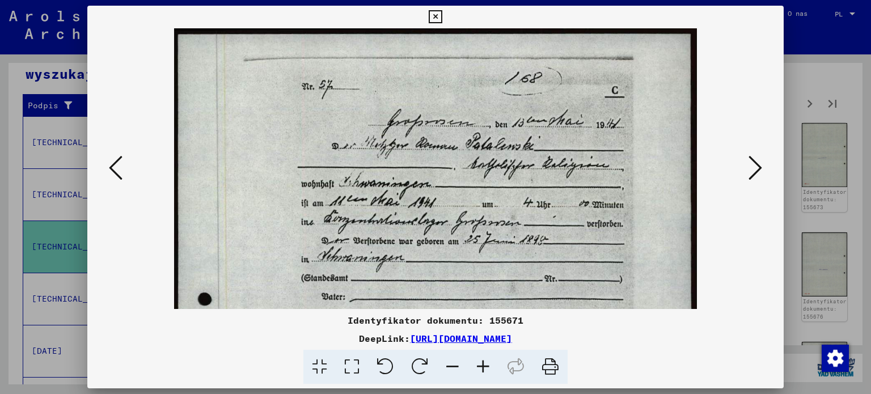
click at [487, 372] on icon at bounding box center [483, 367] width 31 height 35
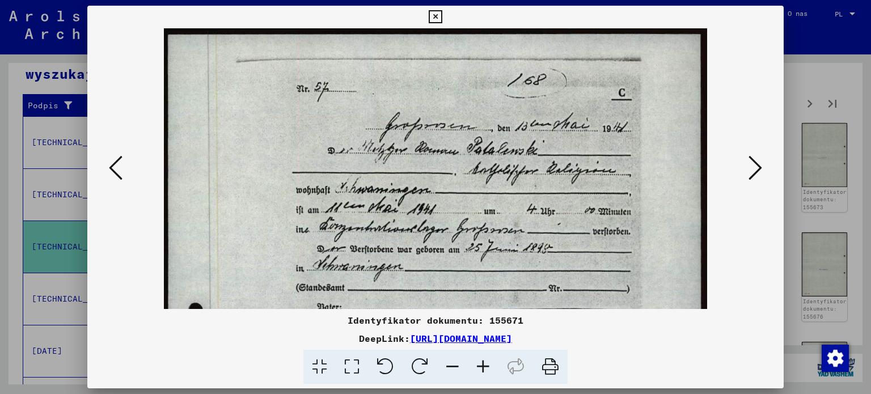
scroll to position [36, 0]
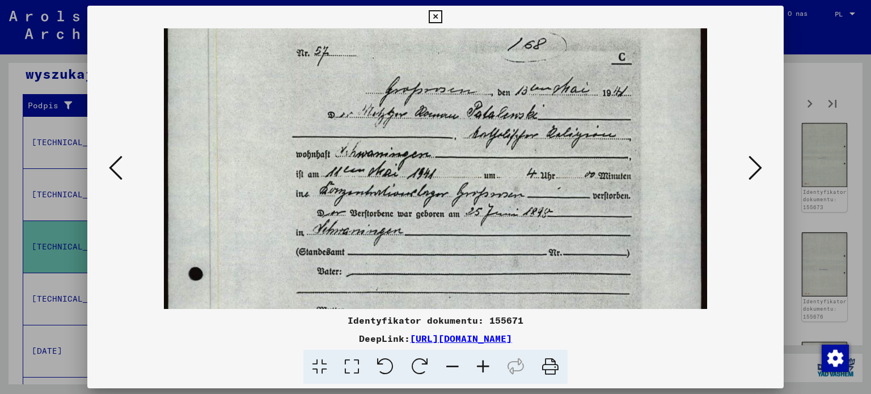
drag, startPoint x: 568, startPoint y: 249, endPoint x: 569, endPoint y: 213, distance: 35.8
click at [569, 213] on img at bounding box center [435, 374] width 543 height 763
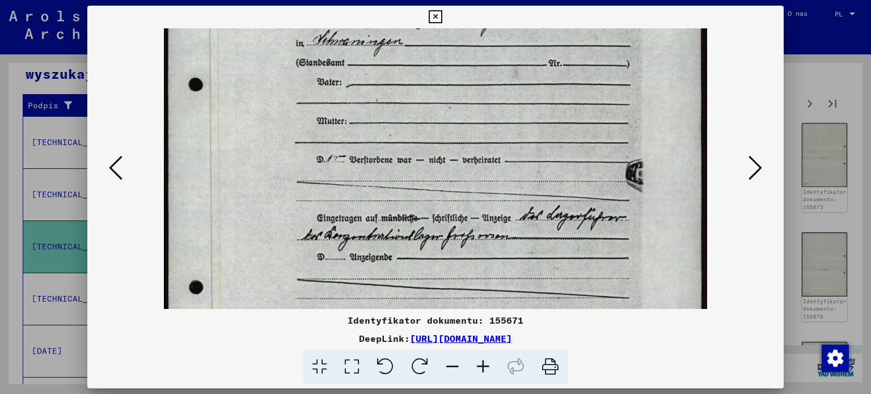
scroll to position [227, 0]
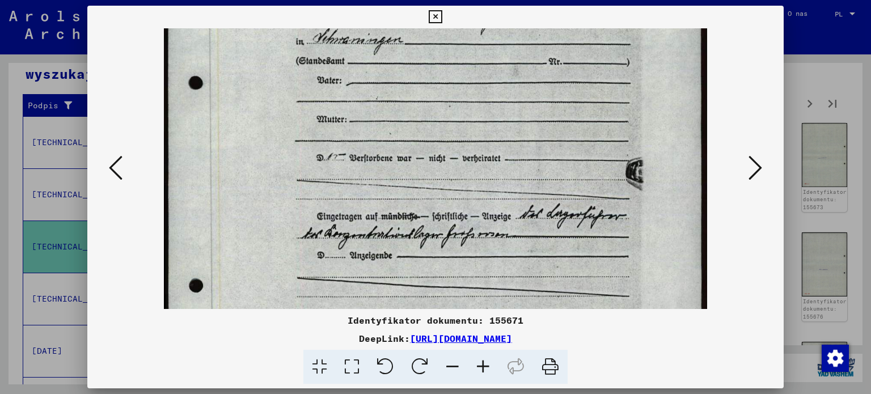
drag, startPoint x: 588, startPoint y: 272, endPoint x: 582, endPoint y: 82, distance: 190.1
click at [582, 82] on img at bounding box center [435, 182] width 543 height 763
click at [753, 167] on icon at bounding box center [756, 167] width 14 height 27
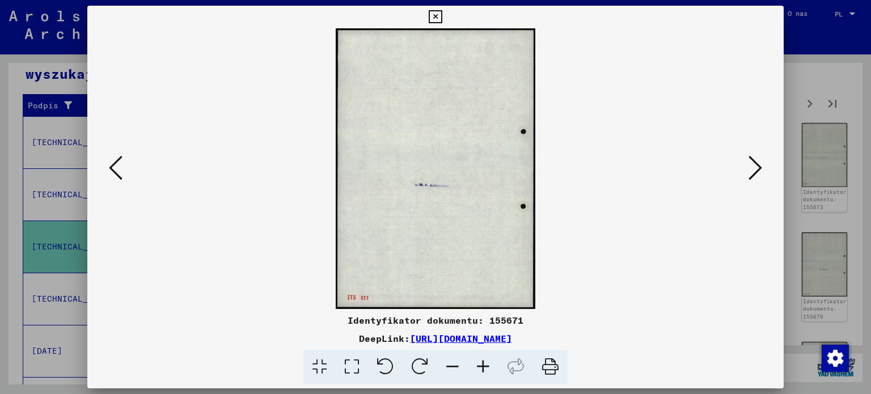
click at [756, 178] on icon at bounding box center [756, 167] width 14 height 27
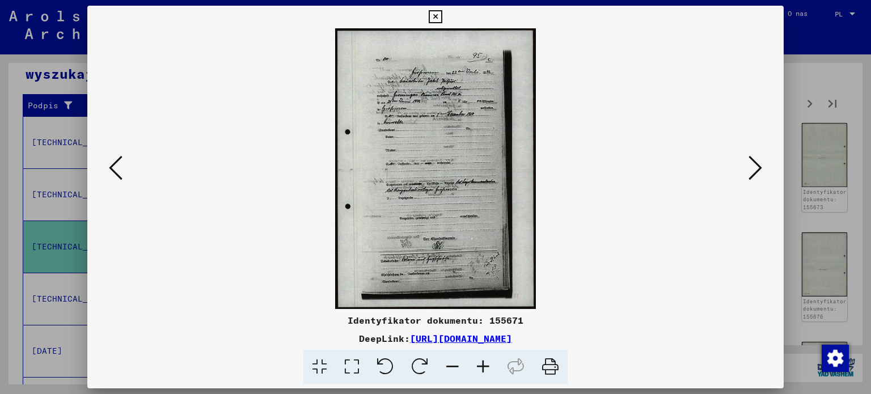
click at [488, 369] on icon at bounding box center [483, 367] width 31 height 35
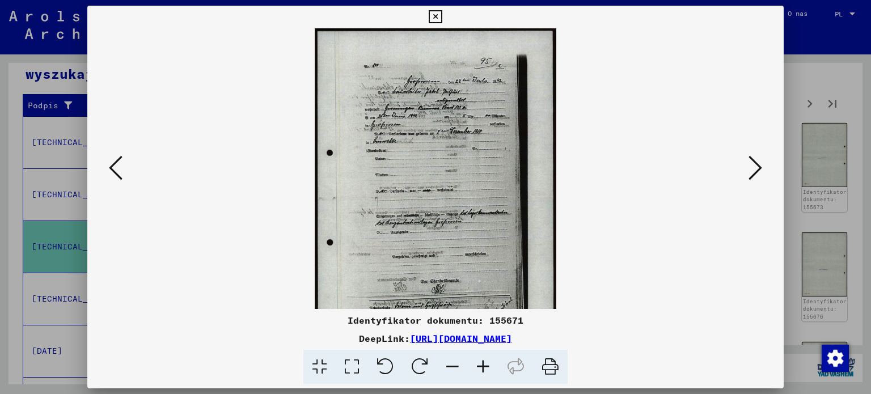
click at [488, 369] on icon at bounding box center [483, 367] width 31 height 35
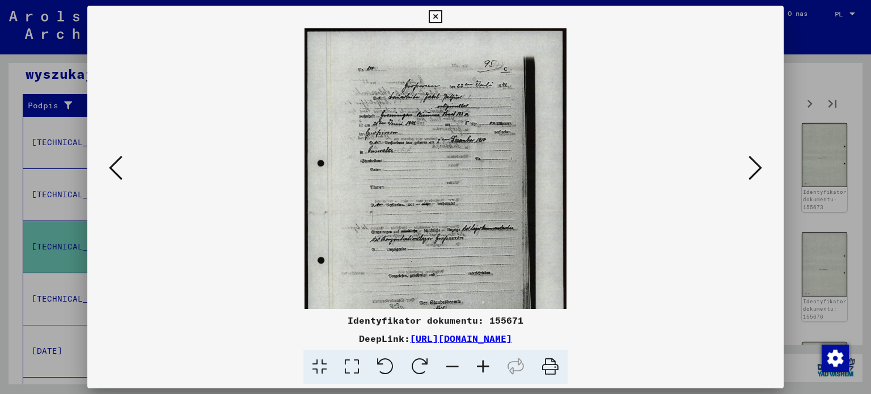
click at [488, 369] on icon at bounding box center [483, 367] width 31 height 35
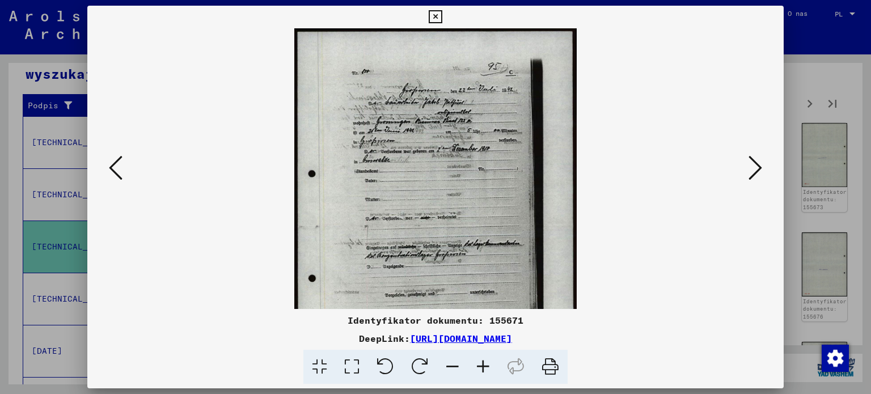
click at [488, 369] on icon at bounding box center [483, 367] width 31 height 35
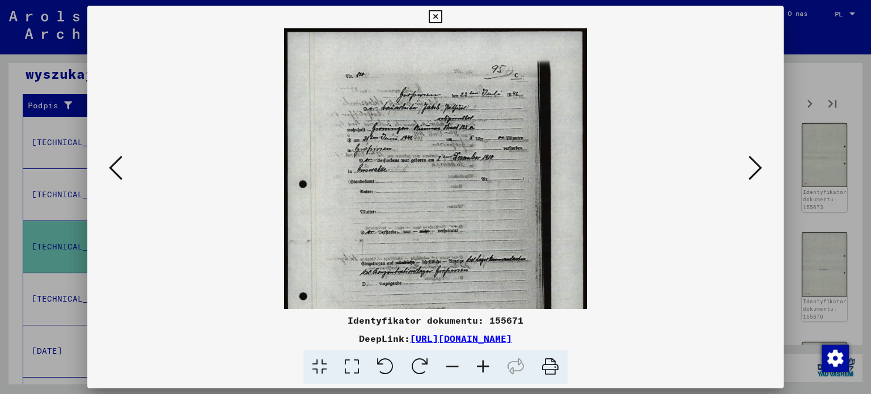
click at [488, 369] on icon at bounding box center [483, 367] width 31 height 35
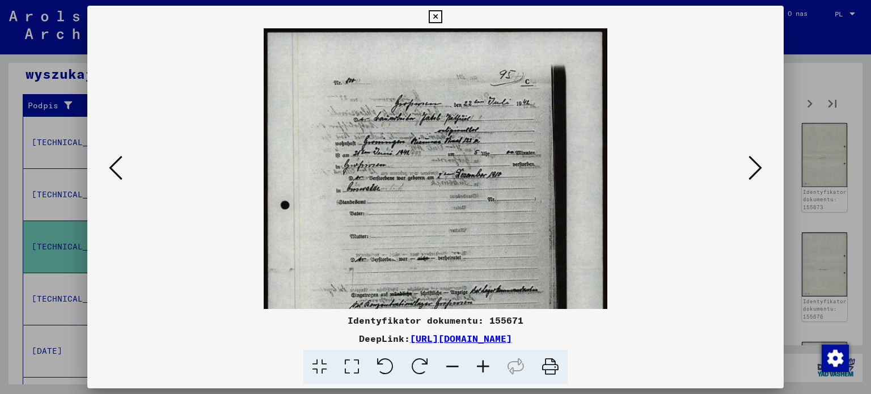
click at [488, 369] on icon at bounding box center [483, 367] width 31 height 35
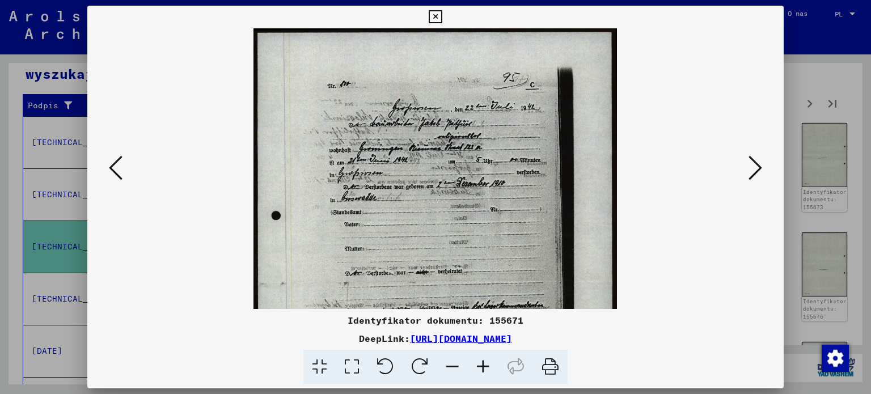
click at [488, 369] on icon at bounding box center [483, 367] width 31 height 35
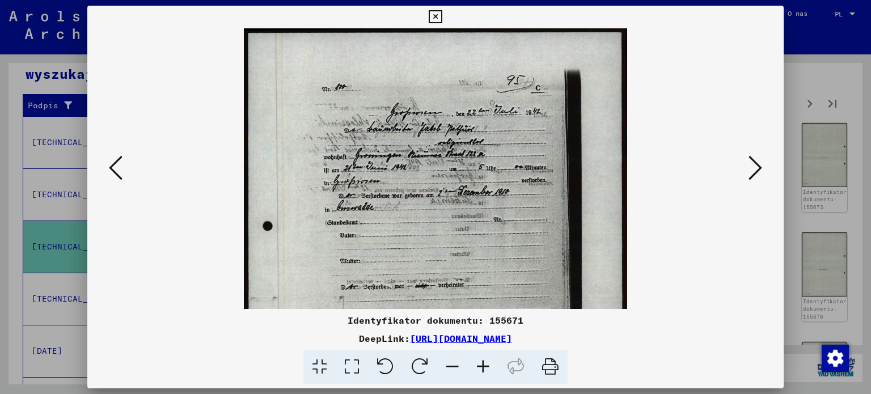
click at [488, 369] on icon at bounding box center [483, 367] width 31 height 35
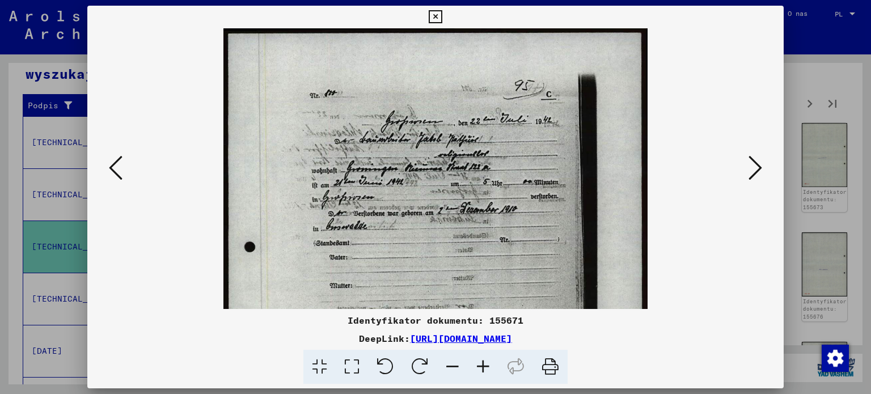
click at [488, 369] on icon at bounding box center [483, 367] width 31 height 35
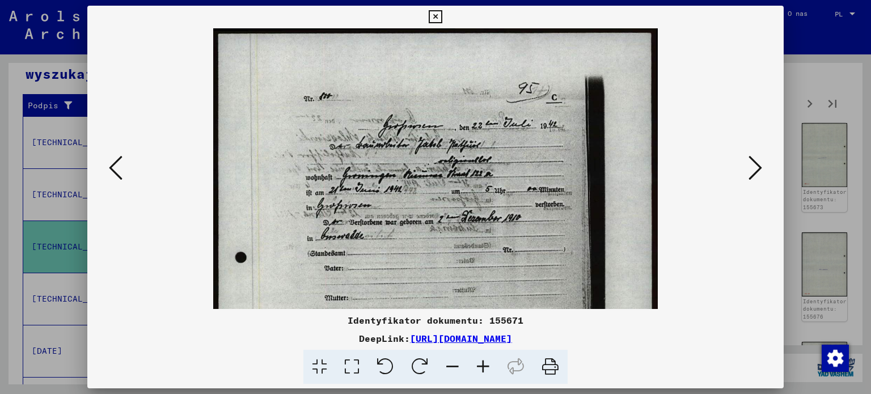
click at [488, 369] on icon at bounding box center [483, 367] width 31 height 35
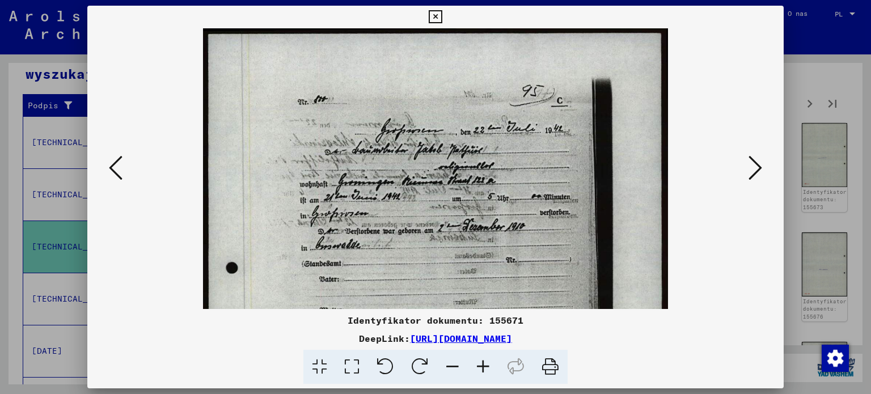
click at [765, 165] on button at bounding box center [755, 169] width 20 height 32
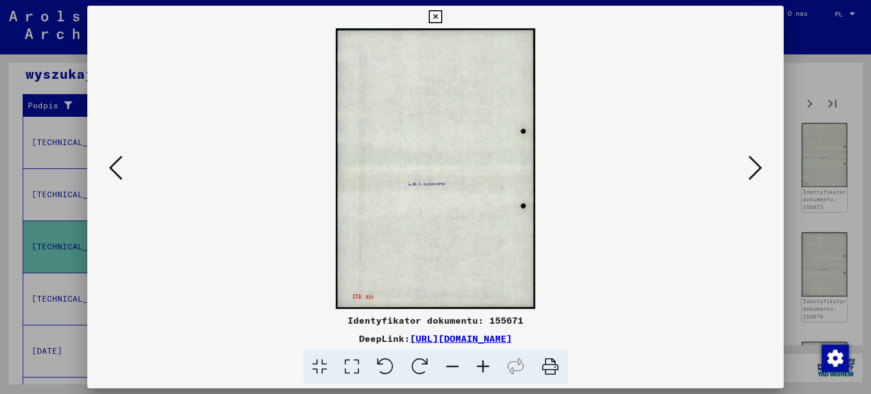
click at [765, 165] on button at bounding box center [755, 169] width 20 height 32
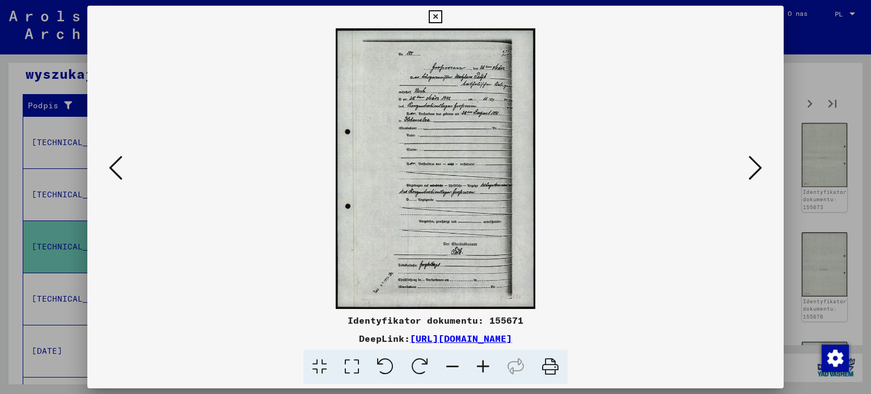
click at [488, 373] on icon at bounding box center [483, 367] width 31 height 35
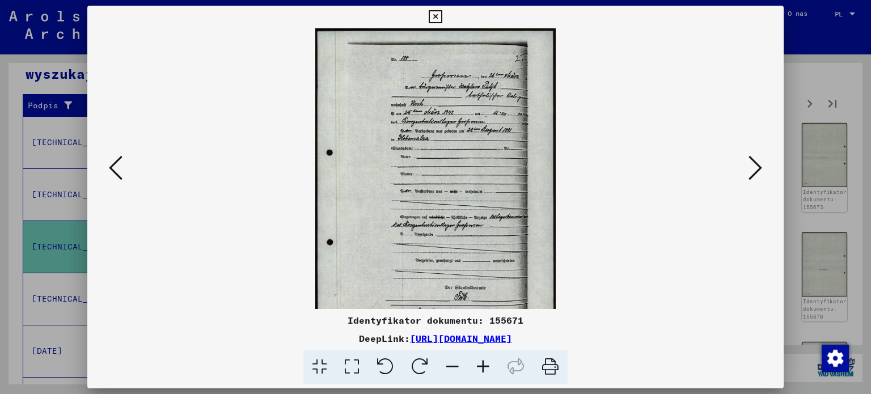
click at [488, 373] on icon at bounding box center [483, 367] width 31 height 35
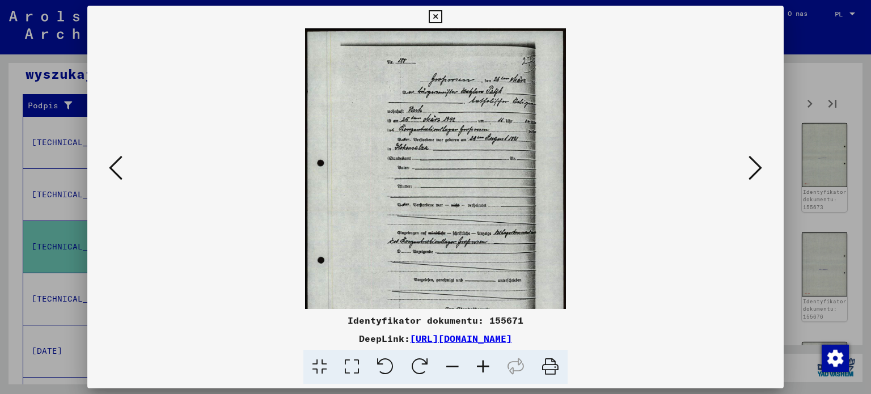
click at [488, 373] on icon at bounding box center [483, 367] width 31 height 35
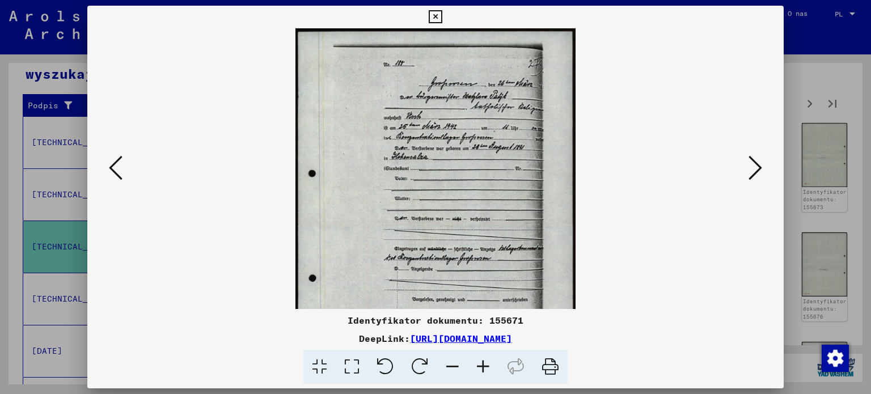
click at [488, 373] on icon at bounding box center [483, 367] width 31 height 35
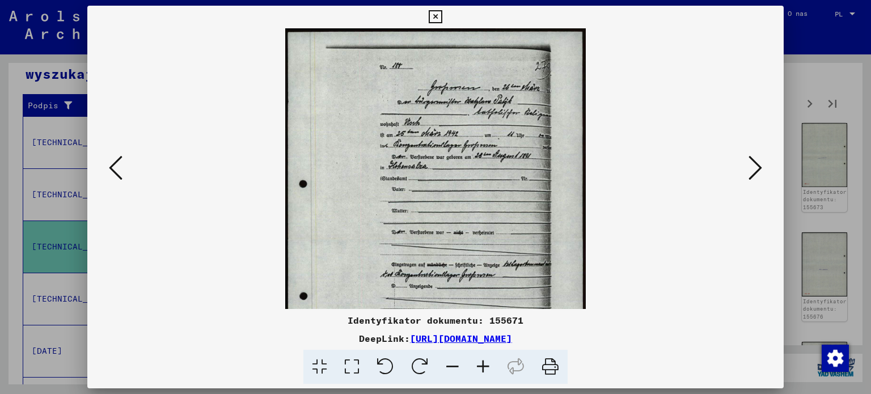
click at [488, 373] on icon at bounding box center [483, 367] width 31 height 35
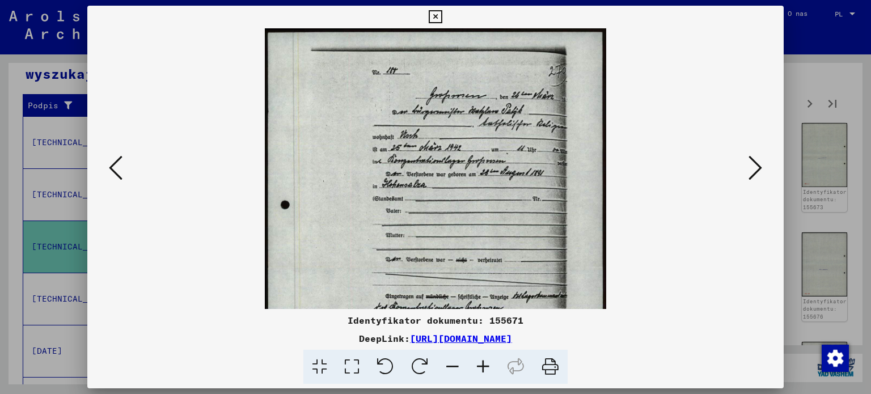
click at [488, 373] on icon at bounding box center [483, 367] width 31 height 35
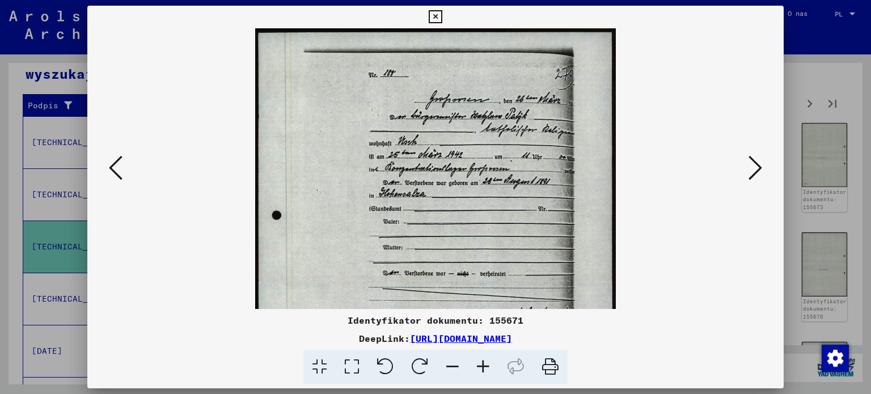
click at [488, 373] on icon at bounding box center [483, 367] width 31 height 35
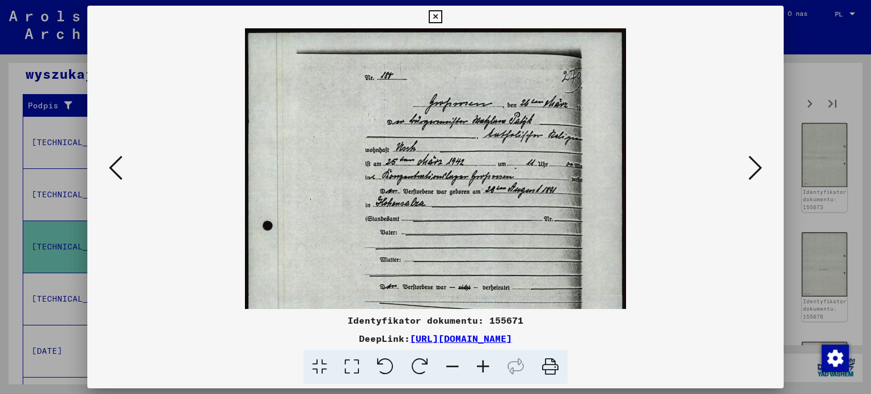
click at [488, 373] on icon at bounding box center [483, 367] width 31 height 35
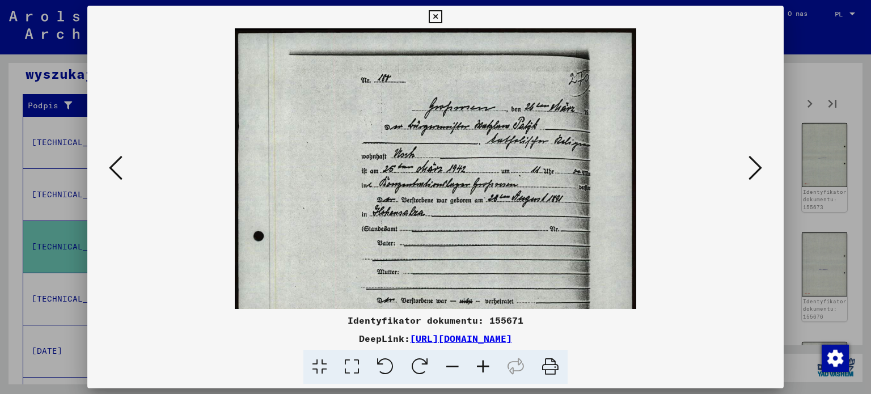
click at [488, 373] on icon at bounding box center [483, 367] width 31 height 35
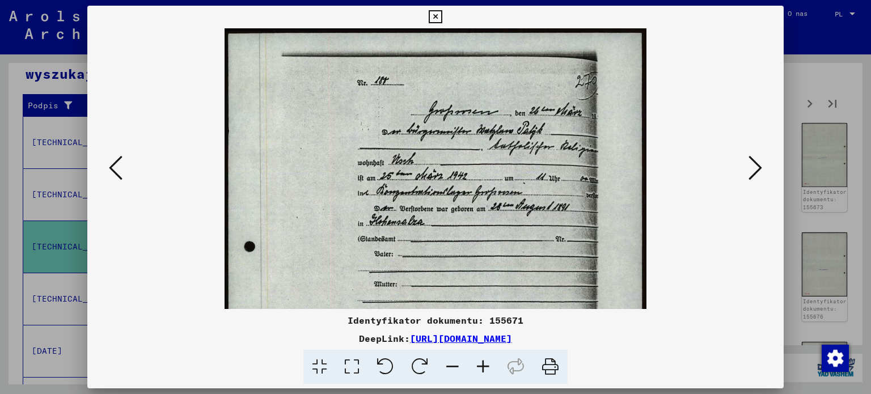
click at [488, 373] on icon at bounding box center [483, 367] width 31 height 35
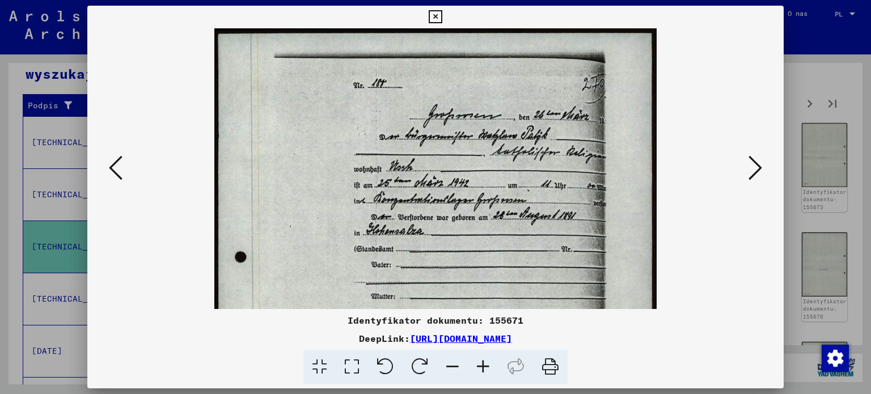
click at [488, 373] on icon at bounding box center [483, 367] width 31 height 35
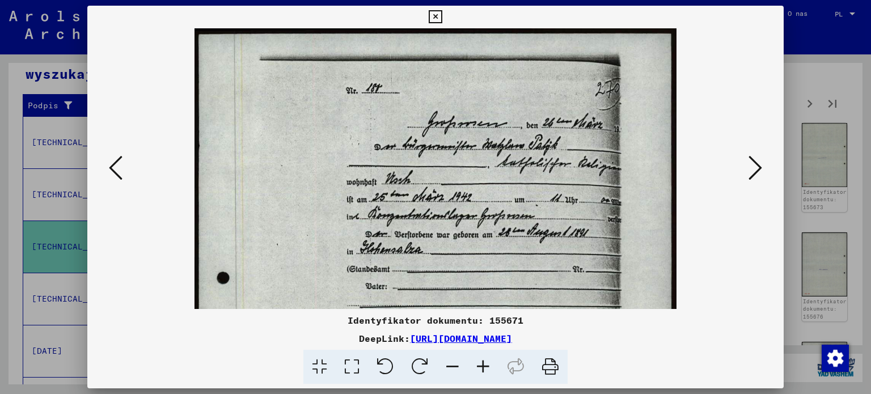
click at [488, 373] on icon at bounding box center [483, 367] width 31 height 35
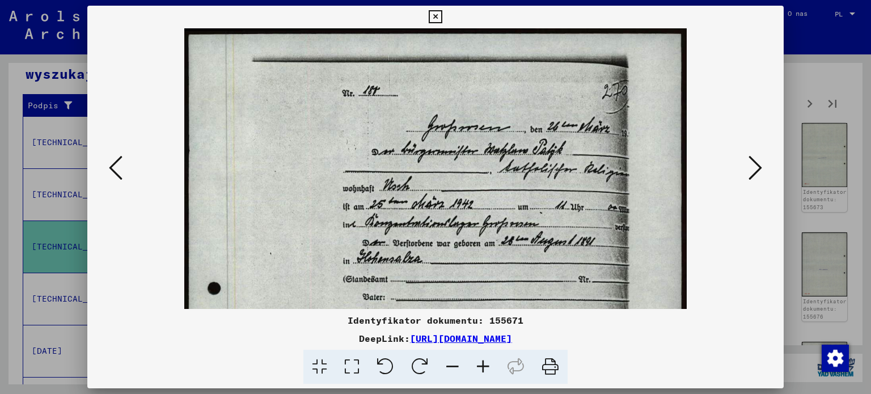
click at [754, 170] on icon at bounding box center [756, 167] width 14 height 27
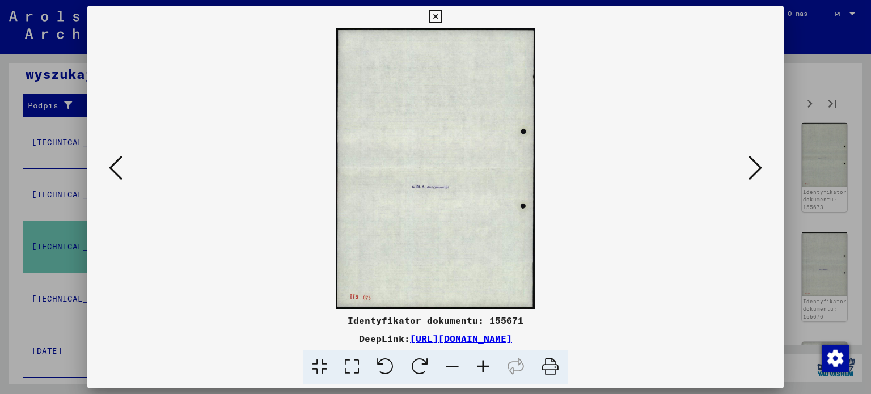
click at [754, 170] on icon at bounding box center [756, 167] width 14 height 27
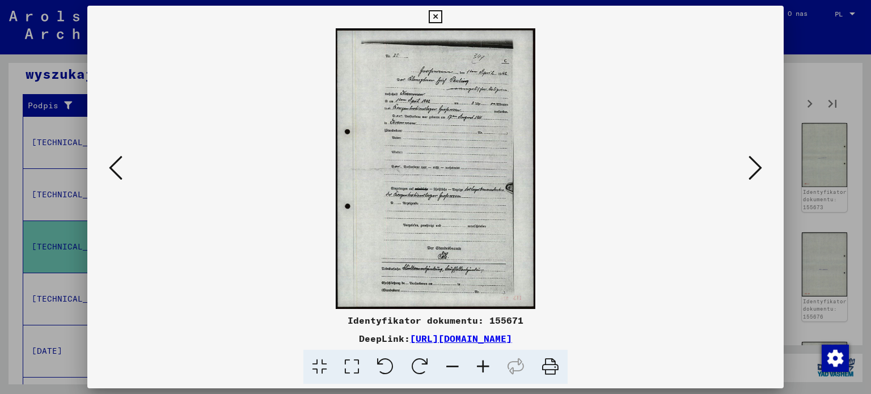
click at [754, 170] on icon at bounding box center [756, 167] width 14 height 27
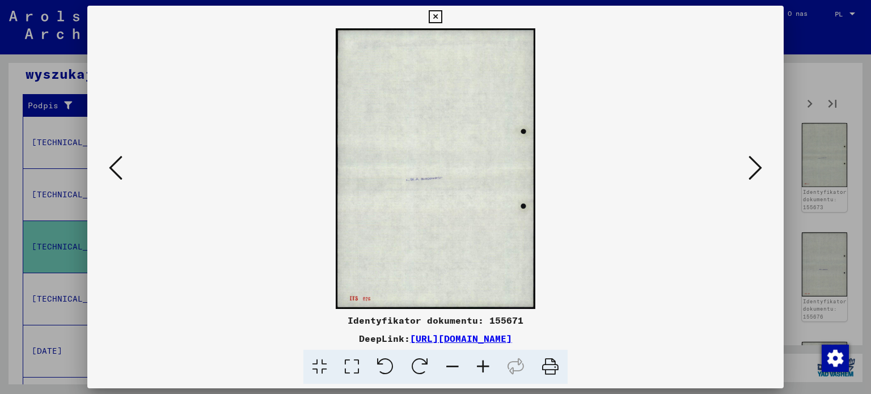
click at [754, 170] on icon at bounding box center [756, 167] width 14 height 27
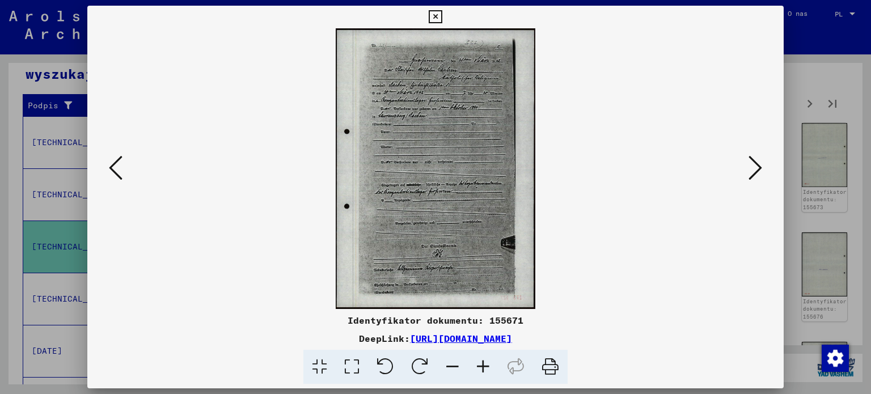
click at [754, 170] on icon at bounding box center [756, 167] width 14 height 27
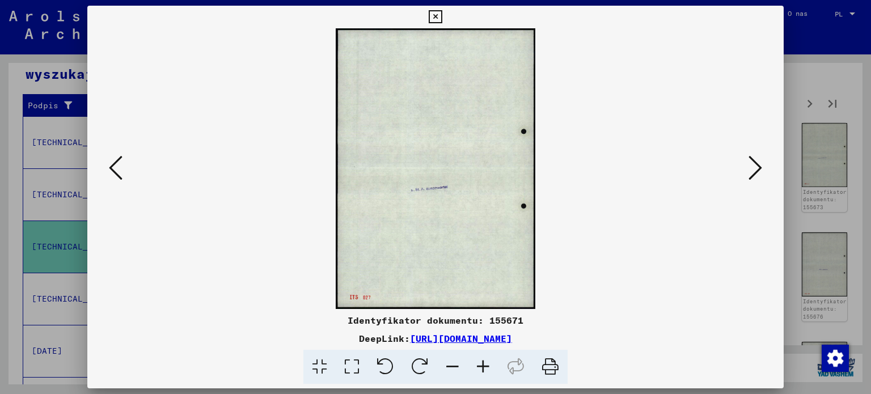
click at [754, 170] on icon at bounding box center [756, 167] width 14 height 27
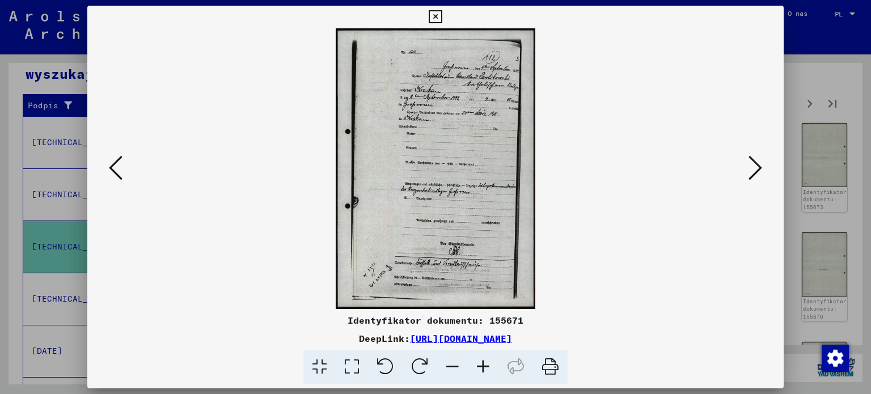
click at [754, 170] on icon at bounding box center [756, 167] width 14 height 27
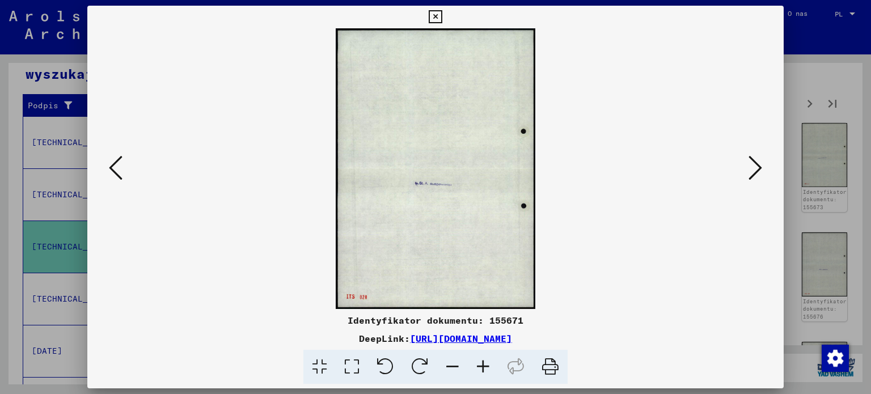
click at [754, 170] on icon at bounding box center [756, 167] width 14 height 27
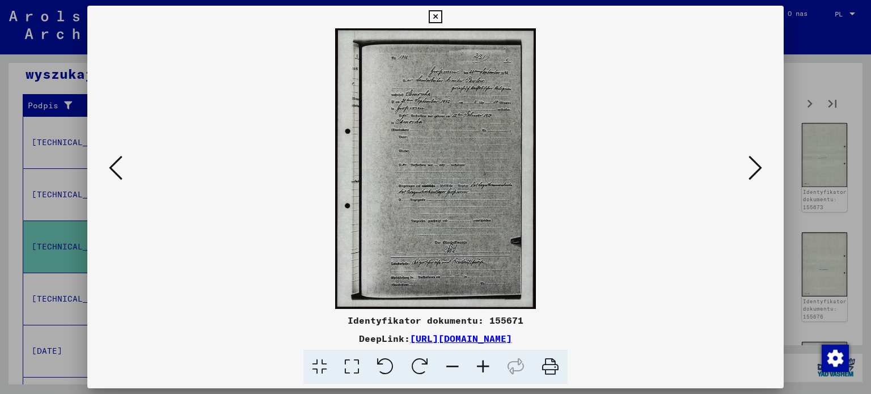
click at [477, 373] on icon at bounding box center [483, 367] width 31 height 35
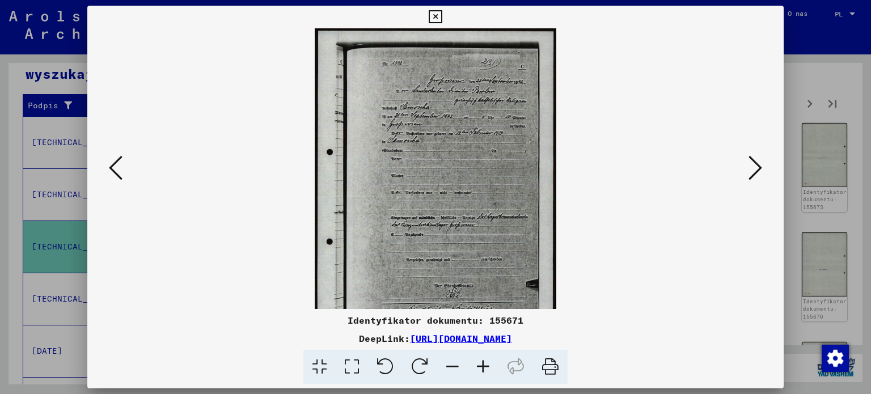
click at [477, 373] on icon at bounding box center [483, 367] width 31 height 35
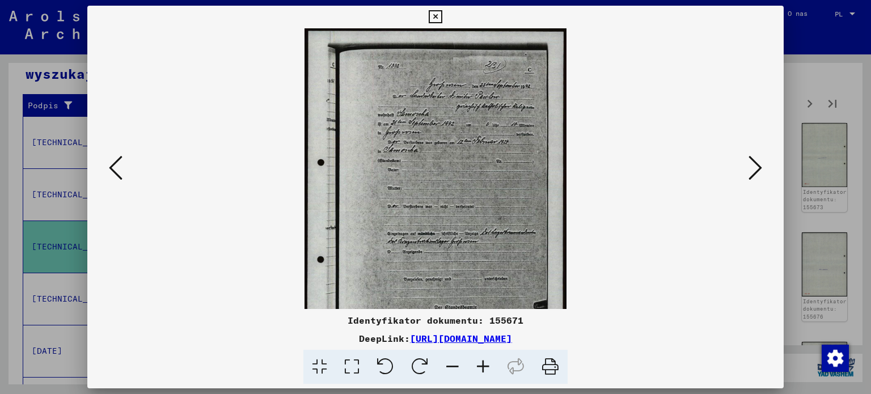
click at [477, 373] on icon at bounding box center [483, 367] width 31 height 35
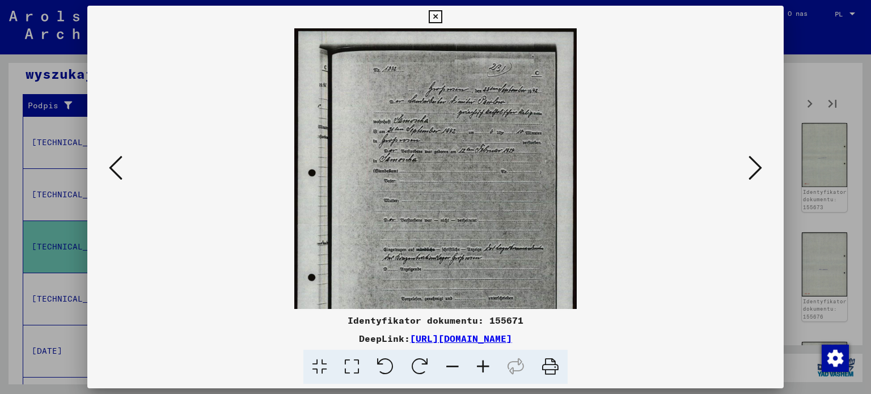
click at [477, 373] on icon at bounding box center [483, 367] width 31 height 35
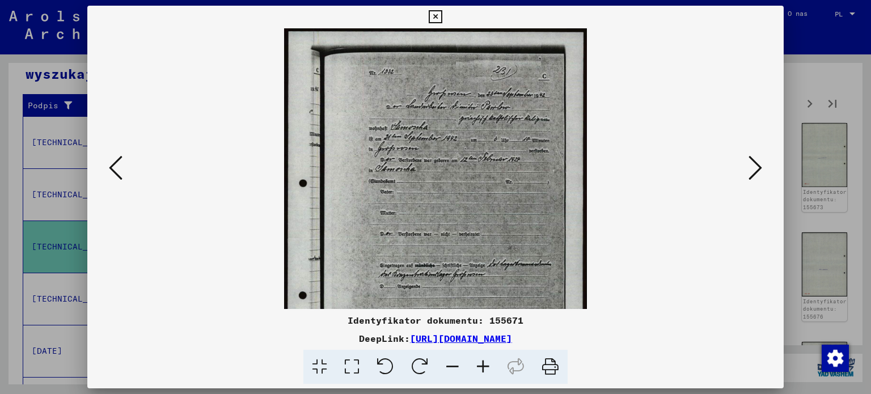
click at [477, 373] on icon at bounding box center [483, 367] width 31 height 35
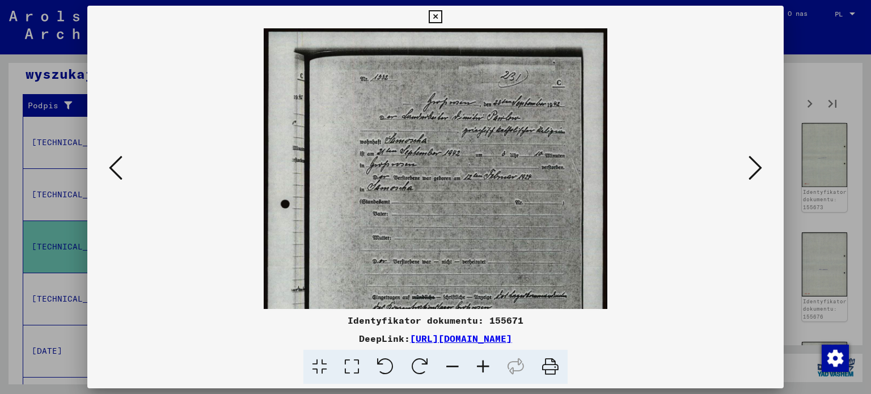
click at [477, 373] on icon at bounding box center [483, 367] width 31 height 35
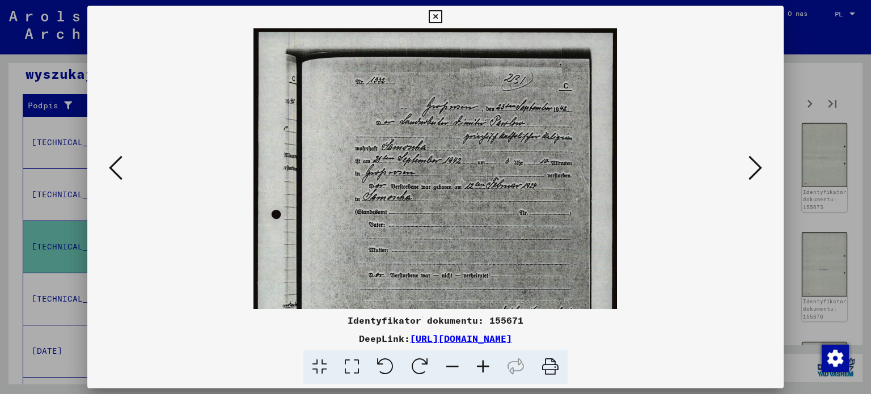
click at [477, 373] on icon at bounding box center [483, 367] width 31 height 35
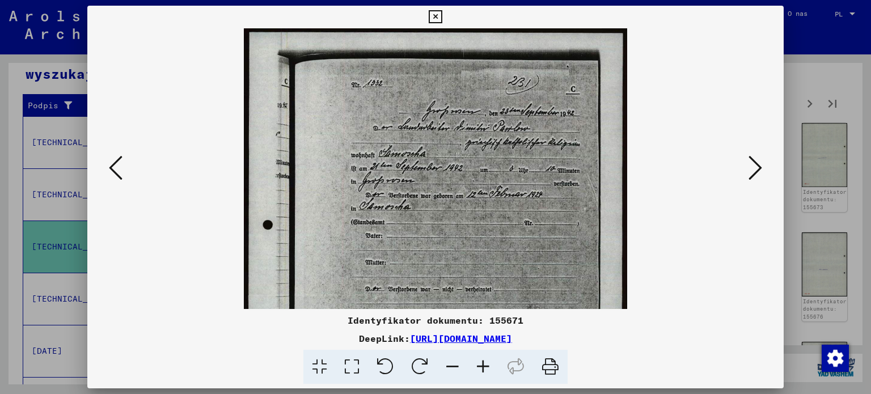
click at [477, 373] on icon at bounding box center [483, 367] width 31 height 35
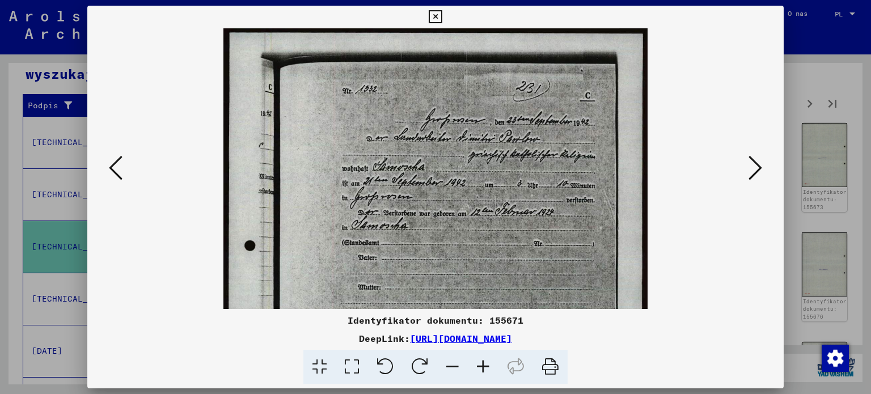
click at [477, 373] on icon at bounding box center [483, 367] width 31 height 35
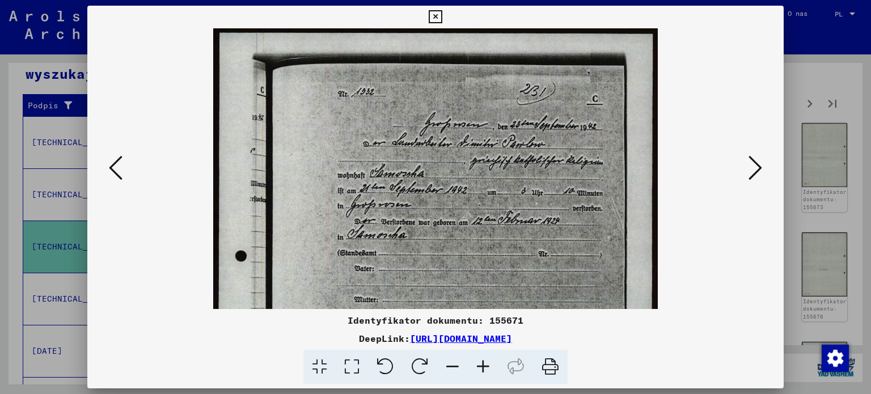
click at [477, 373] on icon at bounding box center [483, 367] width 31 height 35
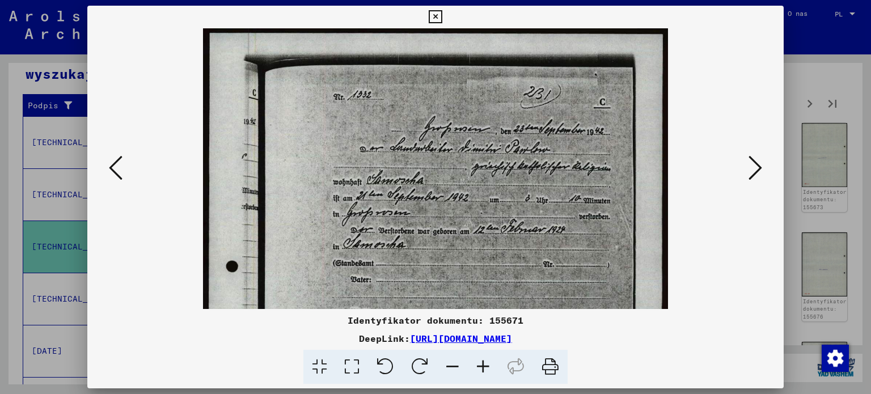
click at [477, 373] on icon at bounding box center [483, 367] width 31 height 35
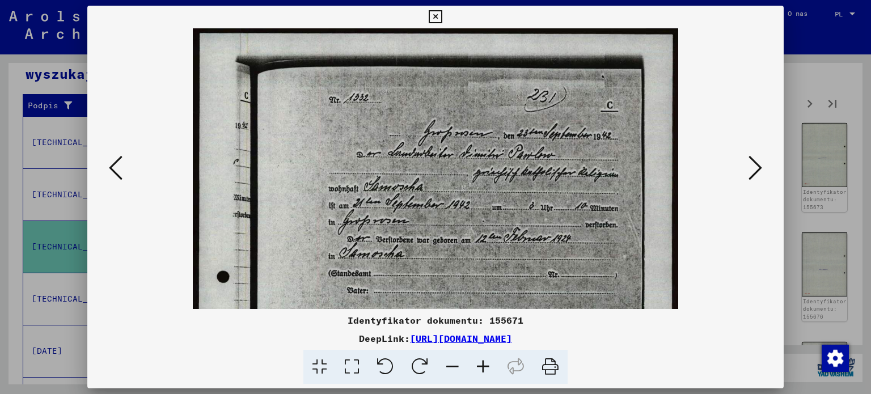
click at [477, 373] on icon at bounding box center [483, 367] width 31 height 35
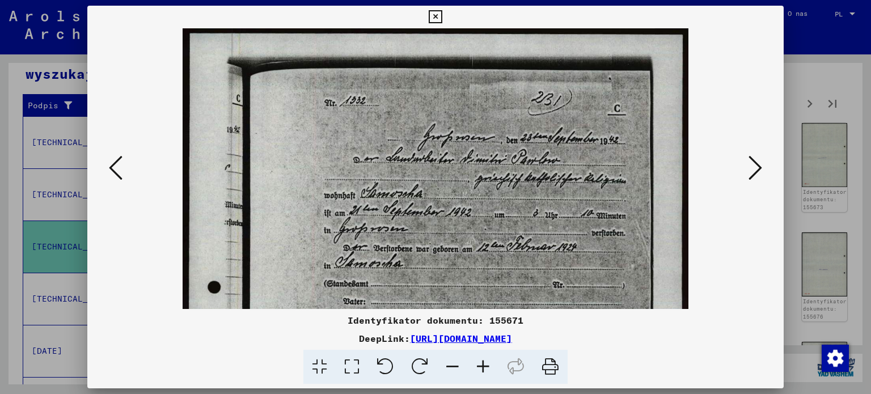
click at [748, 174] on button at bounding box center [755, 169] width 20 height 32
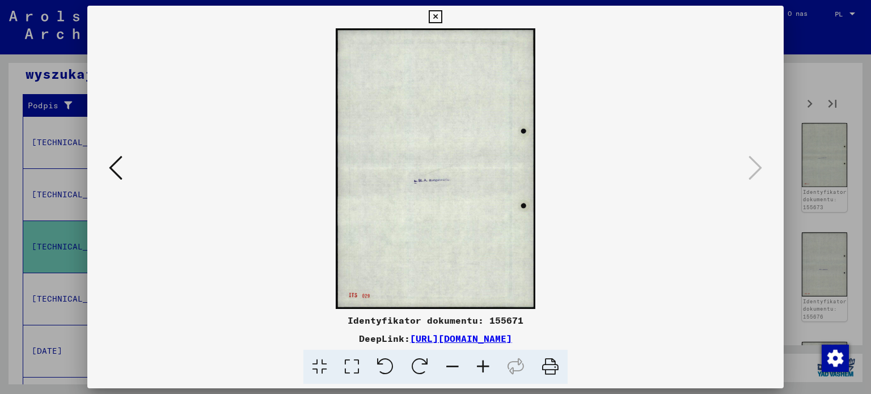
click at [800, 65] on div at bounding box center [435, 197] width 871 height 394
